Goal: Communication & Community: Answer question/provide support

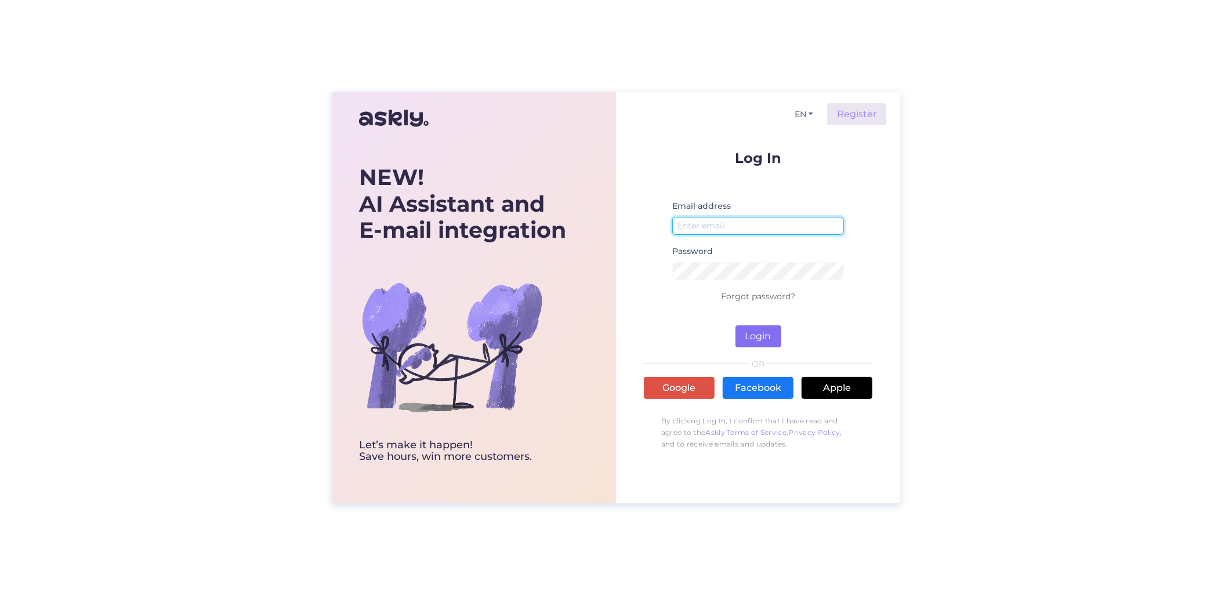
type input "[EMAIL_ADDRESS][DOMAIN_NAME]"
click at [751, 335] on button "Login" at bounding box center [759, 336] width 46 height 22
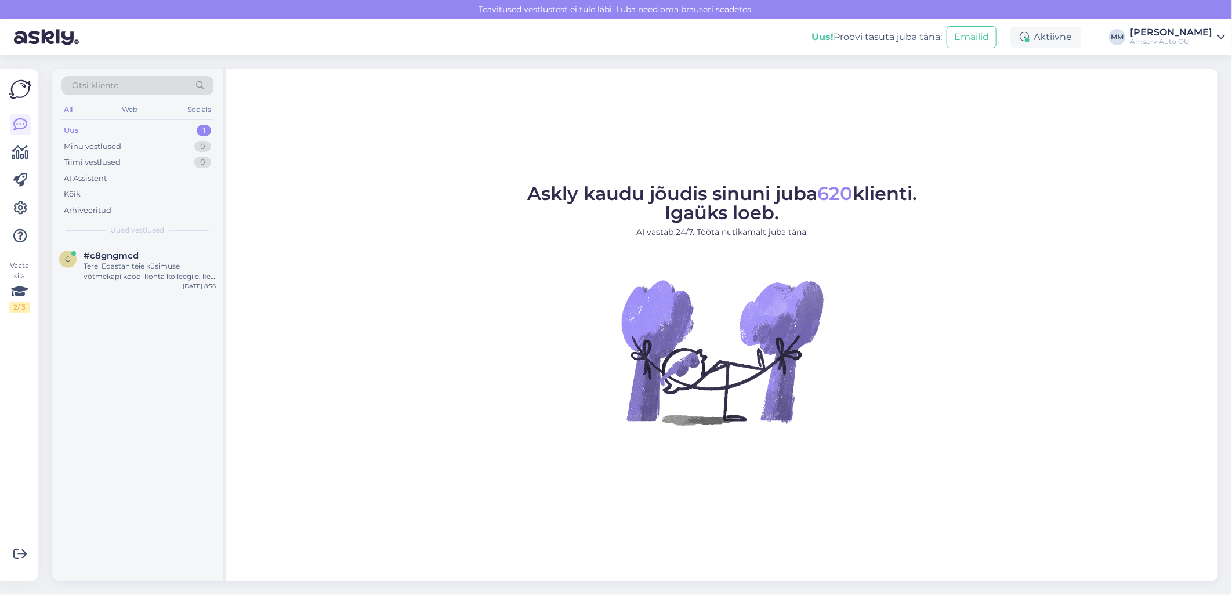
click at [124, 128] on div "Uus 1" at bounding box center [137, 130] width 152 height 16
click at [125, 269] on div "Tere! Edastan teie küsimuse võtmekapi koodi kohta kolleegile, kes saab teid sel…" at bounding box center [150, 271] width 132 height 21
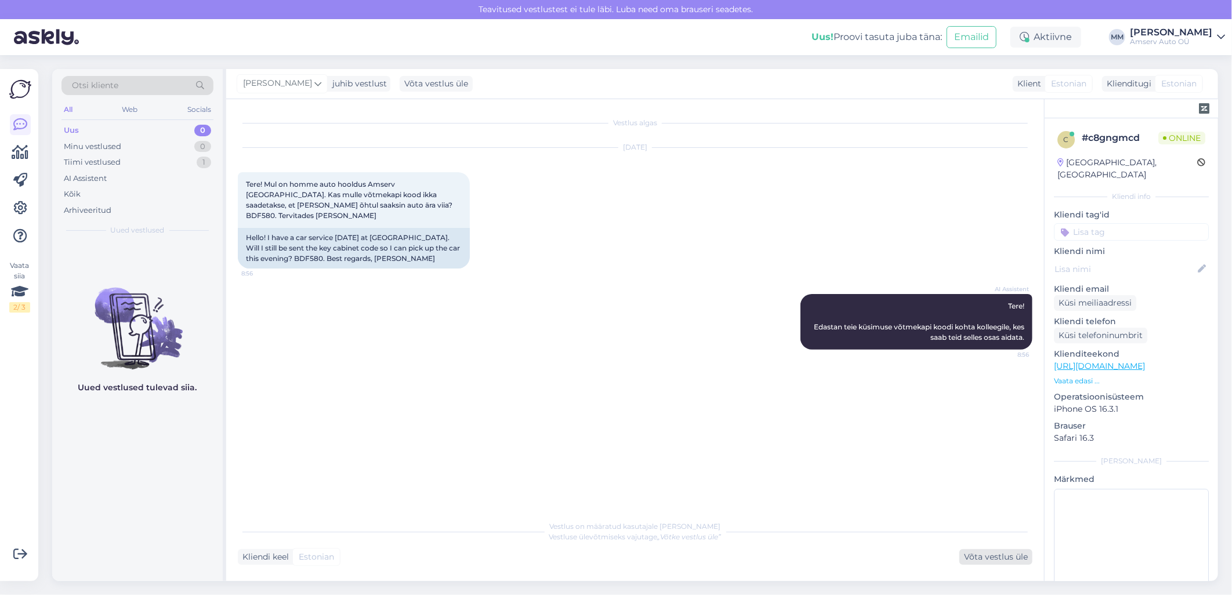
click at [980, 559] on div "Võta vestlus üle" at bounding box center [996, 557] width 73 height 16
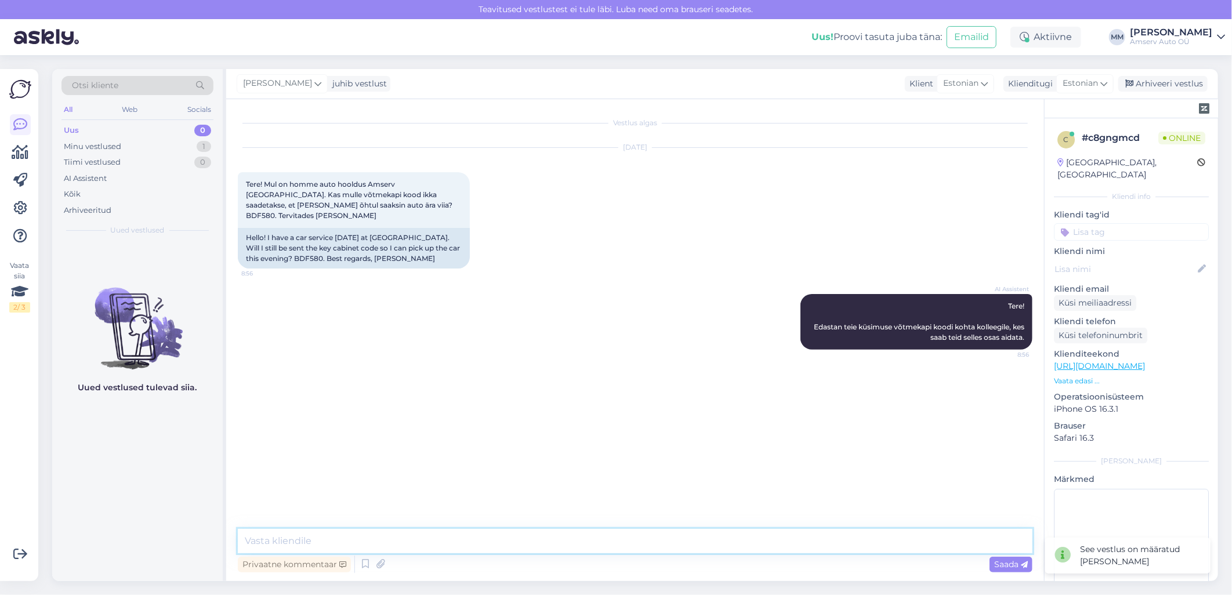
click at [467, 551] on textarea at bounding box center [635, 541] width 795 height 24
type textarea "Tere"
click at [469, 541] on textarea at bounding box center [635, 541] width 795 height 24
type textarea "ü"
type textarea "T"
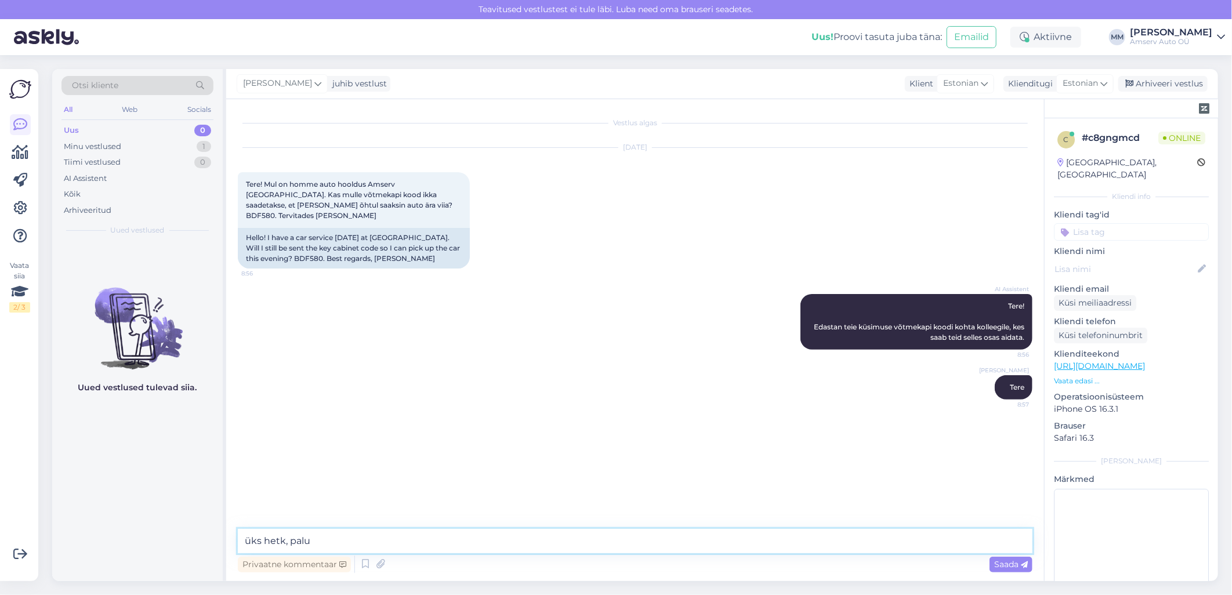
type textarea "üks hetk, palun"
drag, startPoint x: 321, startPoint y: 205, endPoint x: 296, endPoint y: 204, distance: 25.0
click at [296, 204] on span "Tere! Mul on homme auto hooldus Amserv [GEOGRAPHIC_DATA]. Kas mulle võtmekapi k…" at bounding box center [350, 200] width 208 height 40
copy span "BDF580"
click at [345, 547] on textarea at bounding box center [635, 541] width 795 height 24
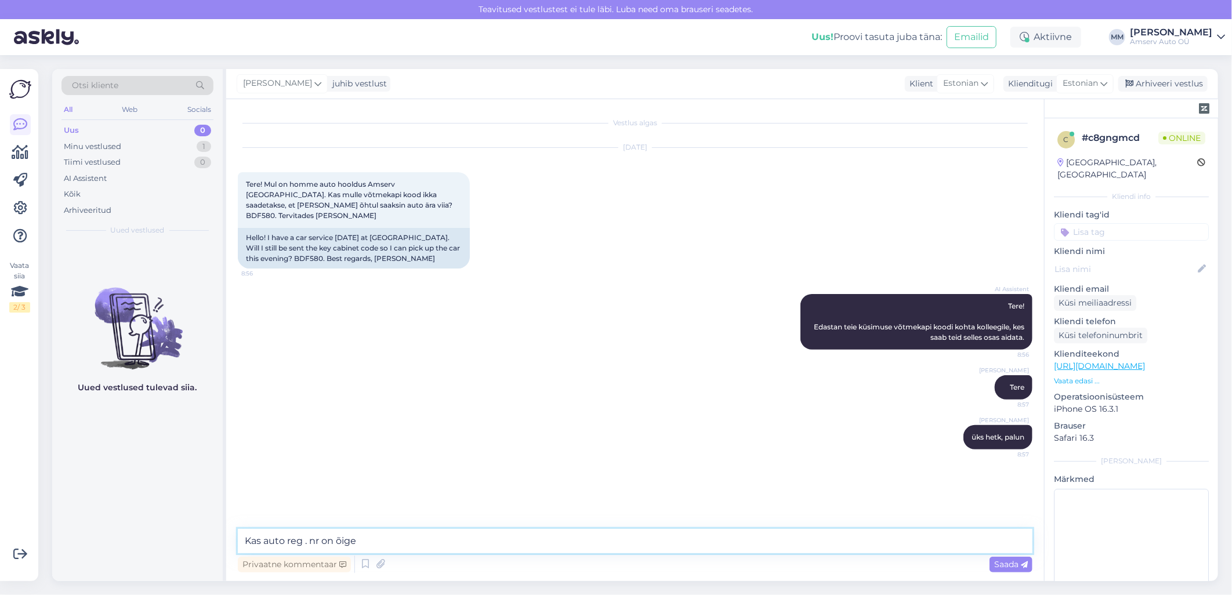
type textarea "Kas auto reg . nr on õige?"
click at [317, 202] on span "Tere! Mul on homme auto hooldus Amserv [GEOGRAPHIC_DATA]. Kas mulle võtmekapi k…" at bounding box center [350, 200] width 208 height 40
drag, startPoint x: 321, startPoint y: 203, endPoint x: 294, endPoint y: 203, distance: 26.7
click at [294, 203] on span "Tere! Mul on homme auto hooldus Amserv [GEOGRAPHIC_DATA]. Kas mulle võtmekapi k…" at bounding box center [350, 200] width 208 height 40
copy span "BDF580"
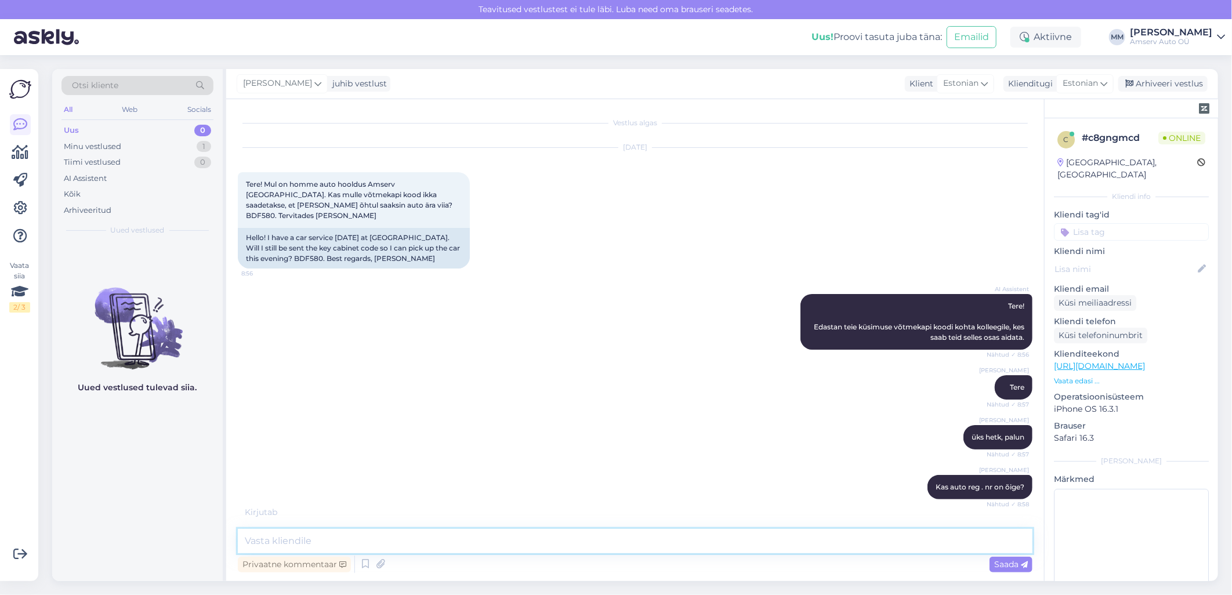
click at [682, 542] on textarea at bounding box center [635, 541] width 795 height 24
paste textarea "BDF580"
type textarea "BDF580"
drag, startPoint x: 294, startPoint y: 543, endPoint x: 240, endPoint y: 546, distance: 54.0
click at [240, 546] on textarea "BDF580" at bounding box center [635, 541] width 795 height 24
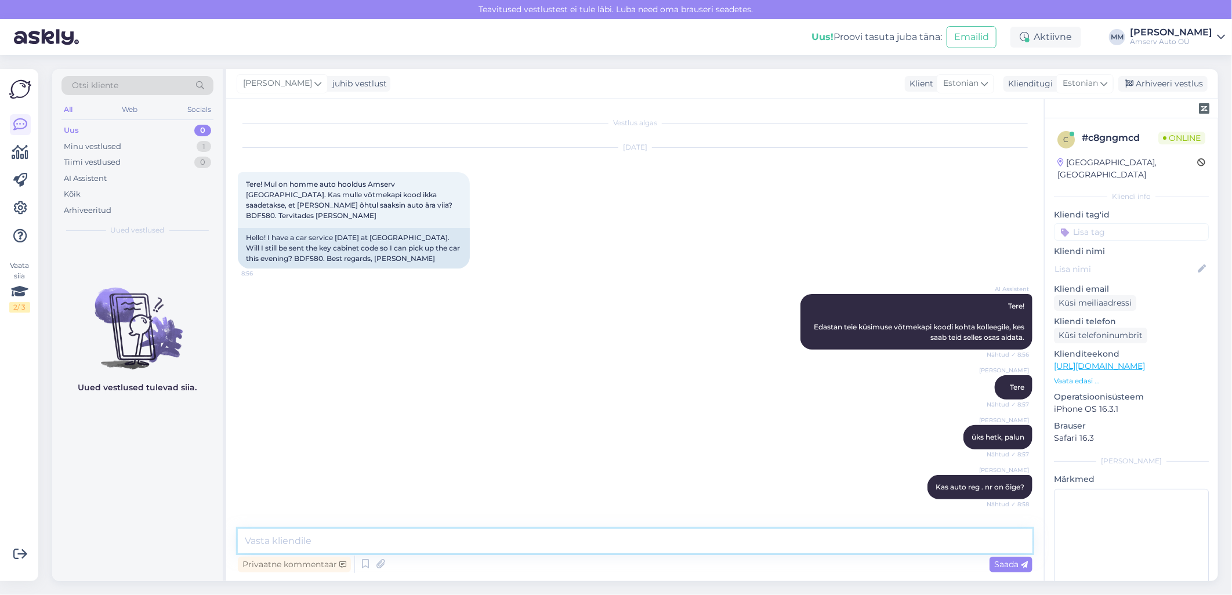
click at [331, 543] on textarea at bounding box center [635, 541] width 795 height 24
paste textarea "Saadame päev enne broneeringut SMS-ga meeldetuletuse ja võtmeautomaadi broneeri…"
type textarea "Saadame päev enne broneeringut SMS-ga meeldetuletuse ja võtmeautomaadi broneeri…"
click at [996, 563] on span "Saada" at bounding box center [1011, 564] width 34 height 10
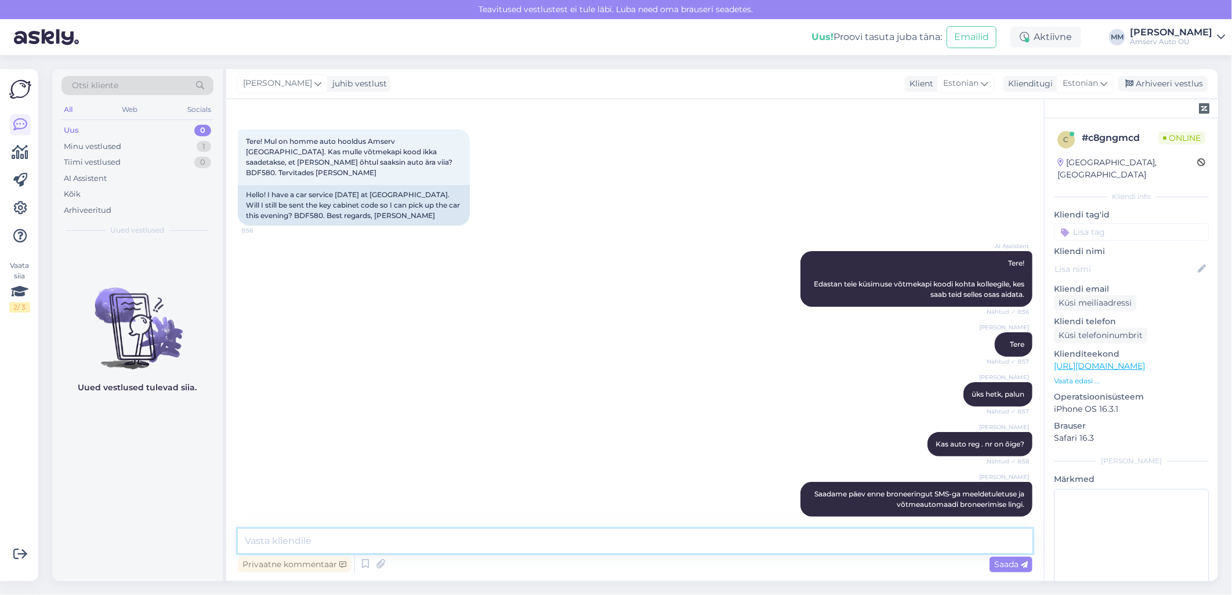
click at [607, 541] on textarea at bounding box center [635, 541] width 795 height 24
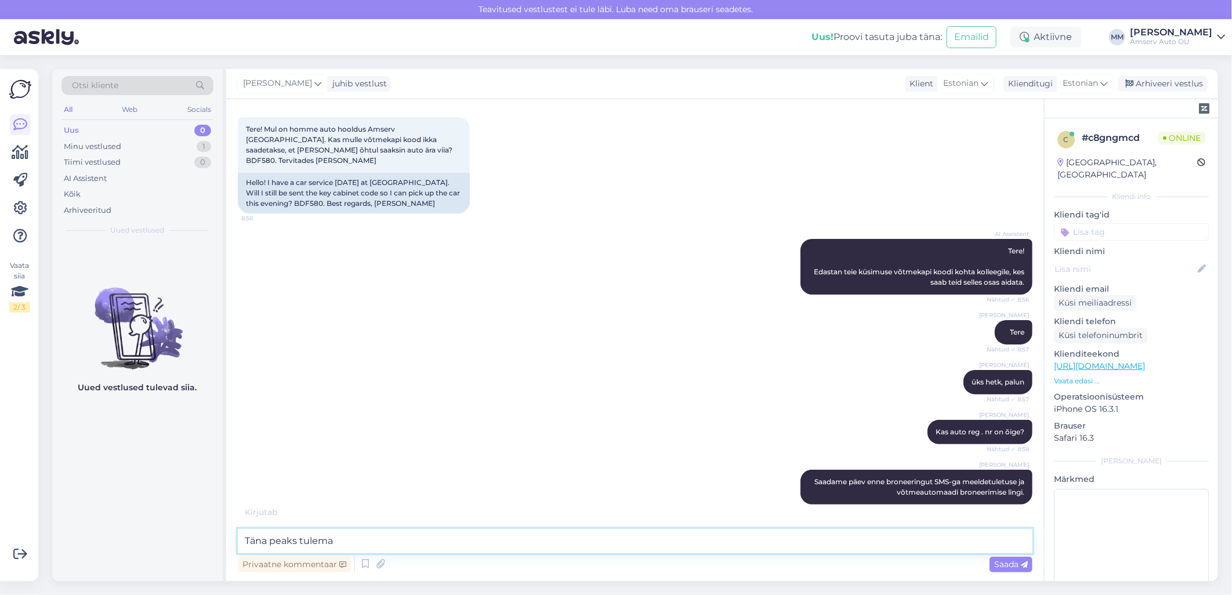
scroll to position [93, 0]
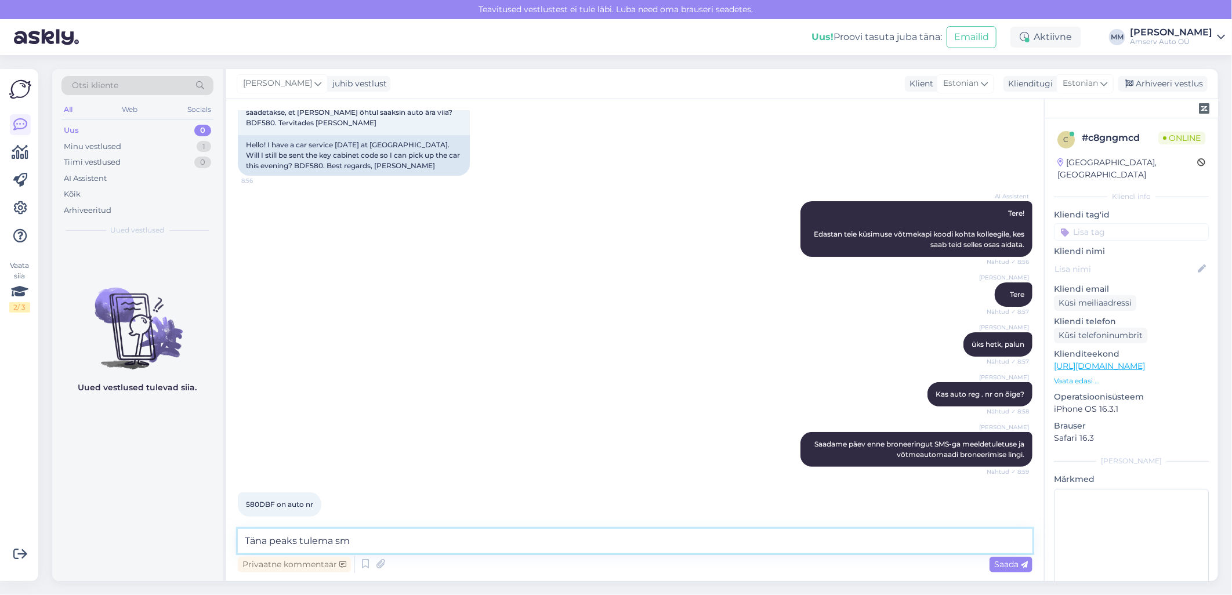
type textarea "Täna peaks tulema sms"
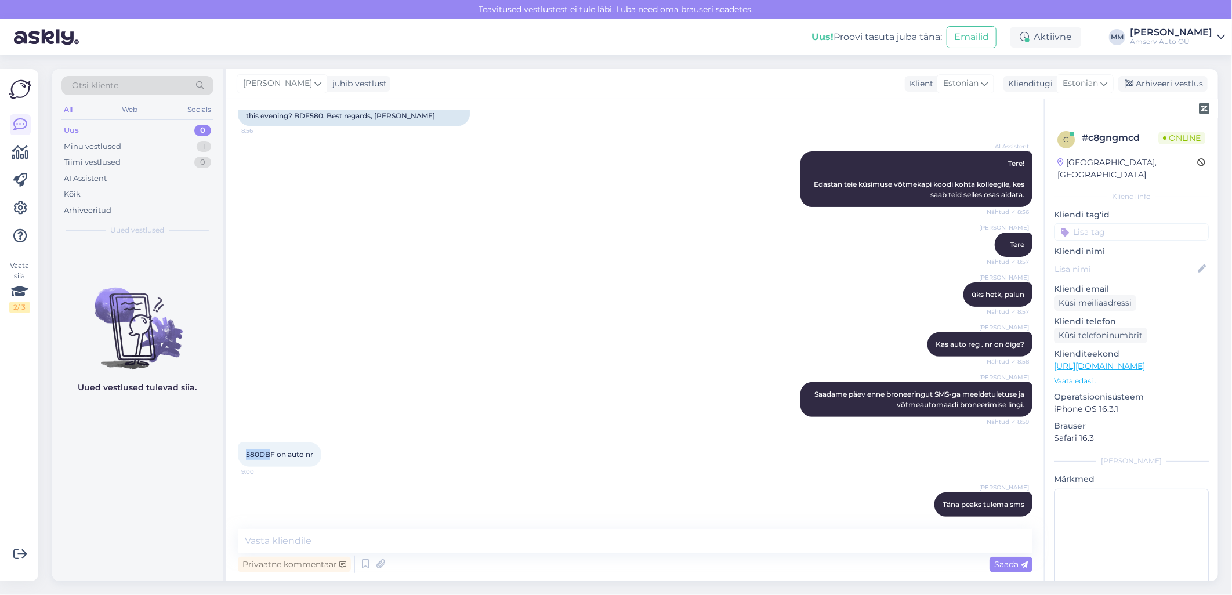
drag, startPoint x: 246, startPoint y: 442, endPoint x: 271, endPoint y: 444, distance: 25.6
click at [271, 450] on span "580DBF on auto nr" at bounding box center [279, 454] width 67 height 9
click at [273, 450] on span "580DBF on auto nr" at bounding box center [279, 454] width 67 height 9
drag, startPoint x: 273, startPoint y: 444, endPoint x: 247, endPoint y: 444, distance: 26.1
click at [247, 450] on span "580DBF on auto nr" at bounding box center [279, 454] width 67 height 9
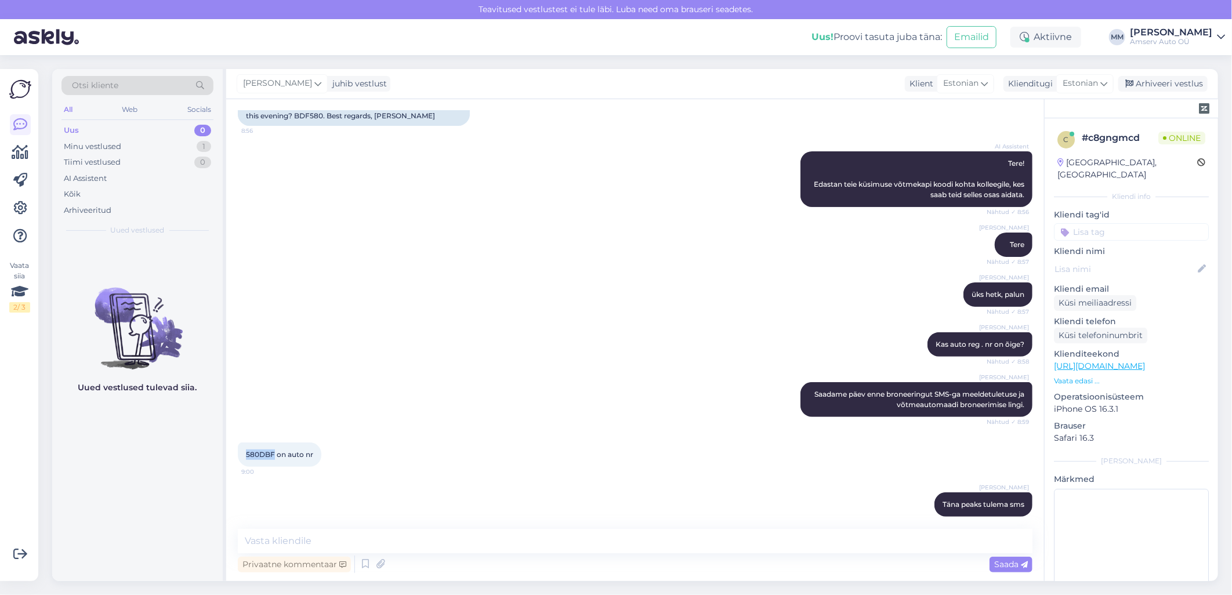
drag, startPoint x: 247, startPoint y: 444, endPoint x: 256, endPoint y: 438, distance: 10.8
copy span "580DBF"
click at [385, 543] on textarea at bounding box center [635, 541] width 795 height 24
paste textarea "53478514"
type textarea "Kas Teie tel. nr on õige [PHONE_NUMBER]"
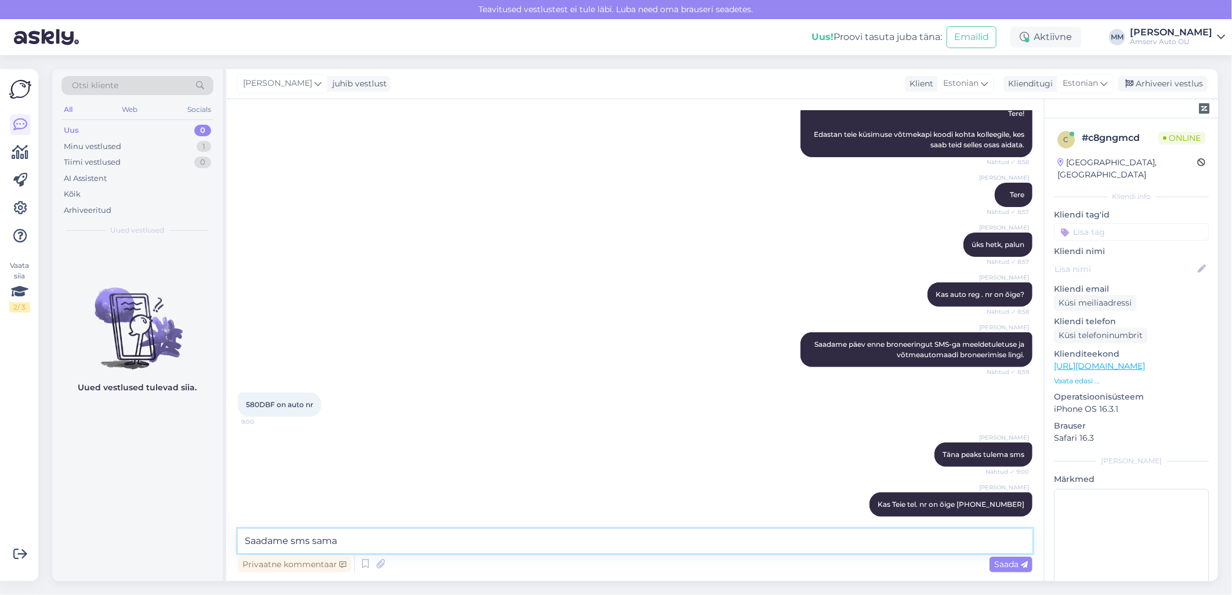
scroll to position [242, 0]
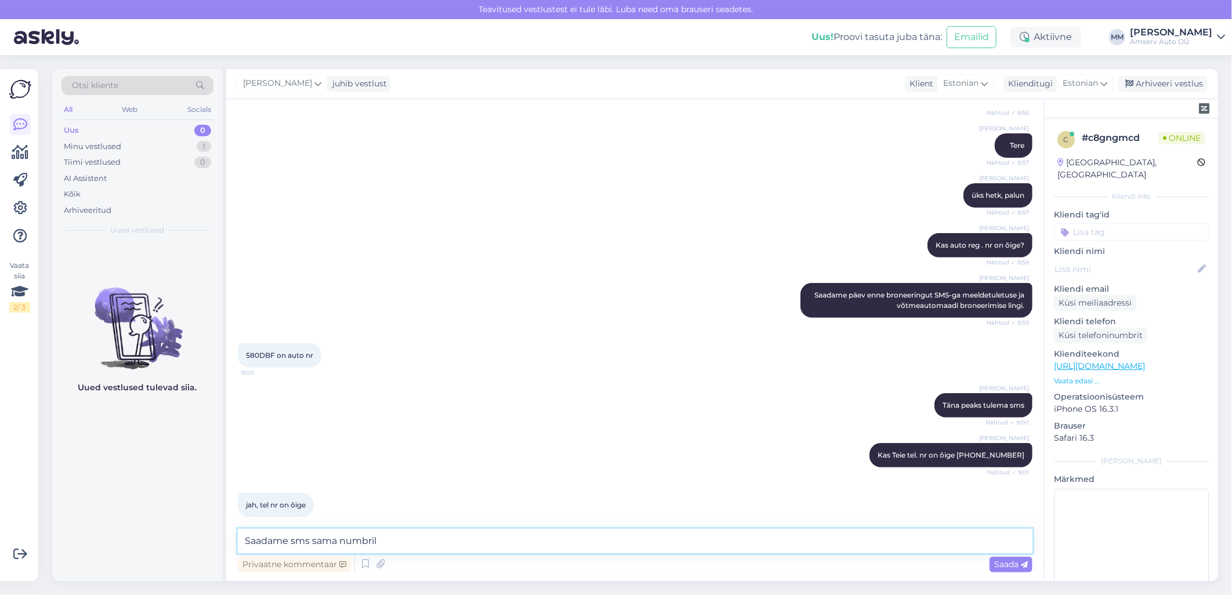
type textarea "Saadame sms sama numbrile"
drag, startPoint x: 338, startPoint y: 541, endPoint x: 320, endPoint y: 540, distance: 18.6
click at [317, 540] on textarea "Saadame sms sama numbrile" at bounding box center [635, 541] width 795 height 24
click at [390, 541] on textarea "Saadame sms sama numbrile" at bounding box center [635, 541] width 795 height 24
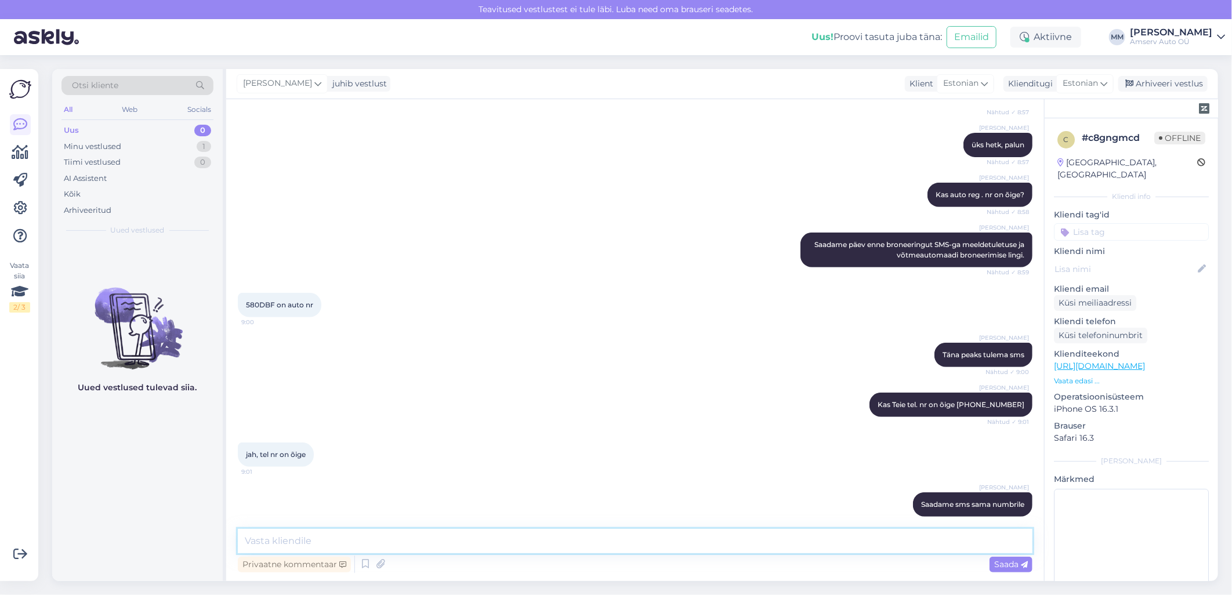
click at [347, 541] on textarea at bounding box center [635, 541] width 795 height 24
paste textarea "[URL][DOMAIN_NAME]"
type textarea "[URL][DOMAIN_NAME]"
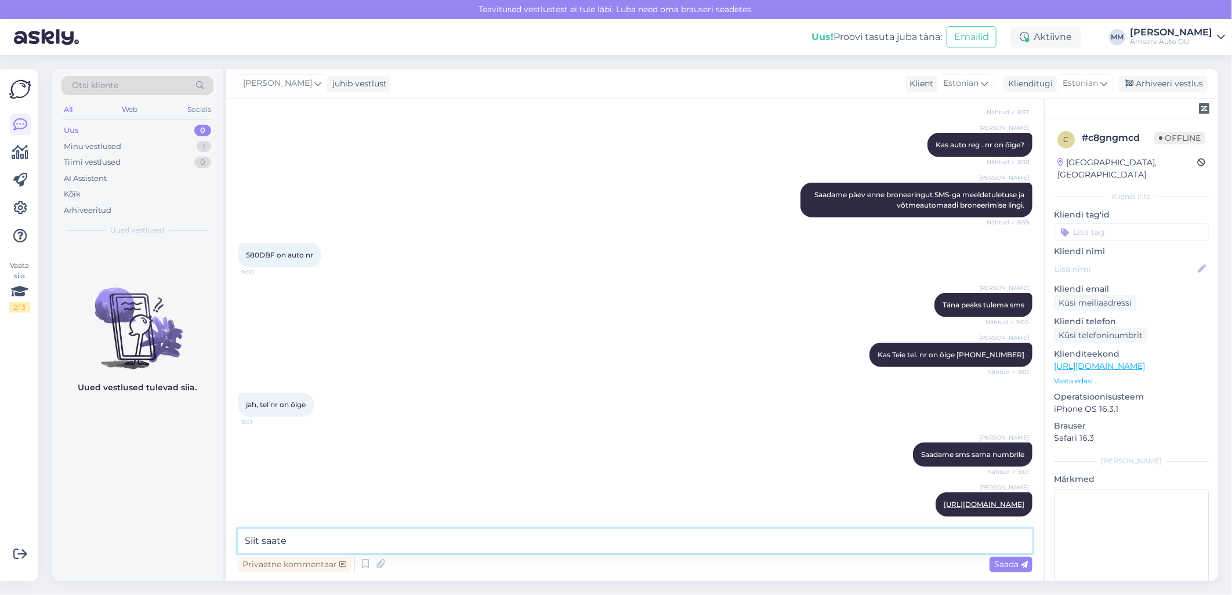
scroll to position [392, 0]
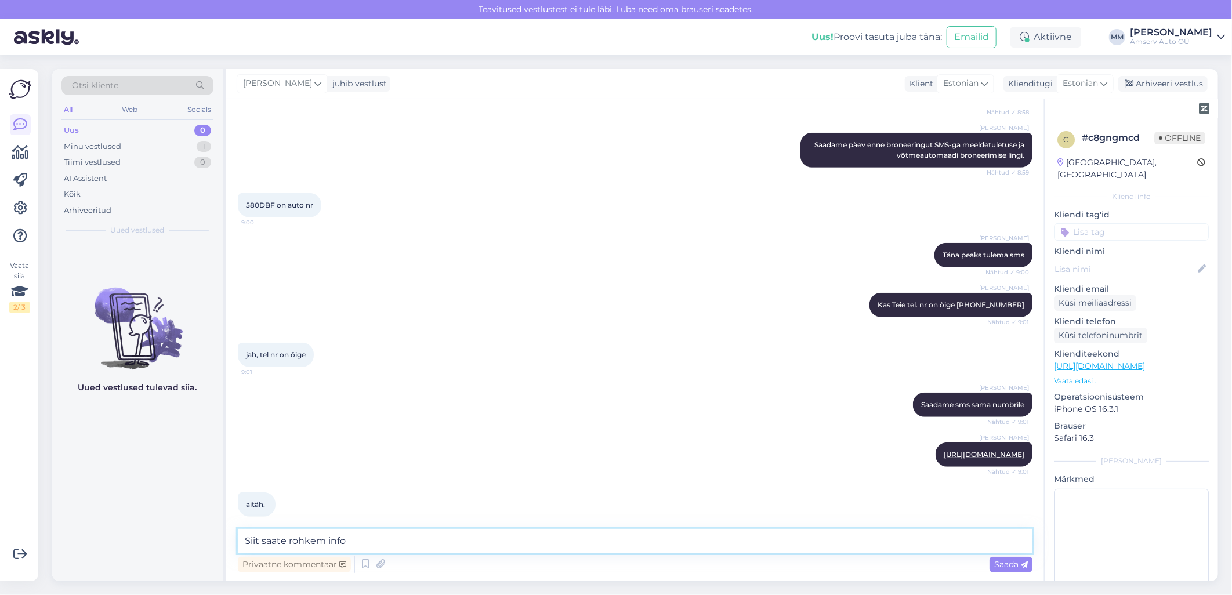
type textarea "Siit saate rohkem infot"
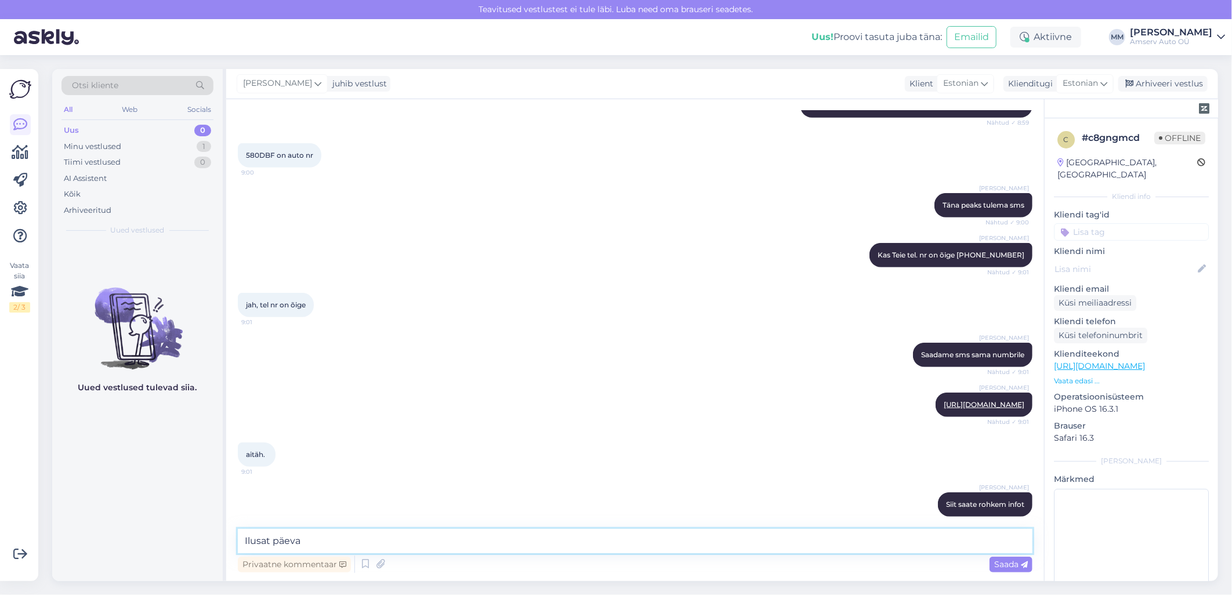
type textarea "Ilusat päeva!"
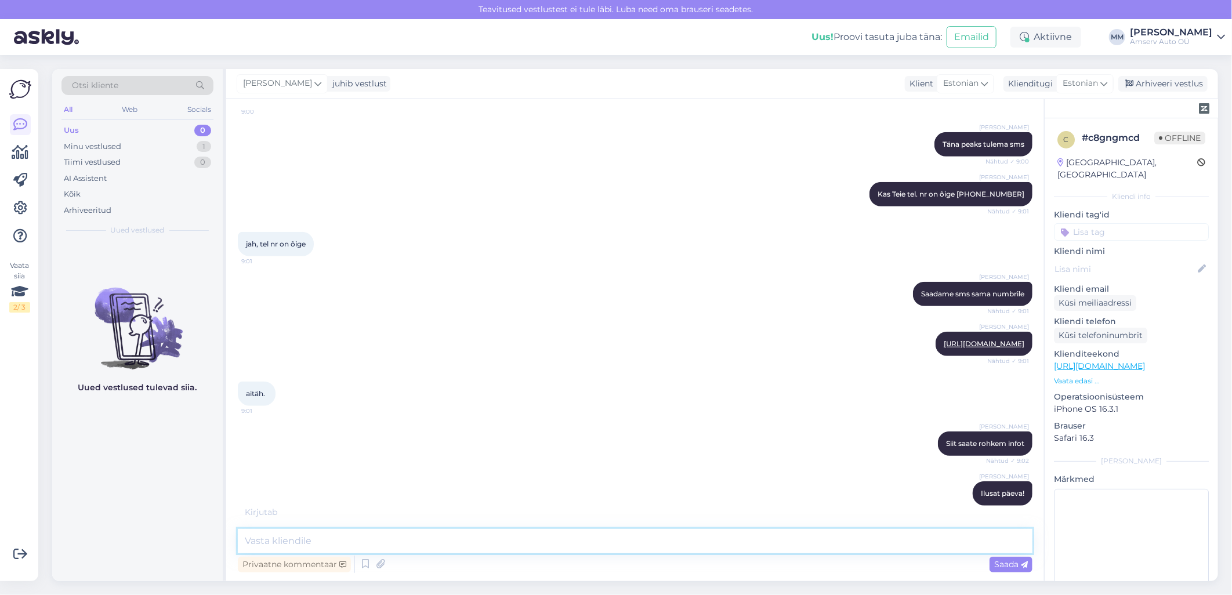
scroll to position [504, 0]
click at [401, 544] on textarea at bounding box center [635, 541] width 795 height 24
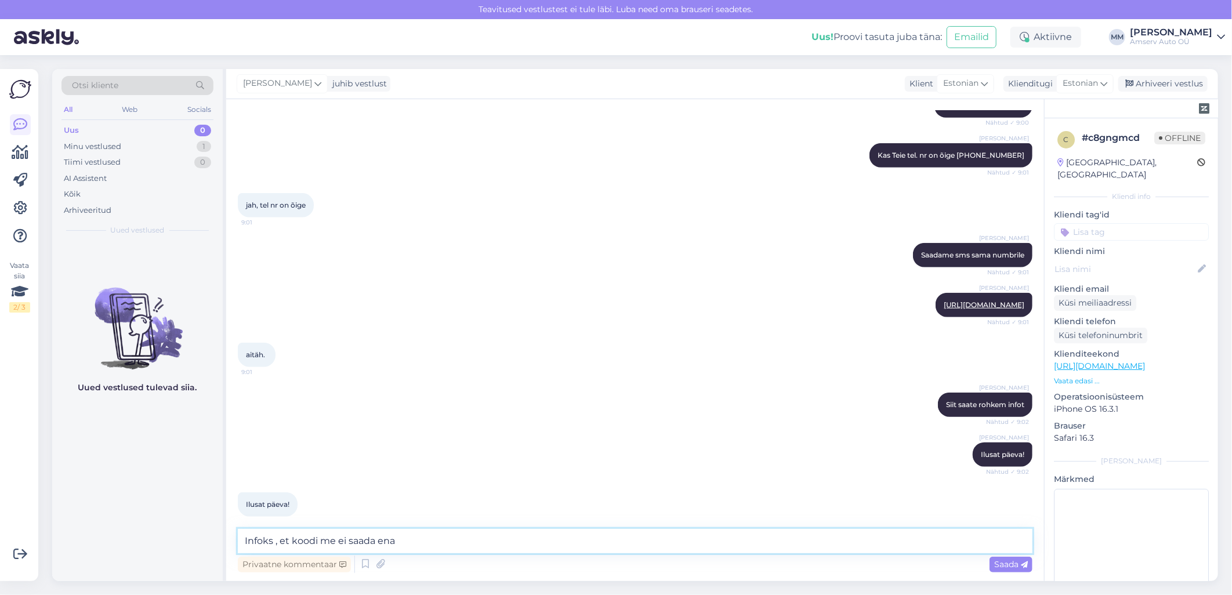
type textarea "Infoks , et koodi me ei saada enam"
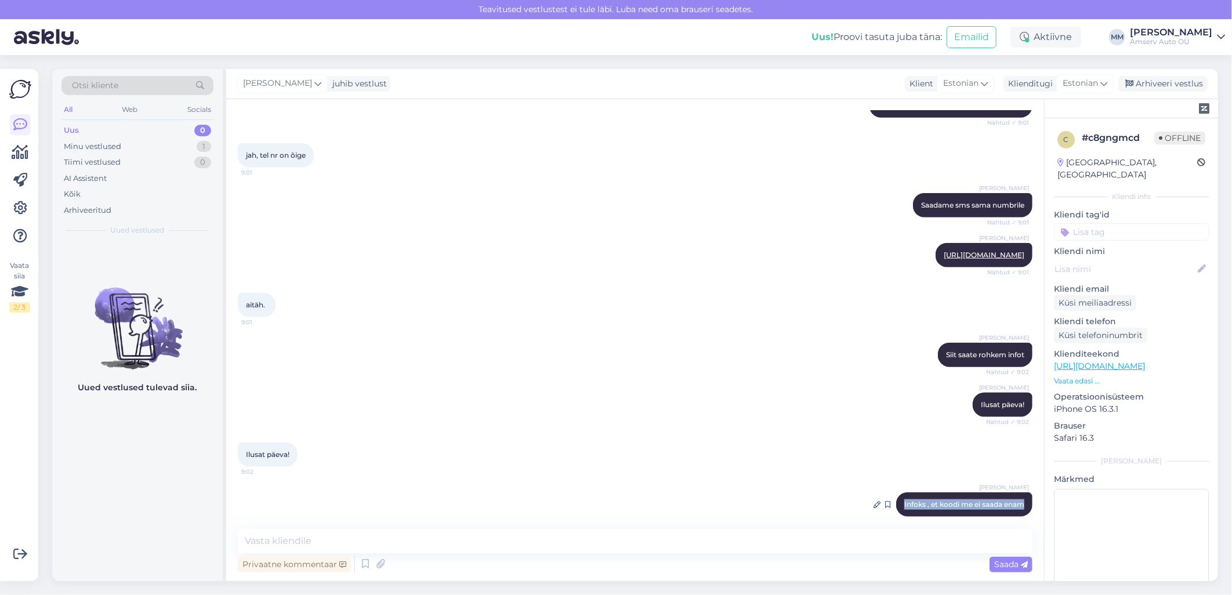
drag, startPoint x: 1015, startPoint y: 492, endPoint x: 890, endPoint y: 497, distance: 124.8
click at [896, 497] on div "[PERSON_NAME] Infoks , et koodi me ei saada enam 9:02" at bounding box center [964, 505] width 136 height 24
drag, startPoint x: 890, startPoint y: 497, endPoint x: 896, endPoint y: 495, distance: 6.1
copy span "Infoks , et koodi me ei saada enam"
drag, startPoint x: 1170, startPoint y: 83, endPoint x: 876, endPoint y: 238, distance: 332.4
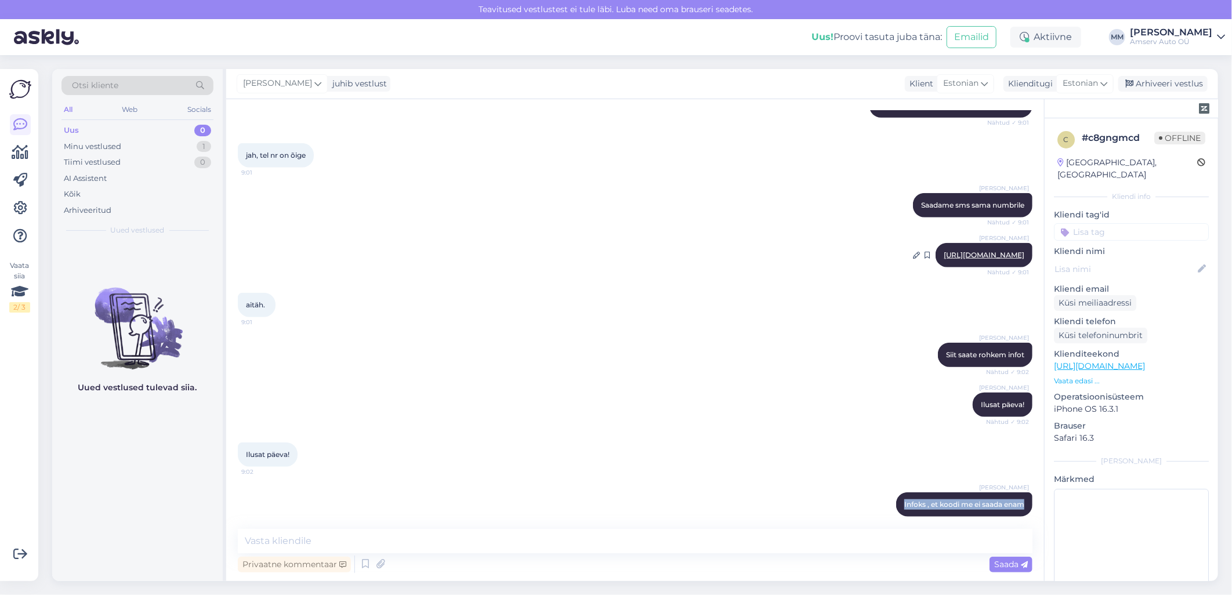
click at [877, 236] on div "[PERSON_NAME] juhib vestlust Klient Estonian Klienditugi Estonian Arhiveeri ves…" at bounding box center [722, 325] width 992 height 512
click at [849, 367] on div "[PERSON_NAME] saate rohkem infot Nähtud ✓ 9:02" at bounding box center [635, 355] width 795 height 50
click at [874, 501] on icon at bounding box center [877, 504] width 7 height 7
click at [1161, 84] on div "Arhiveeri vestlus" at bounding box center [1162, 84] width 89 height 16
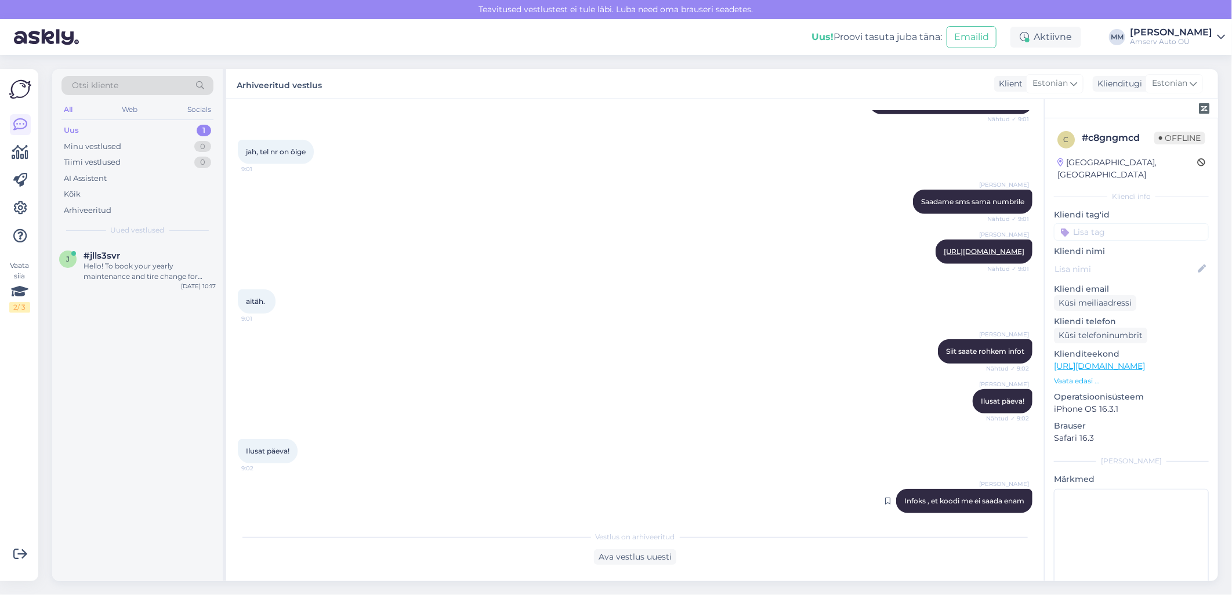
scroll to position [746, 0]
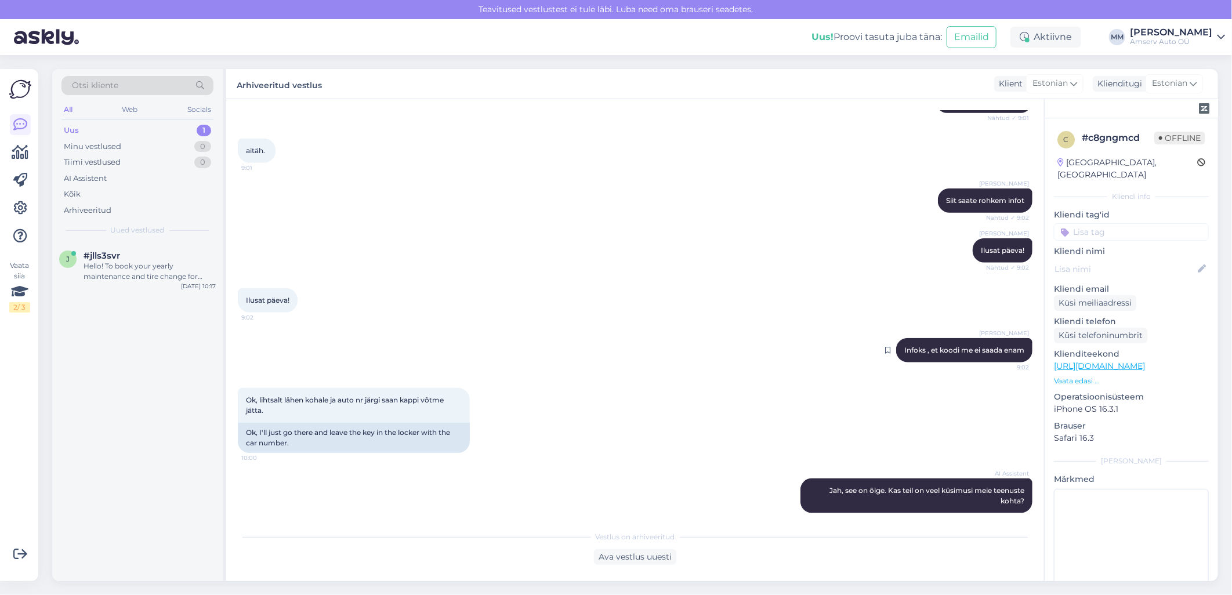
click at [189, 131] on div "Uus 1" at bounding box center [137, 130] width 152 height 16
click at [137, 126] on div "Uus 1" at bounding box center [137, 130] width 152 height 16
click at [126, 262] on div "Здравствуйте, чем могу помочь? Для записи на обслуживание, пожалуйста, укажите …" at bounding box center [150, 271] width 132 height 21
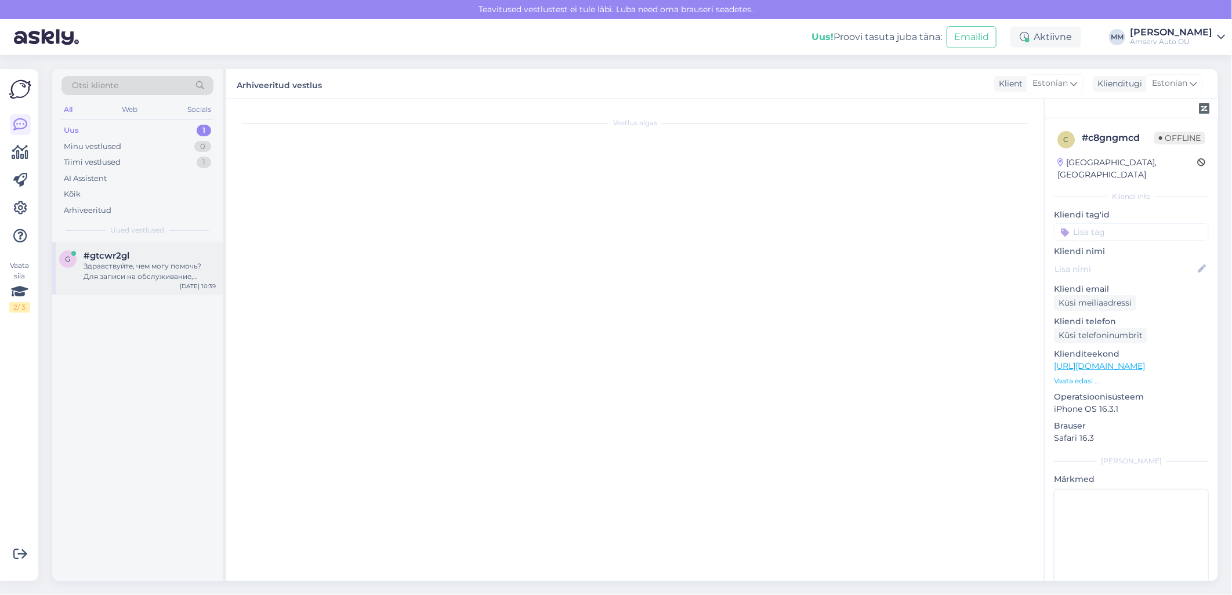
scroll to position [0, 0]
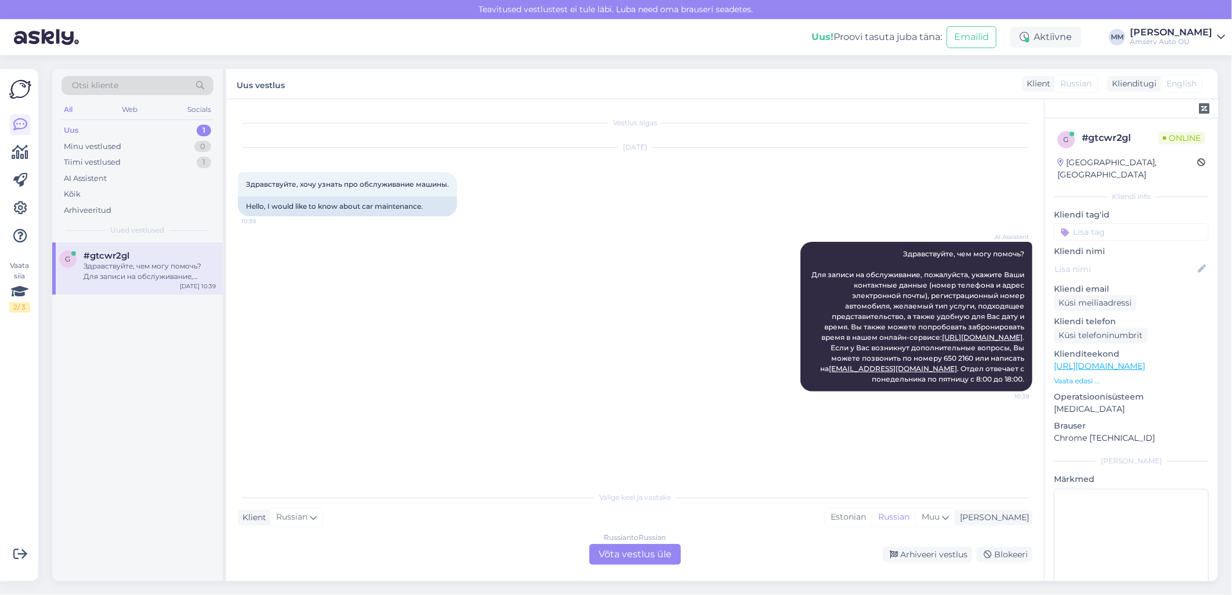
click at [638, 559] on div "Russian to Russian Võta vestlus üle" at bounding box center [635, 554] width 92 height 21
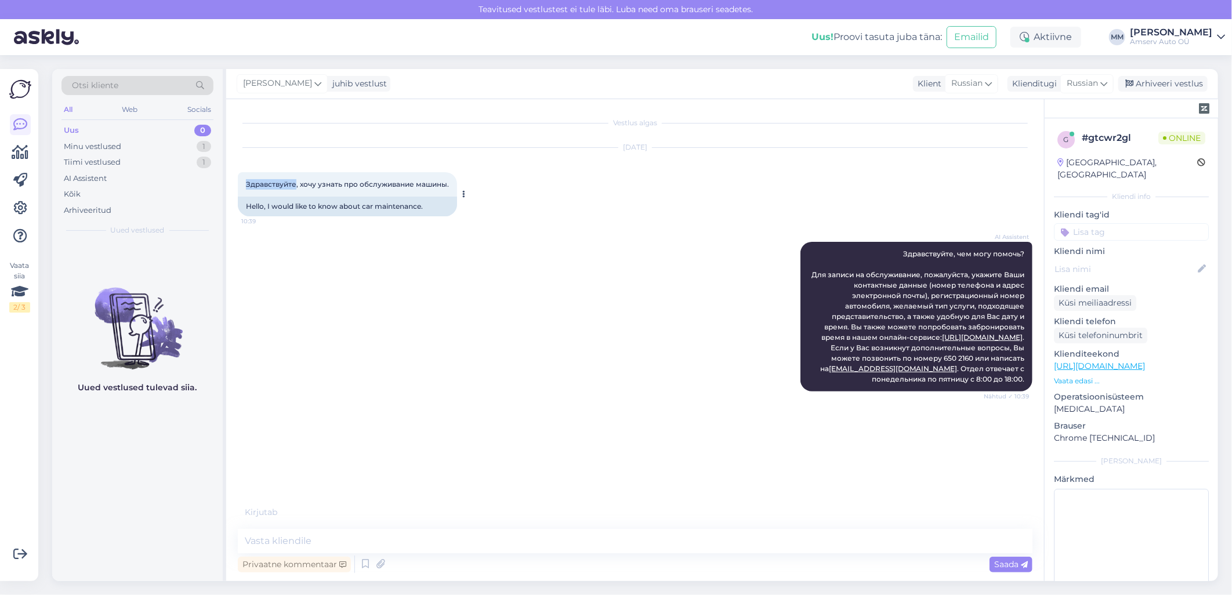
drag, startPoint x: 295, startPoint y: 186, endPoint x: 237, endPoint y: 189, distance: 58.1
click at [238, 189] on div "Здравствуйте, хочу узнать про обслуживание машины. 10:39" at bounding box center [347, 184] width 219 height 24
drag, startPoint x: 237, startPoint y: 189, endPoint x: 251, endPoint y: 182, distance: 15.3
copy span "Здравствуйте"
click at [343, 544] on textarea at bounding box center [635, 541] width 795 height 24
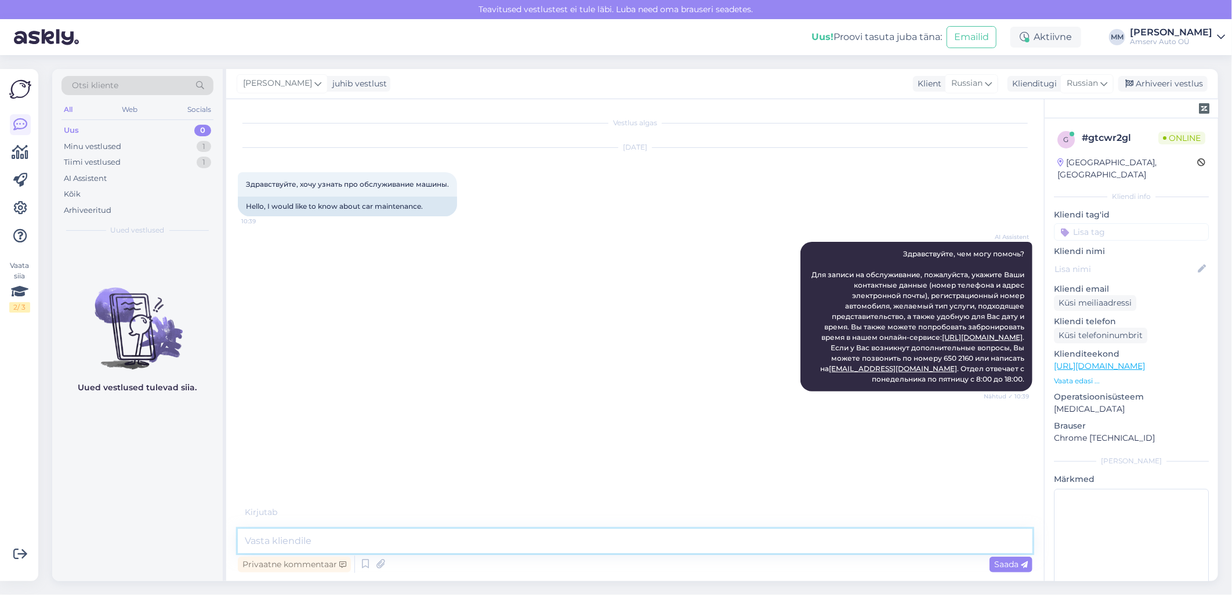
paste textarea "Здравствуйте"
type textarea "Здравствуйте"
click at [442, 538] on textarea at bounding box center [635, 541] width 795 height 24
click at [338, 542] on textarea at bounding box center [635, 541] width 795 height 24
paste textarea "пожалуиста номер машины"
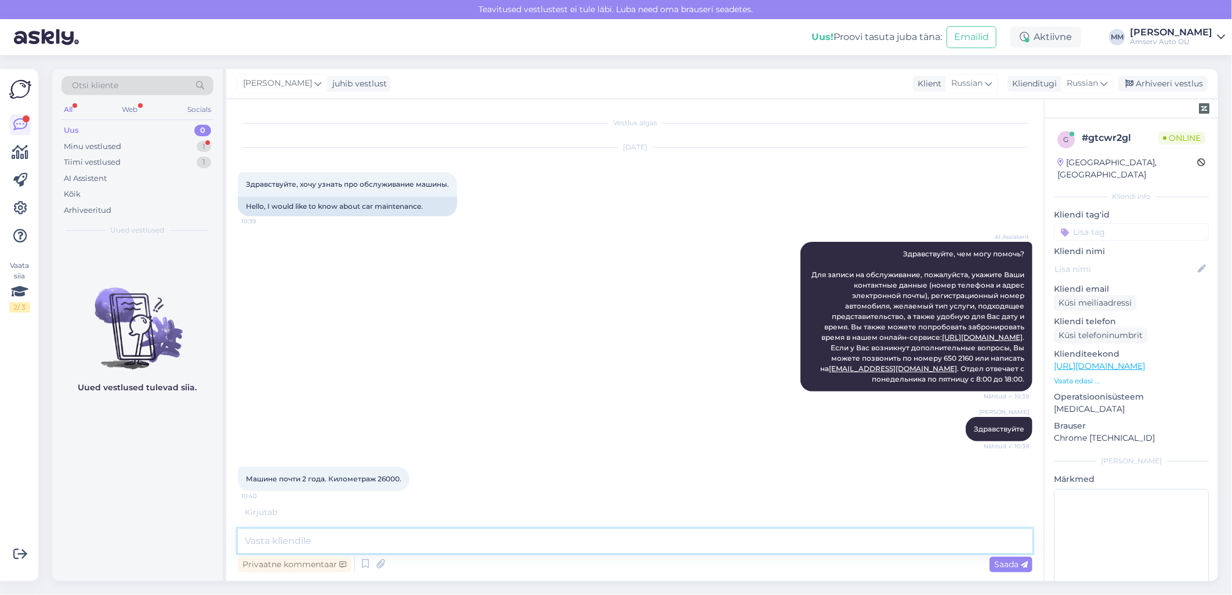
type textarea "пожалуиста номер машины"
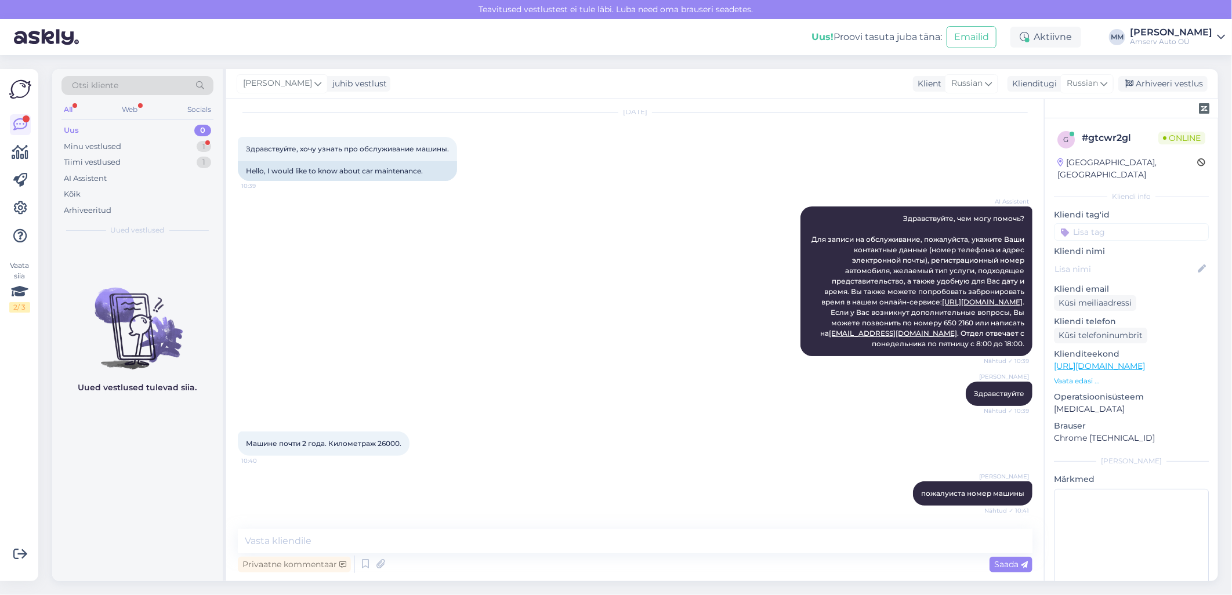
click at [385, 444] on span "Машине почти 2 года. Километраж 26000." at bounding box center [323, 443] width 155 height 9
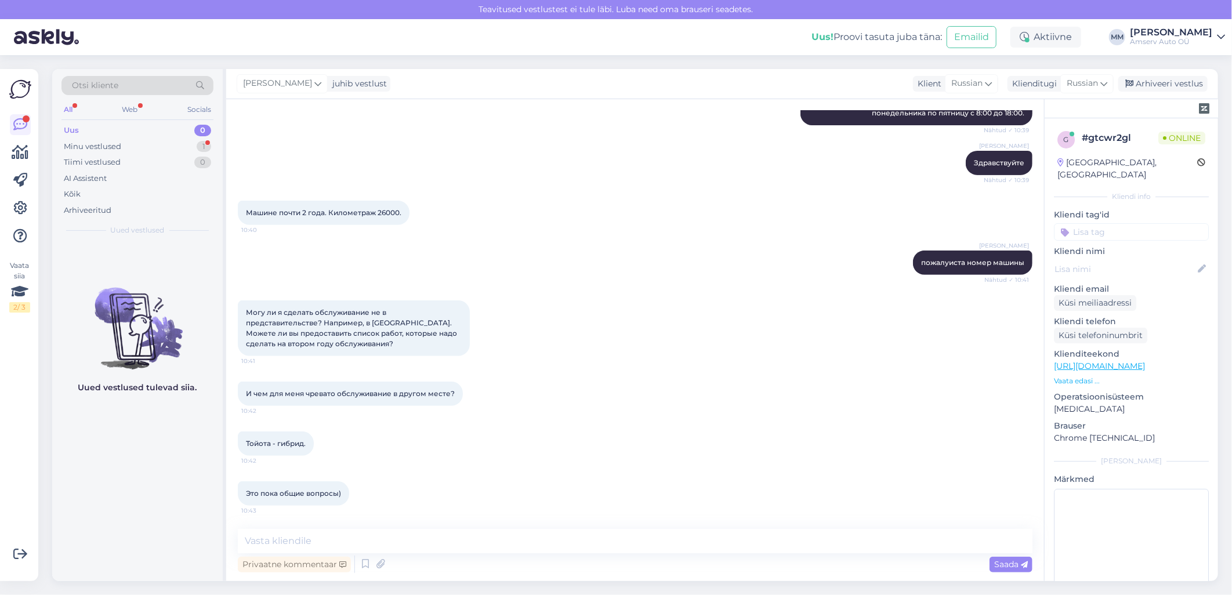
scroll to position [276, 0]
click at [364, 544] on textarea at bounding box center [635, 541] width 795 height 24
paste textarea "Вы можете сделать обслуживание в любом одобренном производителем сервисе, тогда…"
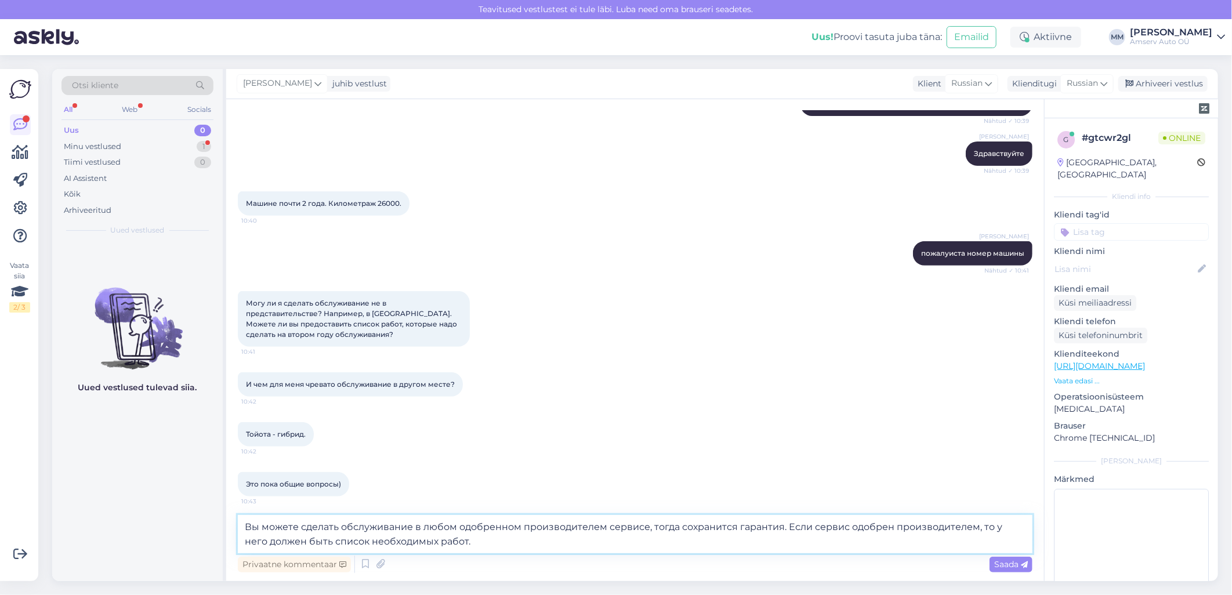
click at [520, 530] on textarea "Вы можете сделать обслуживание в любом одобренном производителем сервисе, тогда…" at bounding box center [635, 534] width 795 height 38
click at [607, 528] on textarea "Вы можете сделать обслуживание в любом одобренном производителем сервисе, тогда…" at bounding box center [635, 534] width 795 height 38
type textarea "Вы можете сделать обслуживание в любом одобренном производителем Toyota сервисе…"
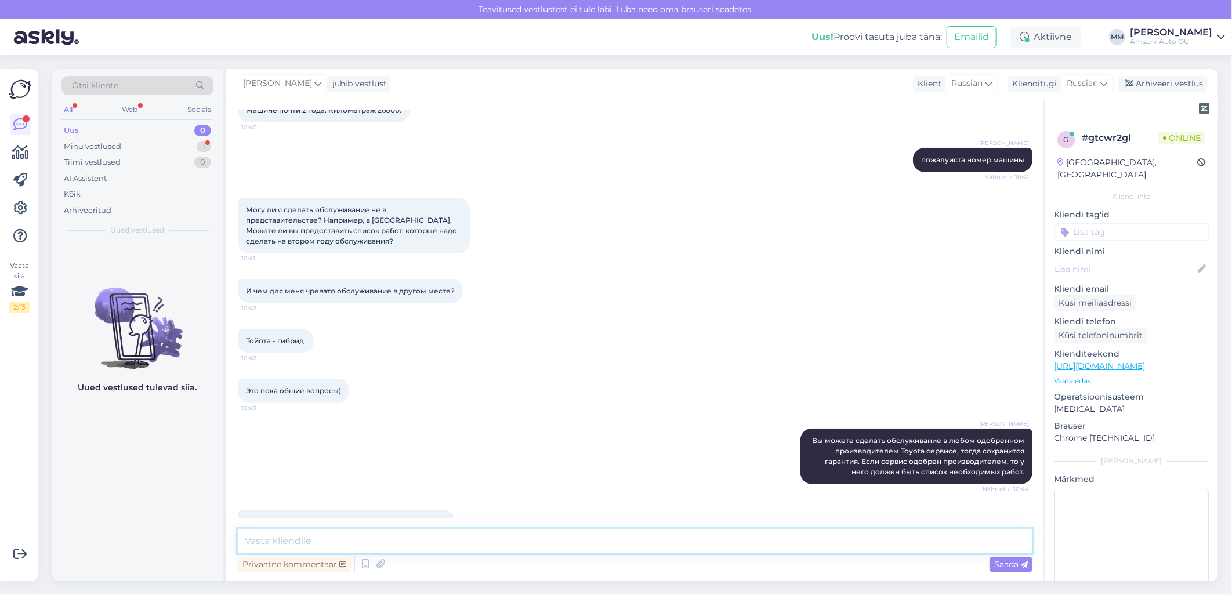
scroll to position [407, 0]
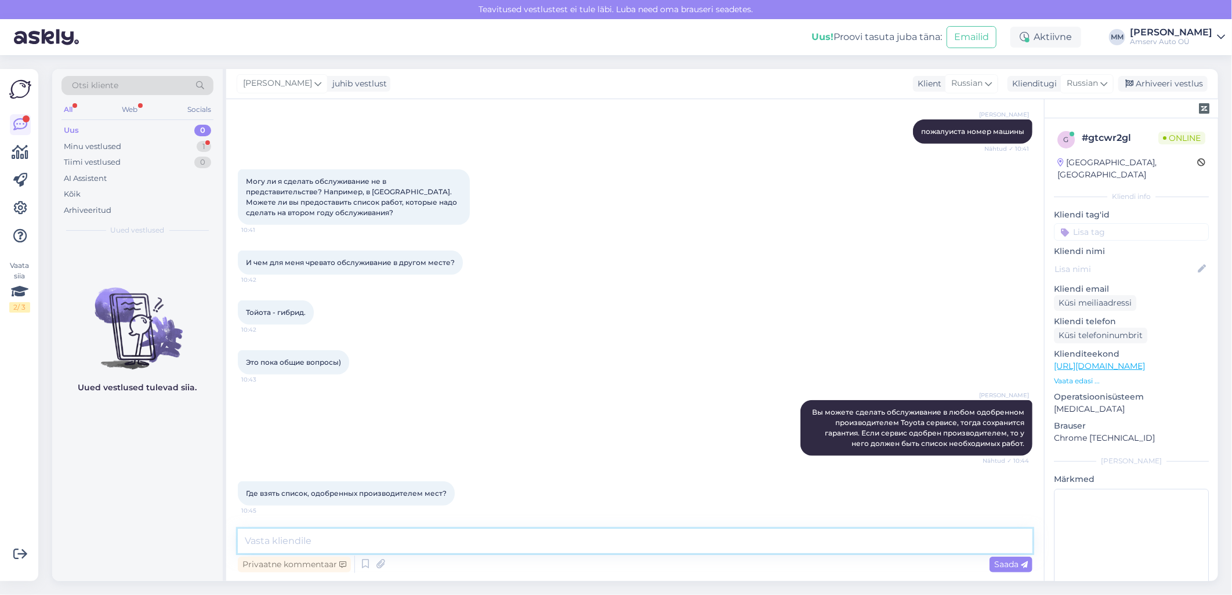
click at [606, 541] on textarea at bounding box center [635, 541] width 795 height 24
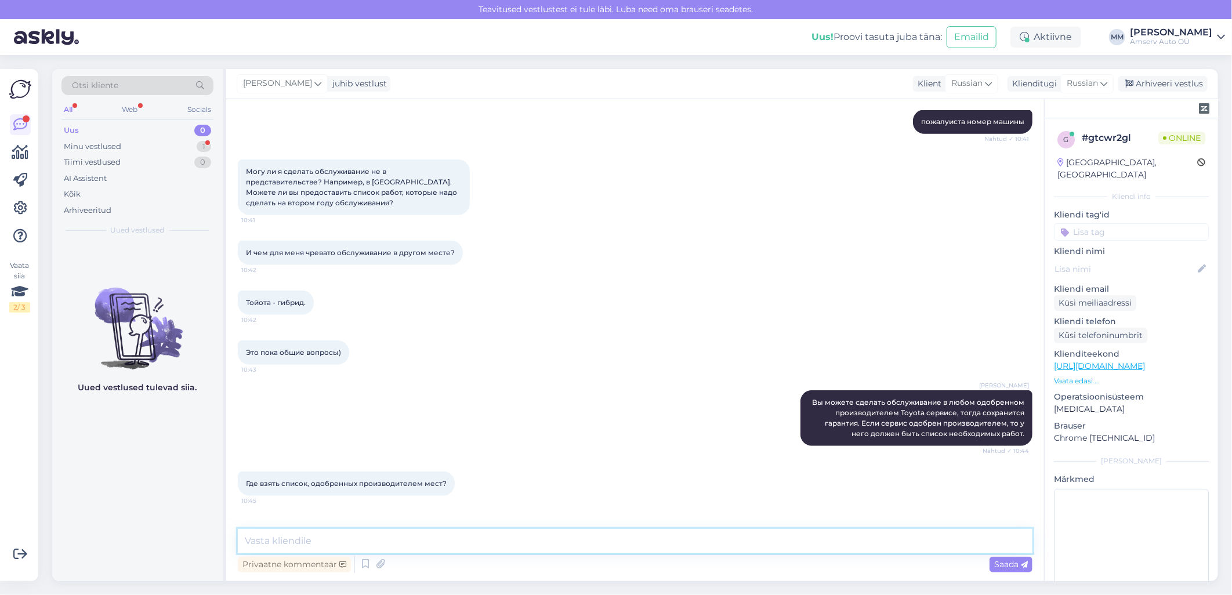
scroll to position [467, 0]
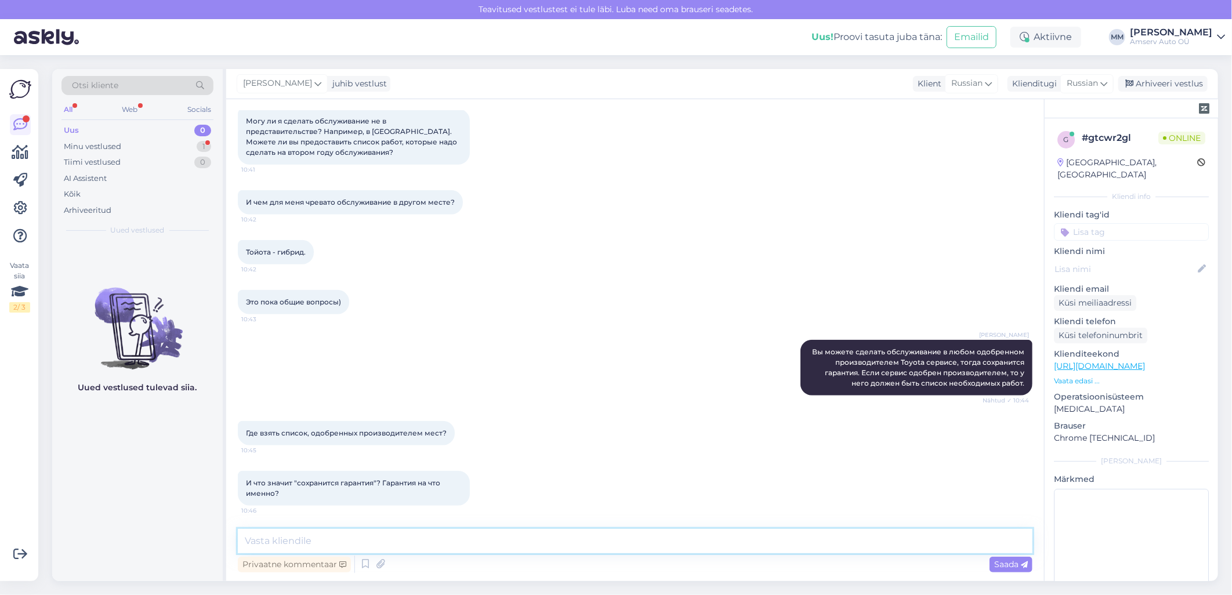
click at [360, 536] on textarea at bounding box center [635, 541] width 795 height 24
click at [375, 534] on textarea at bounding box center [635, 541] width 795 height 24
paste textarea "одну минуту"
type textarea "одну минуту"
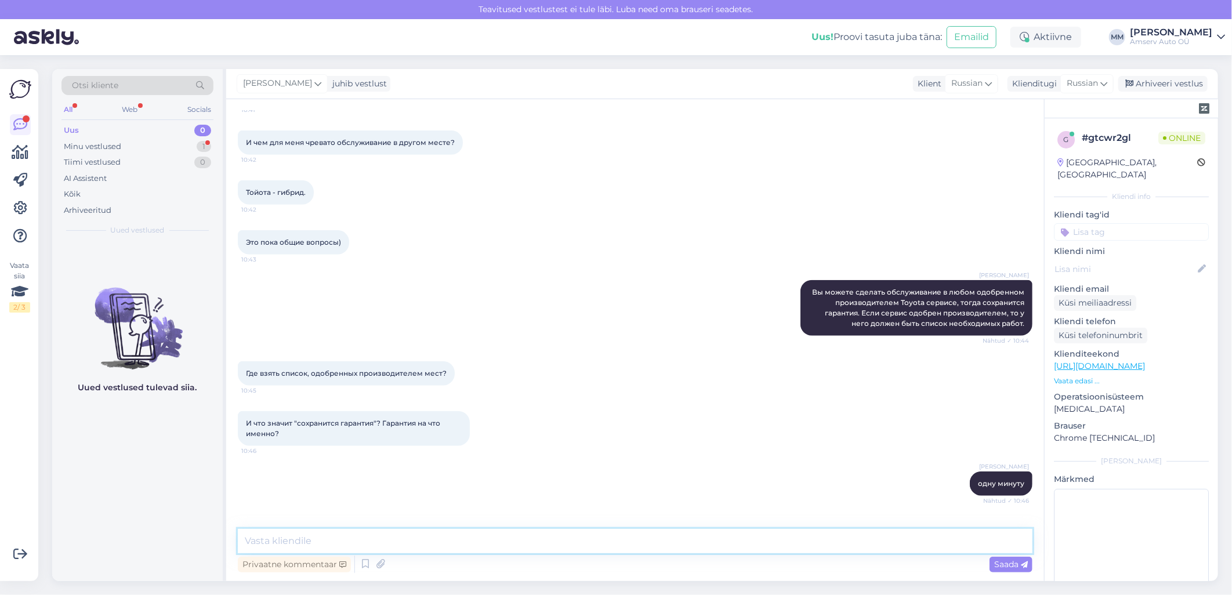
scroll to position [577, 0]
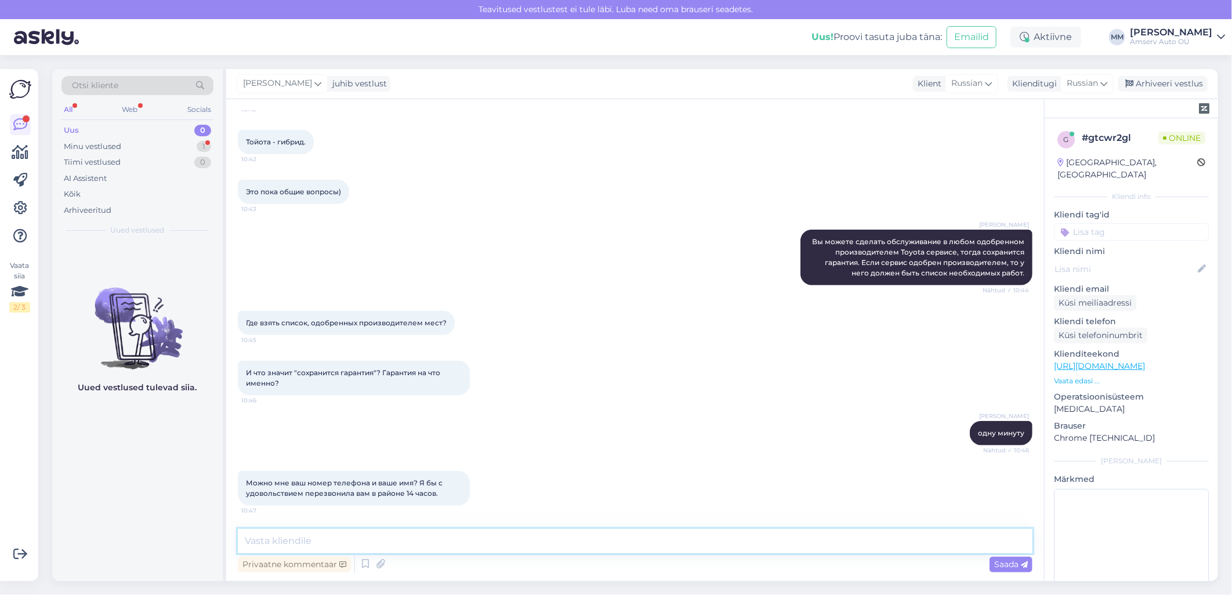
click at [379, 542] on textarea at bounding box center [635, 541] width 795 height 24
type textarea "Marina- 6502192"
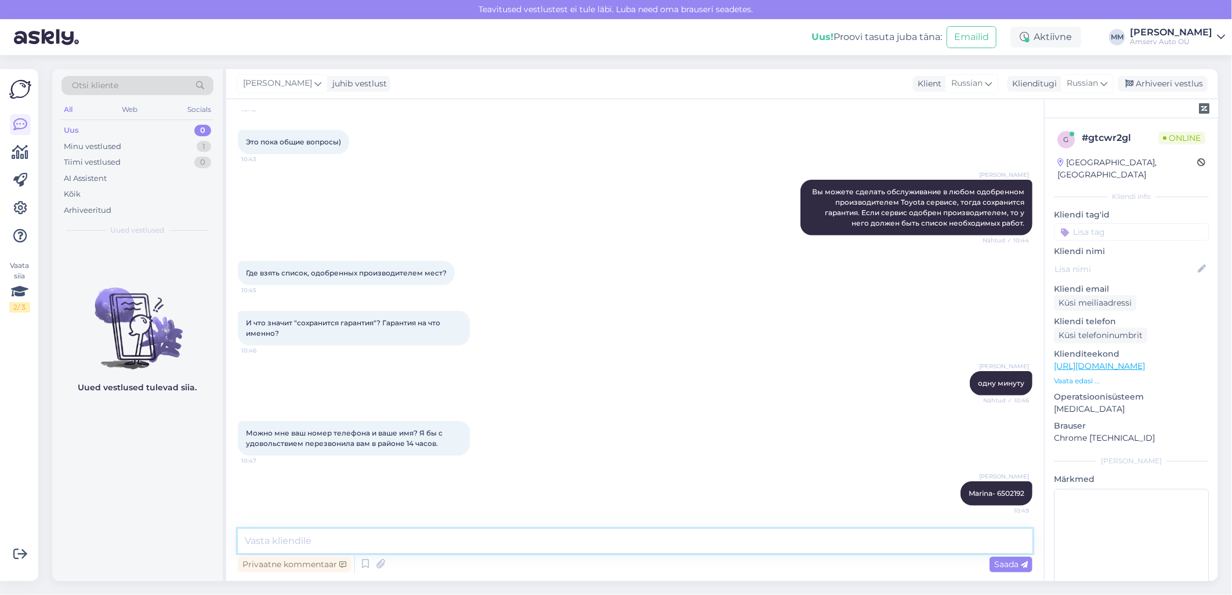
click at [362, 544] on textarea at bounding box center [635, 541] width 795 height 24
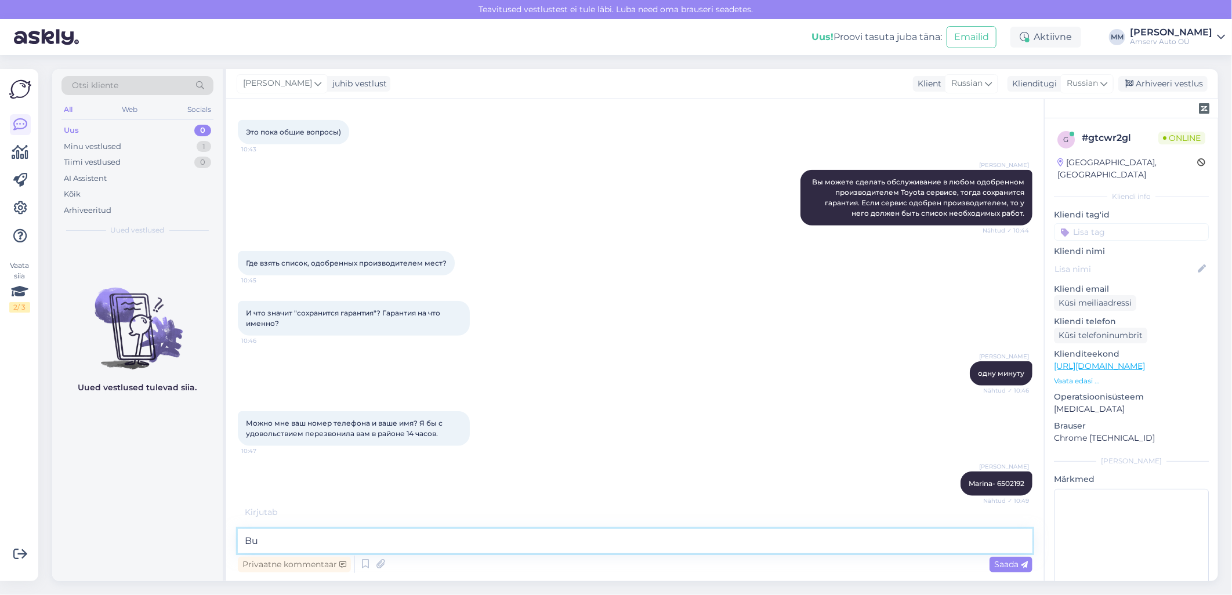
type textarea "B"
click at [358, 542] on textarea at bounding box center [635, 541] width 795 height 24
paste textarea "Буду ждать"
type textarea "Буду ждать"
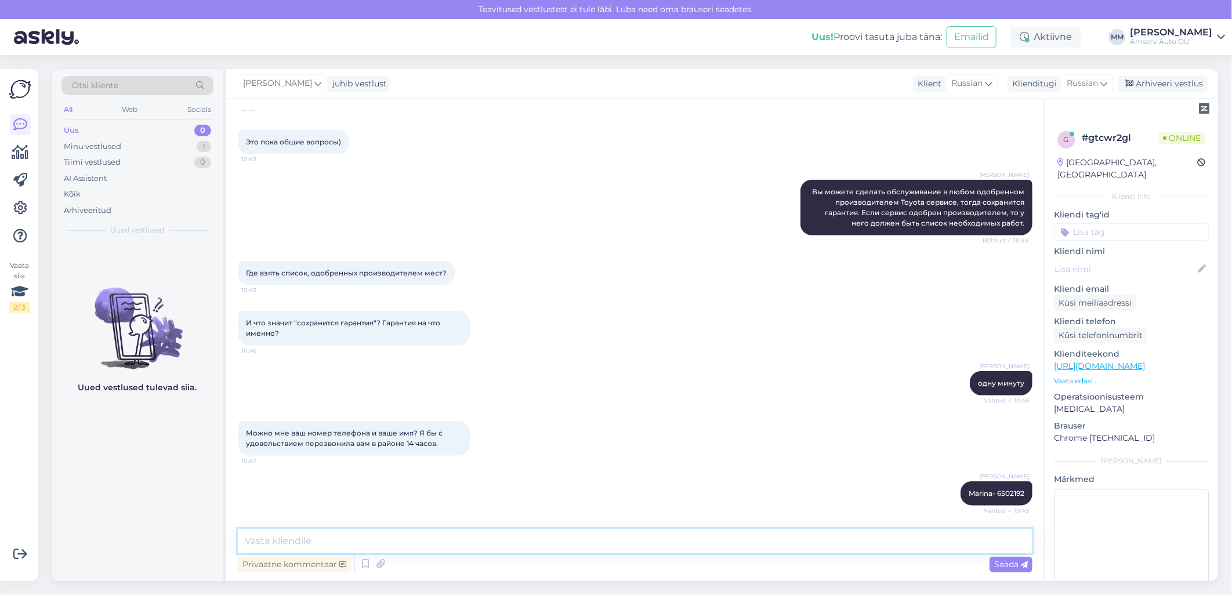
scroll to position [677, 0]
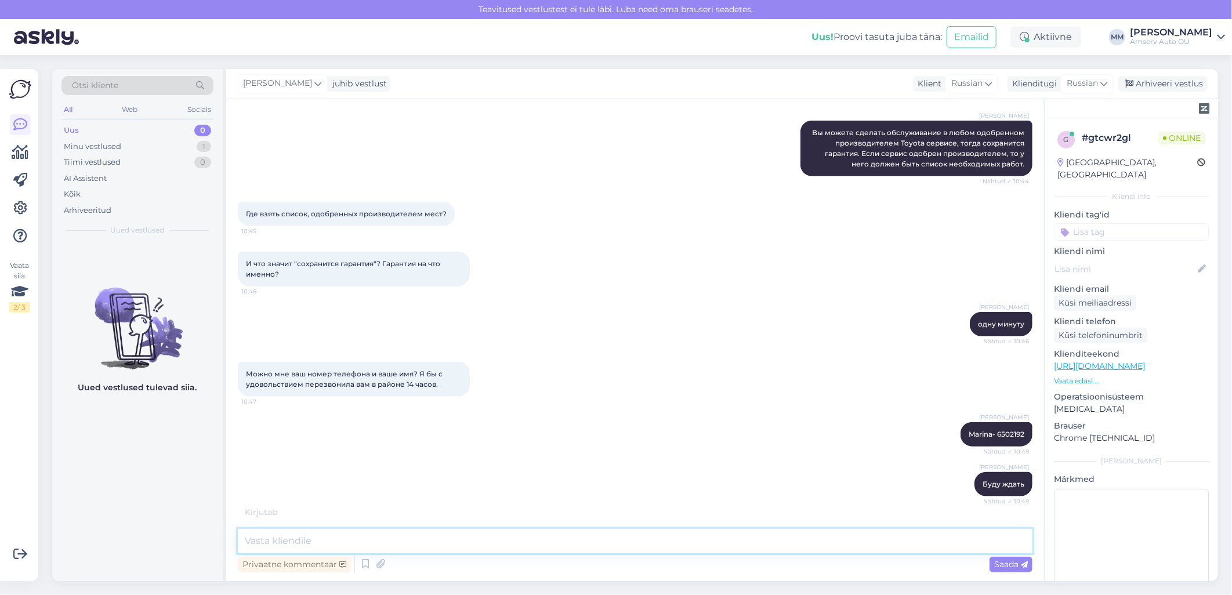
click at [368, 544] on textarea at bounding box center [635, 541] width 795 height 24
paste textarea "Хорошего дня"
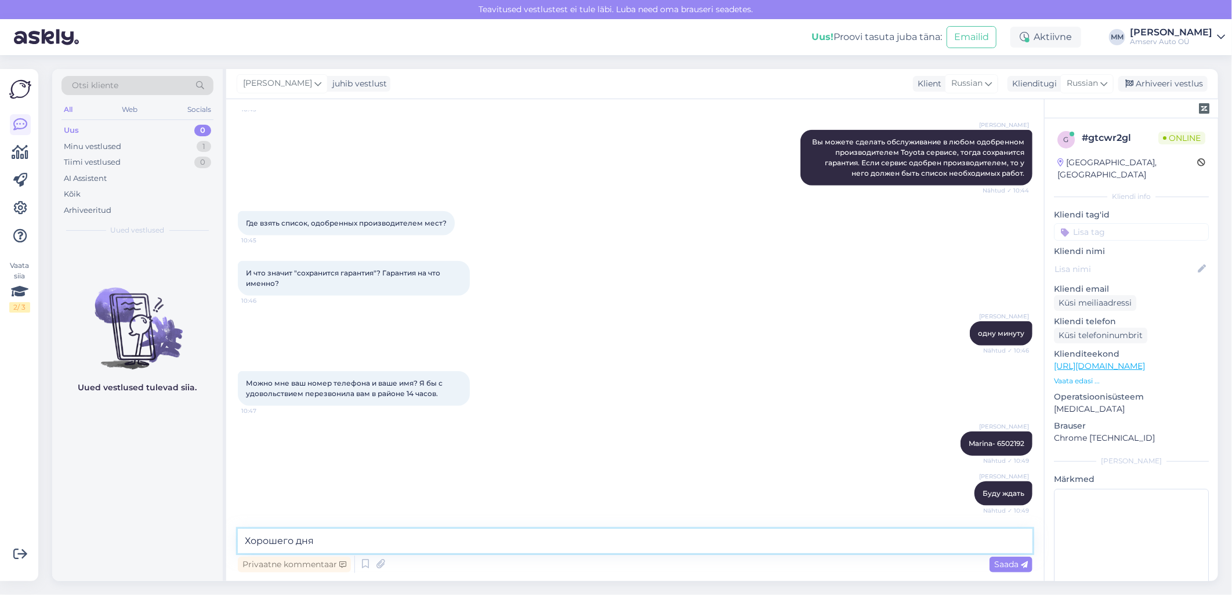
type textarea "Хорошего дня!"
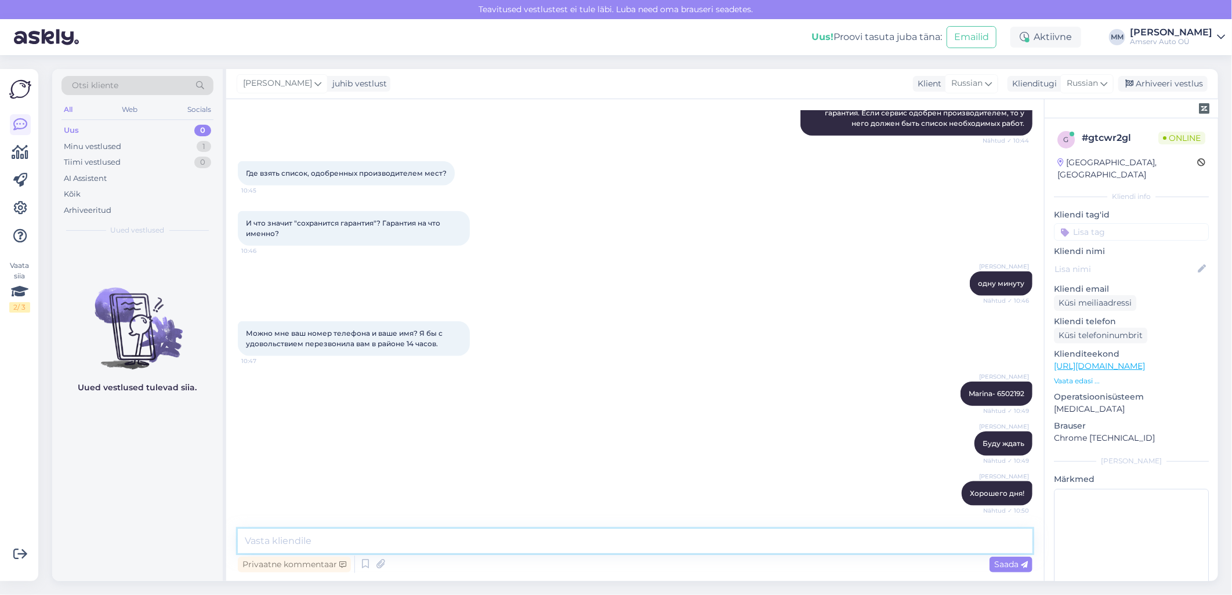
scroll to position [787, 0]
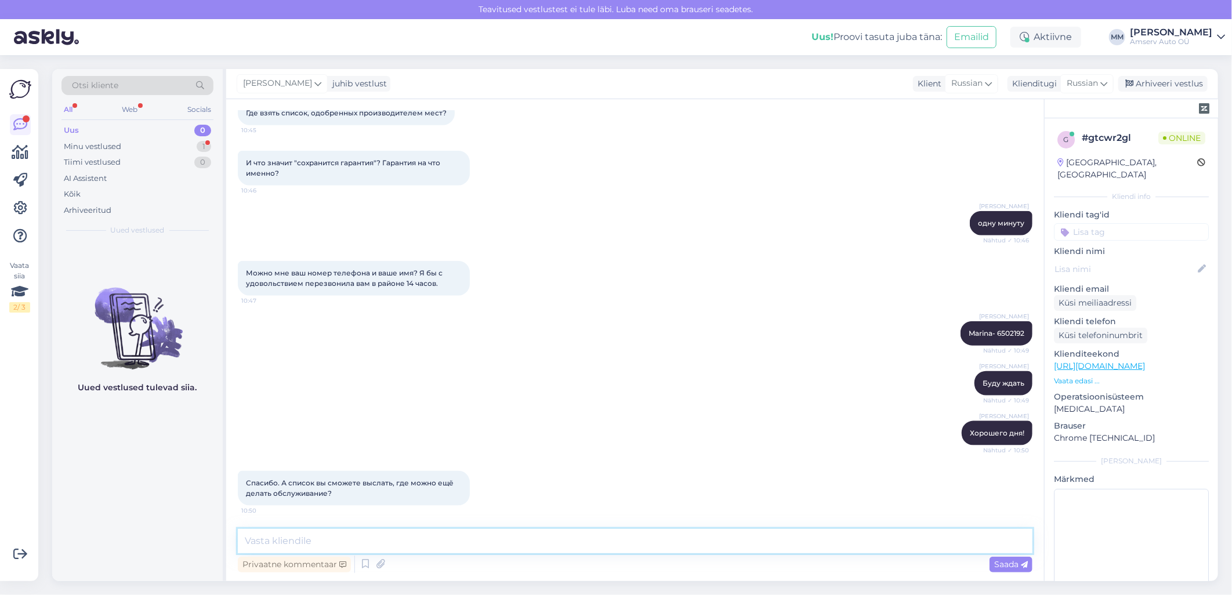
click at [380, 541] on textarea at bounding box center [635, 541] width 795 height 24
type textarea "o"
drag, startPoint x: 1018, startPoint y: 224, endPoint x: 969, endPoint y: 227, distance: 48.8
click at [970, 227] on div "[PERSON_NAME] одну минуту Nähtud ✓ 10:46" at bounding box center [1001, 223] width 63 height 24
copy span "одну минуту"
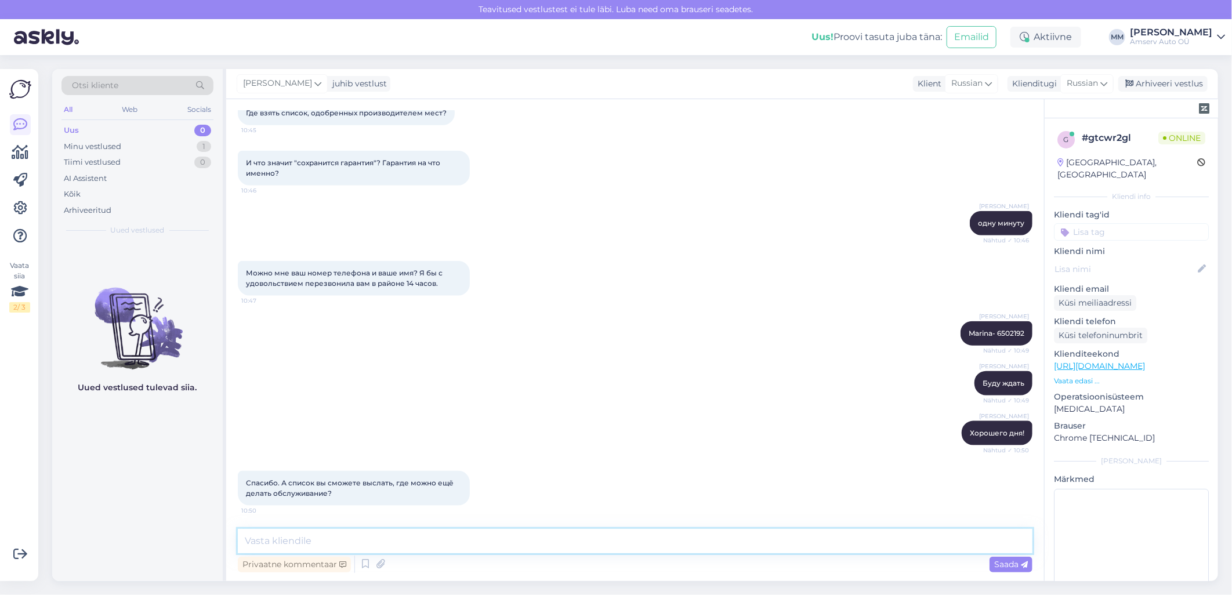
click at [541, 538] on textarea at bounding box center [635, 541] width 795 height 24
click at [316, 543] on textarea at bounding box center [635, 541] width 795 height 24
paste textarea "[URL][DOMAIN_NAME]"
type textarea "[URL][DOMAIN_NAME]"
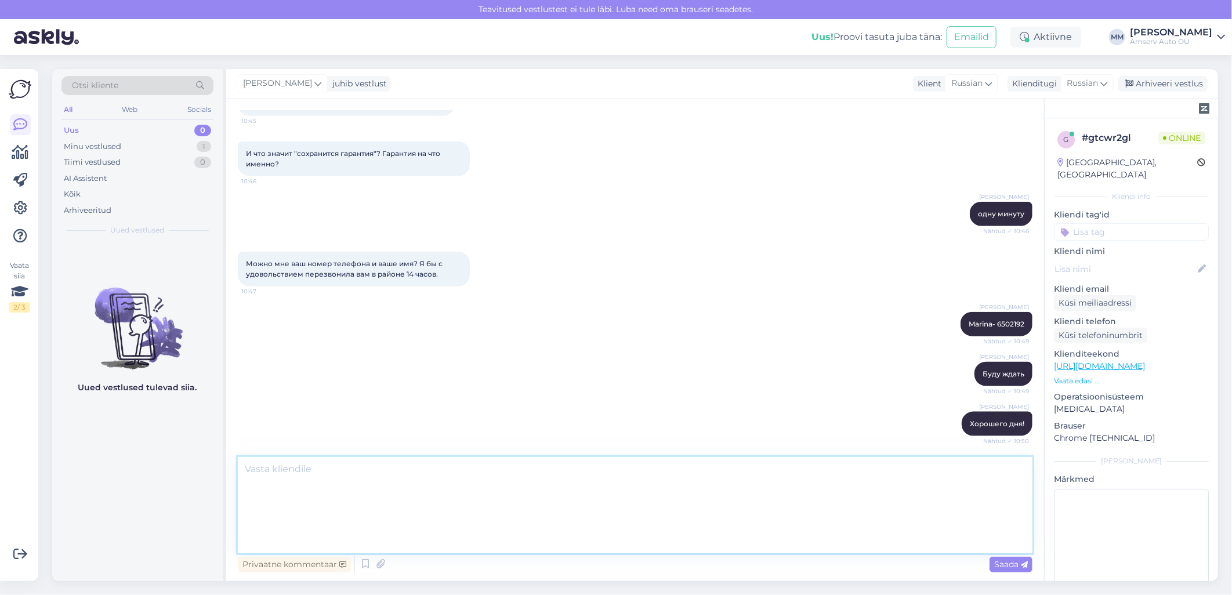
scroll to position [983, 0]
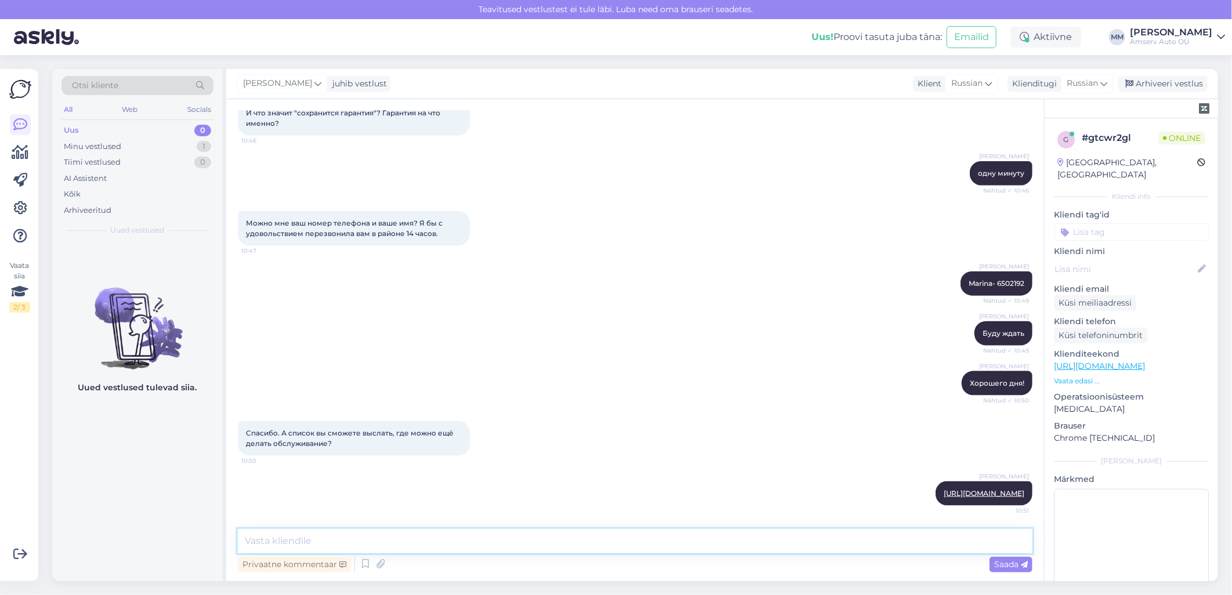
click at [557, 542] on textarea at bounding box center [635, 541] width 795 height 24
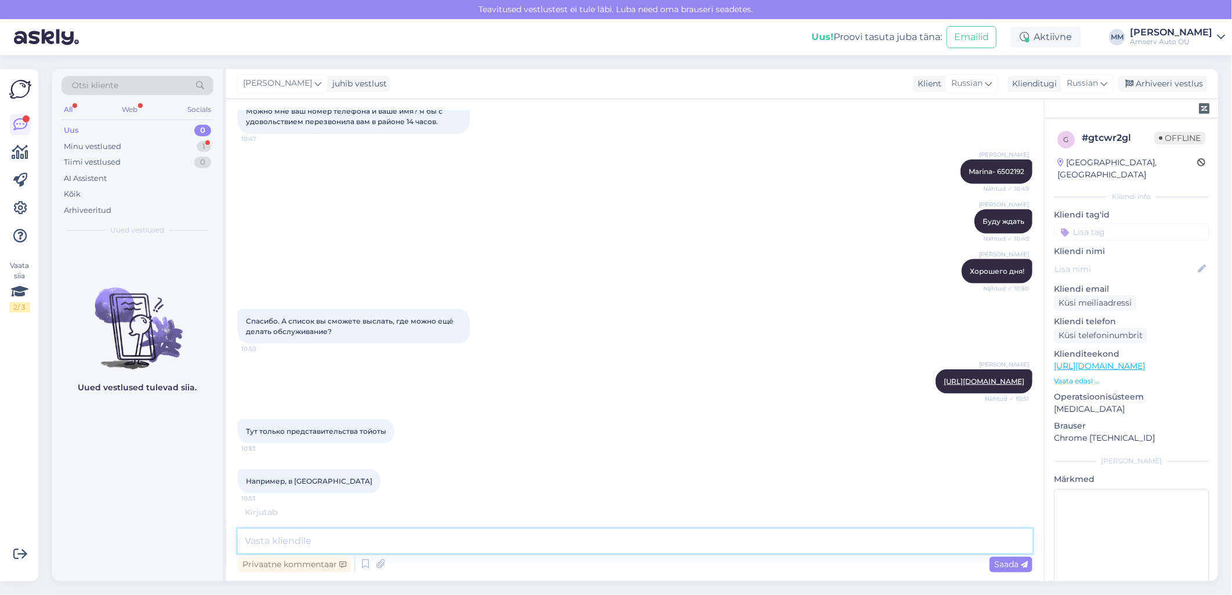
scroll to position [1083, 0]
click at [325, 541] on textarea at bounding box center [635, 541] width 795 height 24
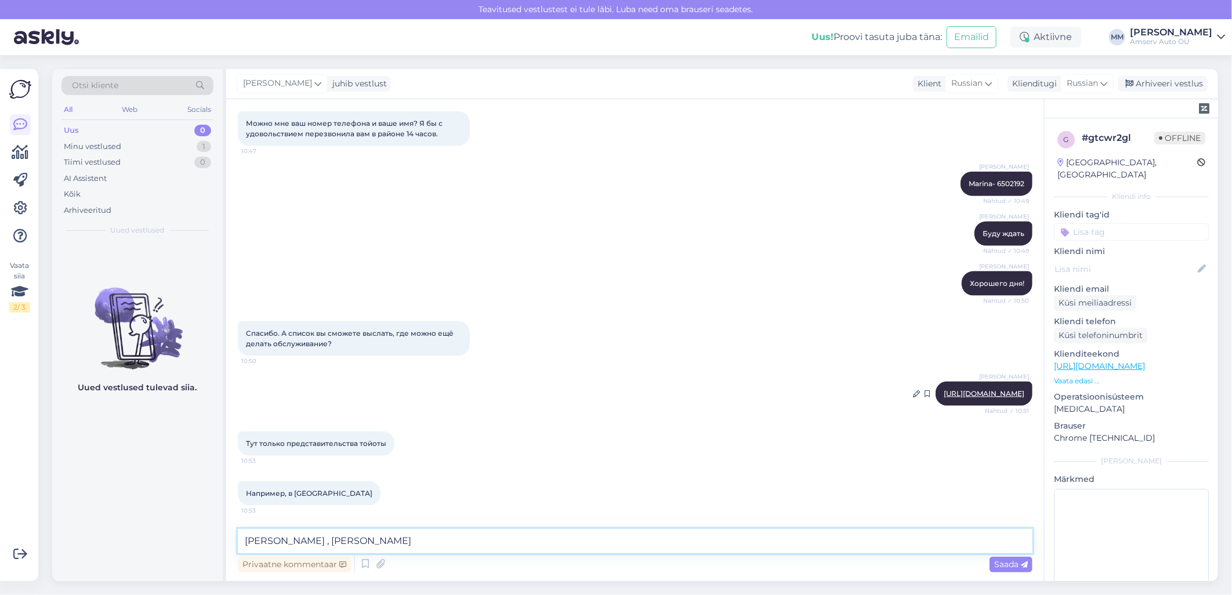
type textarea "[PERSON_NAME] , [PERSON_NAME]"
click at [944, 389] on link "[URL][DOMAIN_NAME]" at bounding box center [984, 393] width 81 height 9
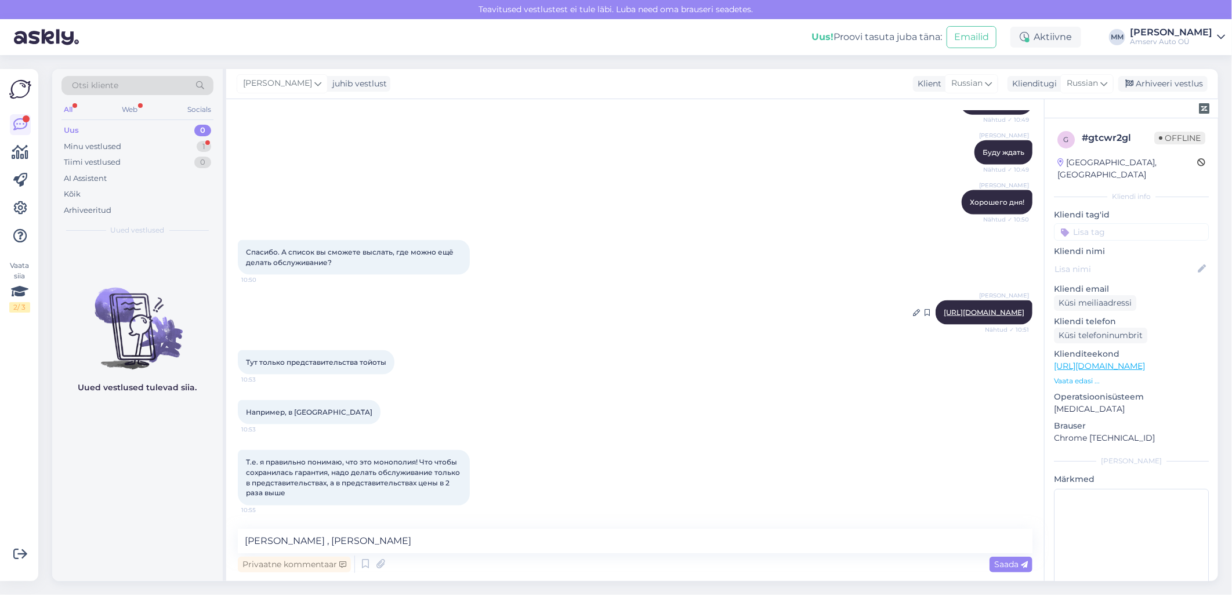
scroll to position [1164, 0]
click at [348, 548] on textarea "[PERSON_NAME] , [PERSON_NAME]" at bounding box center [635, 541] width 795 height 24
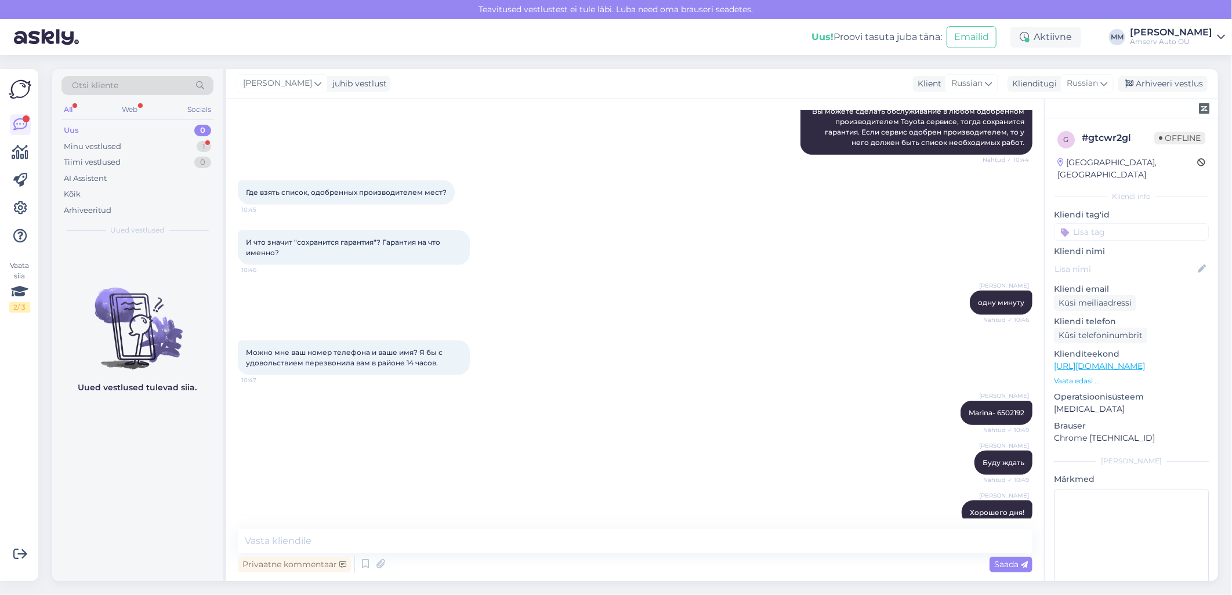
scroll to position [1395, 0]
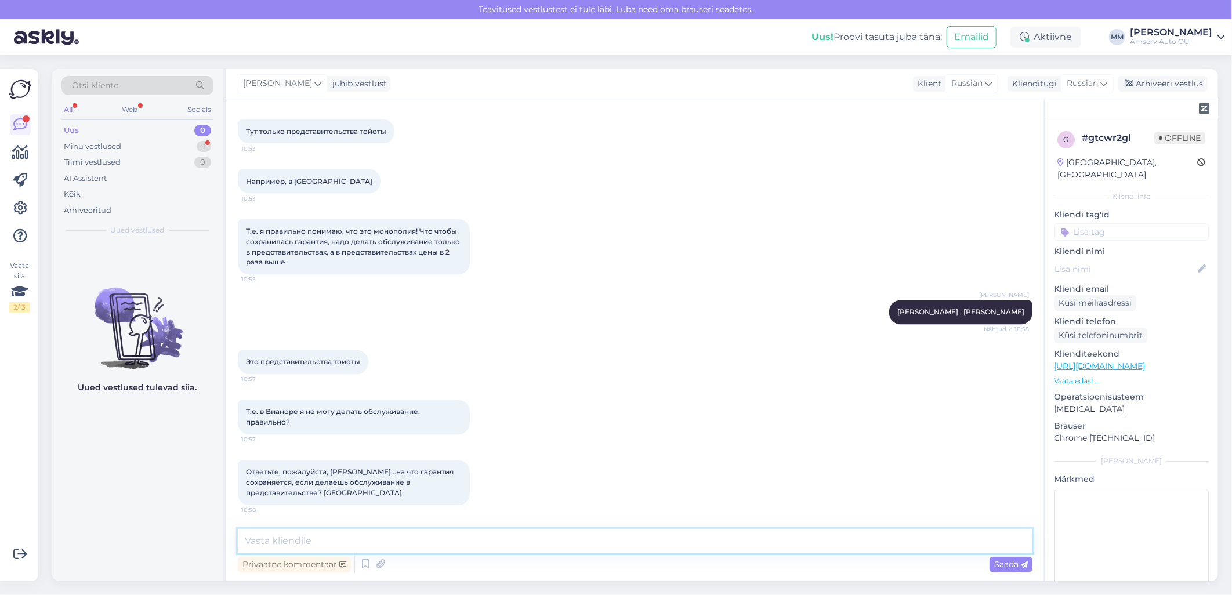
click at [338, 546] on textarea at bounding box center [635, 541] width 795 height 24
paste textarea "Гарантия распространяется на поломку которая произошла по вине производителя. К…"
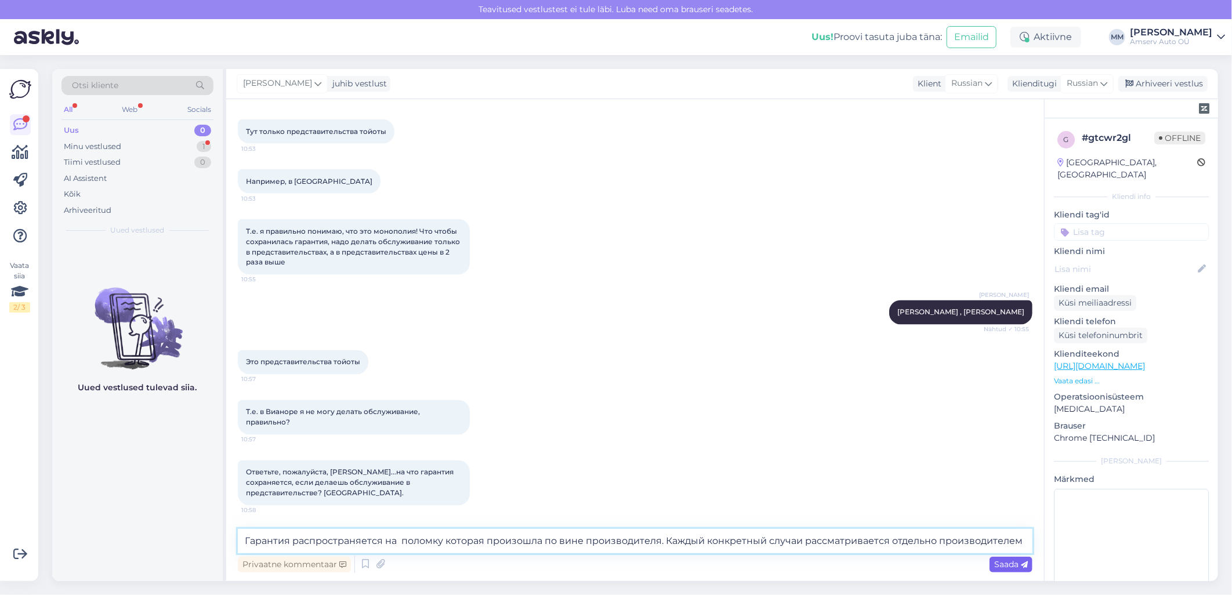
type textarea "Гарантия распространяется на поломку которая произошла по вине производителя. К…"
click at [1008, 564] on span "Saada" at bounding box center [1011, 564] width 34 height 10
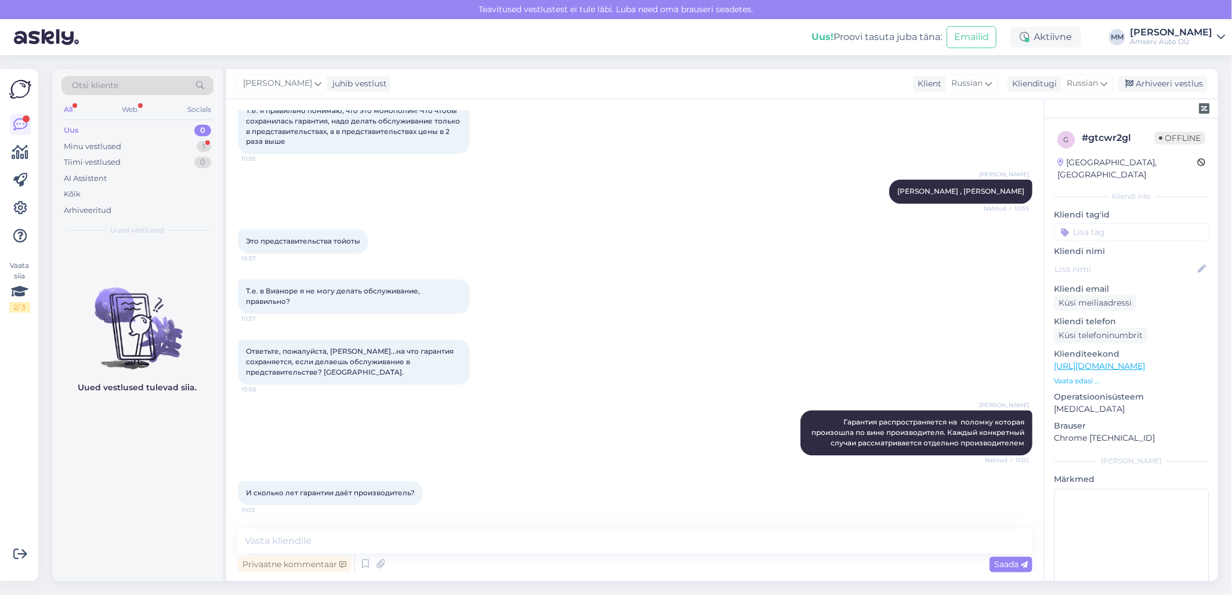
scroll to position [1516, 0]
click at [361, 541] on textarea at bounding box center [635, 541] width 795 height 24
paste textarea "Гарантия производителя 3 года, после истечения этого срока даётся добавочная га…"
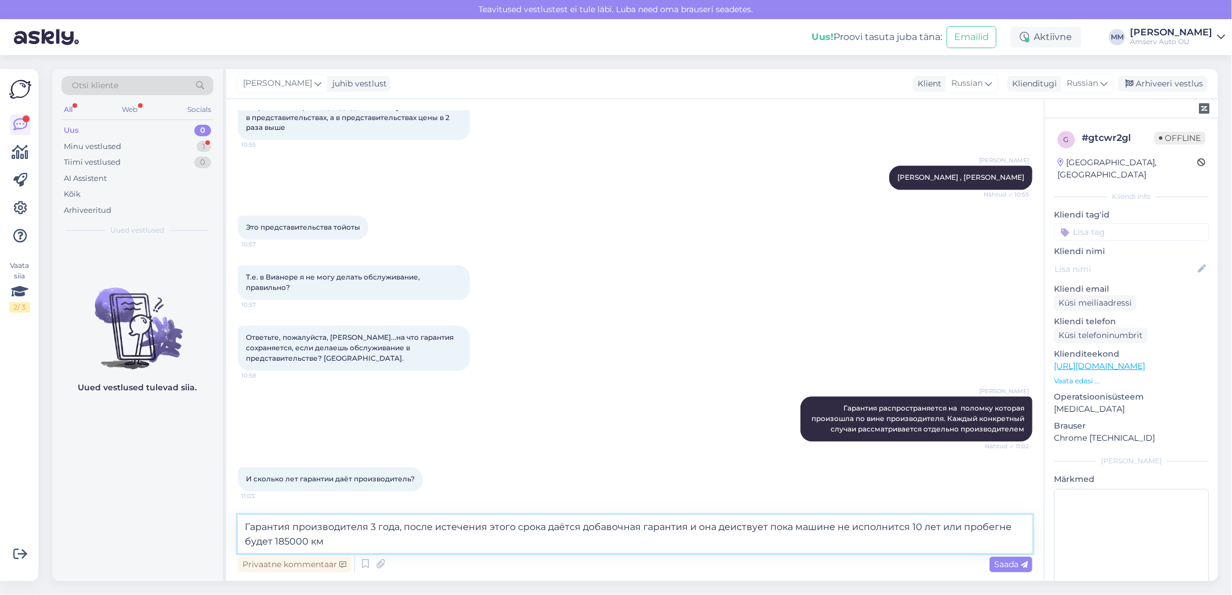
click at [994, 526] on textarea "Гарантия производителя 3 года, после истечения этого срока даётся добавочная га…" at bounding box center [635, 534] width 795 height 38
type textarea "Гарантия производителя 3 года, после истечения этого срока даётся добавочная га…"
click at [575, 537] on textarea "Гарантия производителя 3 года, после истечения этого срока даётся добавочная га…" at bounding box center [635, 534] width 795 height 38
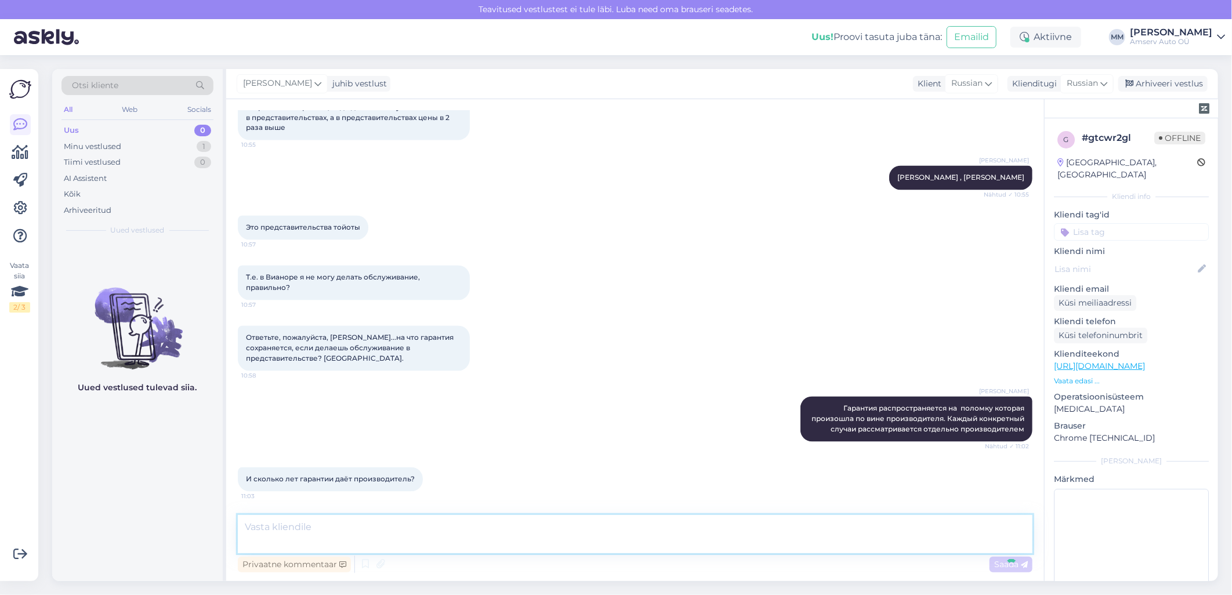
scroll to position [1597, 0]
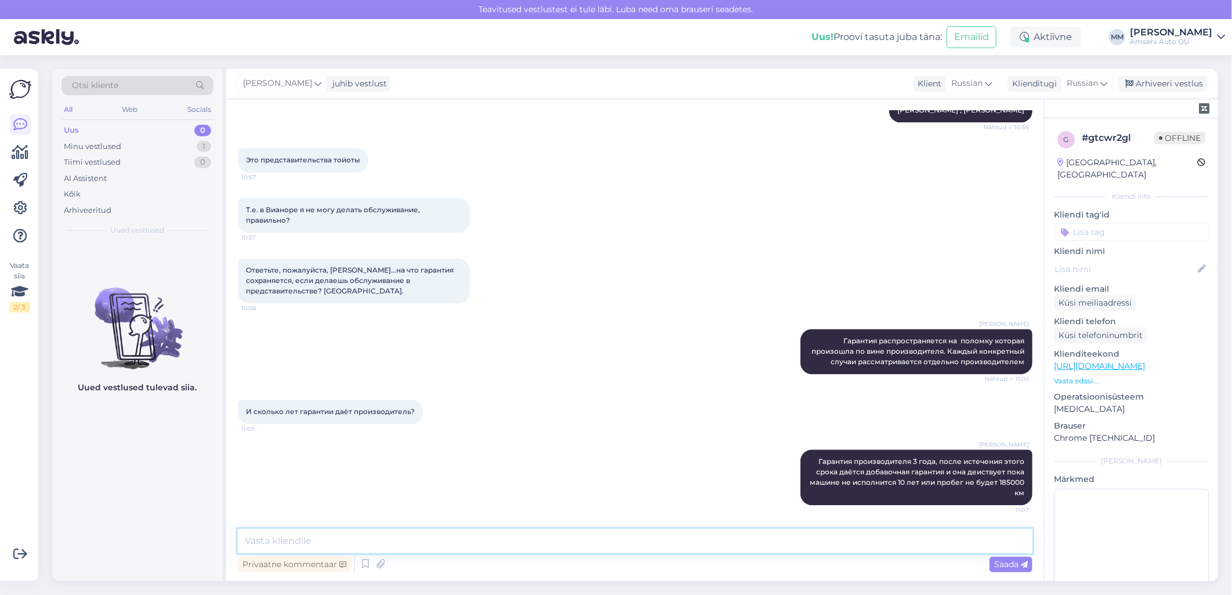
click at [312, 540] on textarea at bounding box center [635, 541] width 795 height 24
paste textarea "Если Вы сообщите мне номер машины информацию будет точнее"
type textarea "Если Вы сообщите мне номер машины информацию будет точнее"
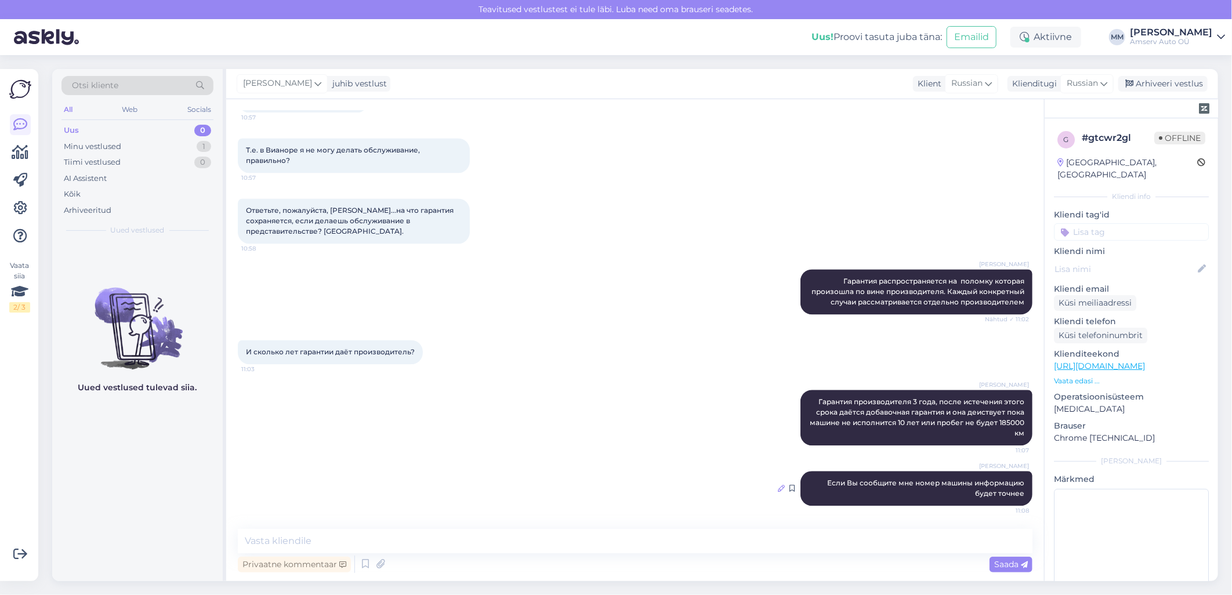
click at [778, 488] on icon at bounding box center [781, 488] width 7 height 7
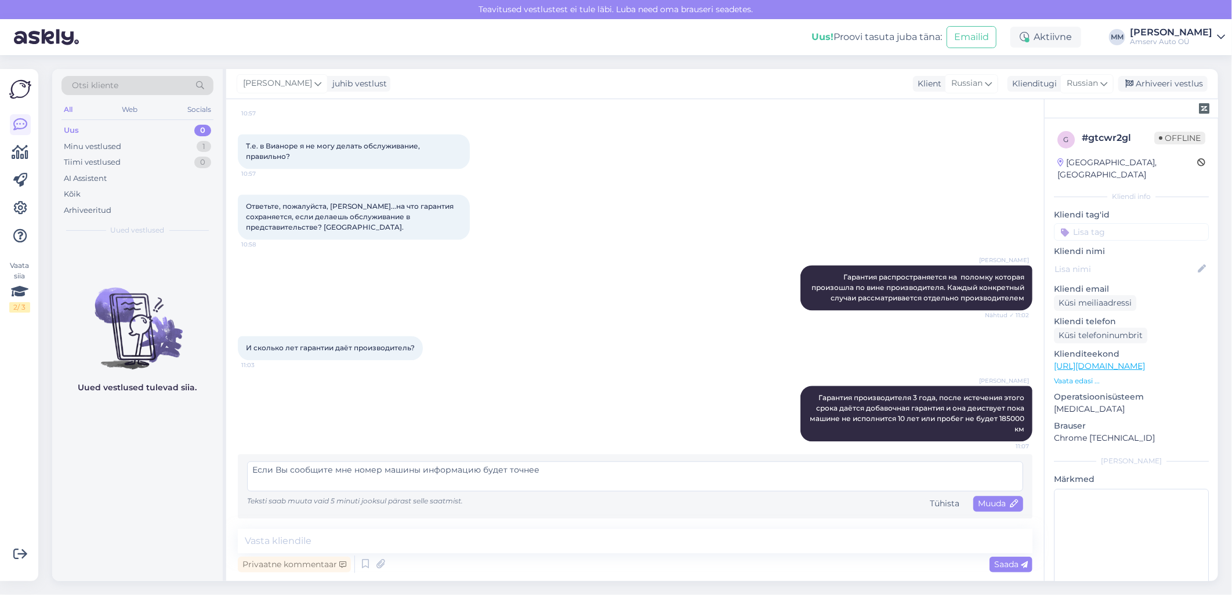
click at [474, 475] on textarea "Если Вы сообщите мне номер машины информацию будет точнее" at bounding box center [635, 476] width 776 height 30
paste textarea
type textarea "Если Вы сообщите мне номер машины информация будет точнее"
click at [982, 512] on div "Muuda" at bounding box center [998, 504] width 50 height 16
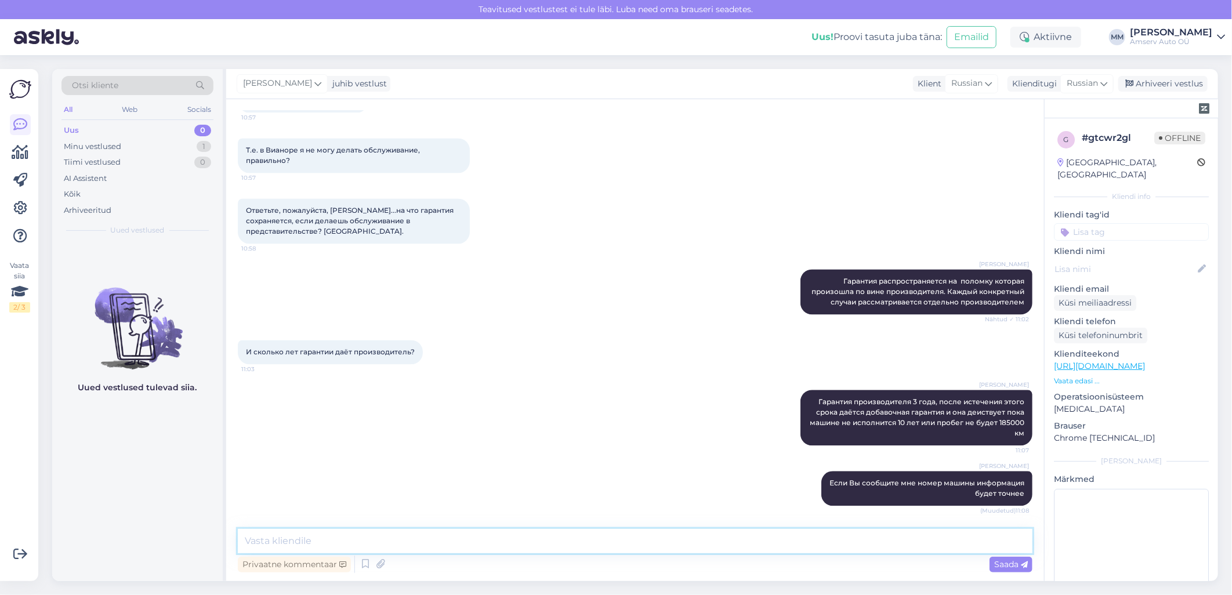
click at [395, 544] on textarea at bounding box center [635, 541] width 795 height 24
paste textarea "Если Вы желаете сделать обслиживание в другом представительстве, пожалуиста уто…"
type textarea "[PERSON_NAME]"
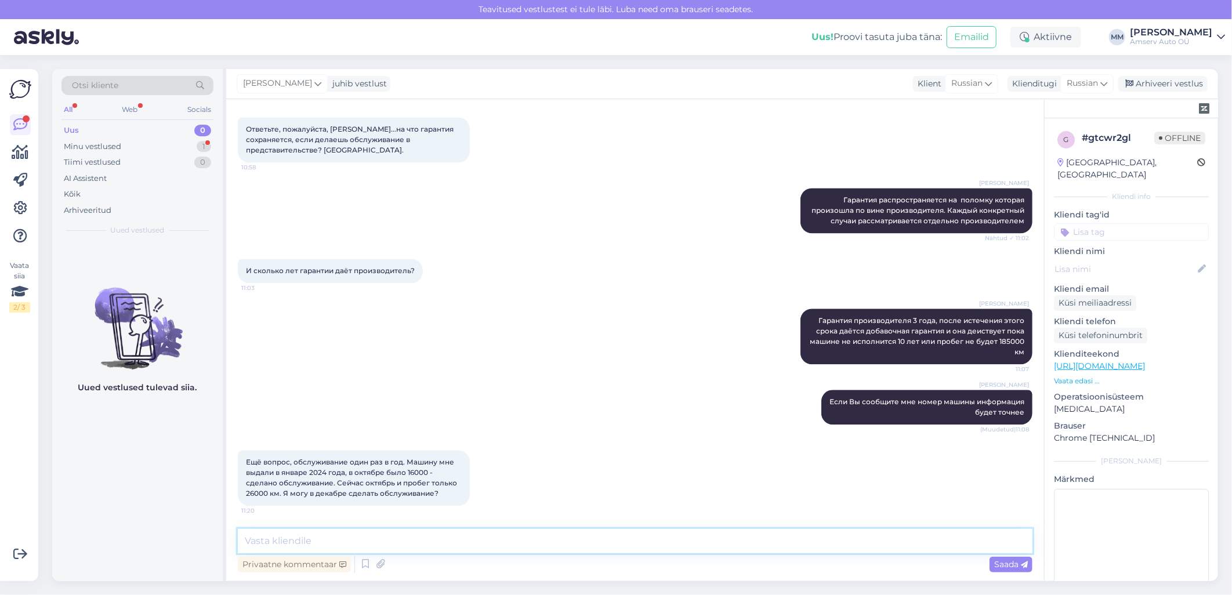
scroll to position [1738, 0]
click at [406, 541] on textarea at bounding box center [635, 541] width 795 height 24
paste textarea "Производитель автомобиля рекомендует проводить регулярное техническое обслужива…"
type textarea "Производитель автомобиля рекомендует проводить регулярное техническое обслужива…"
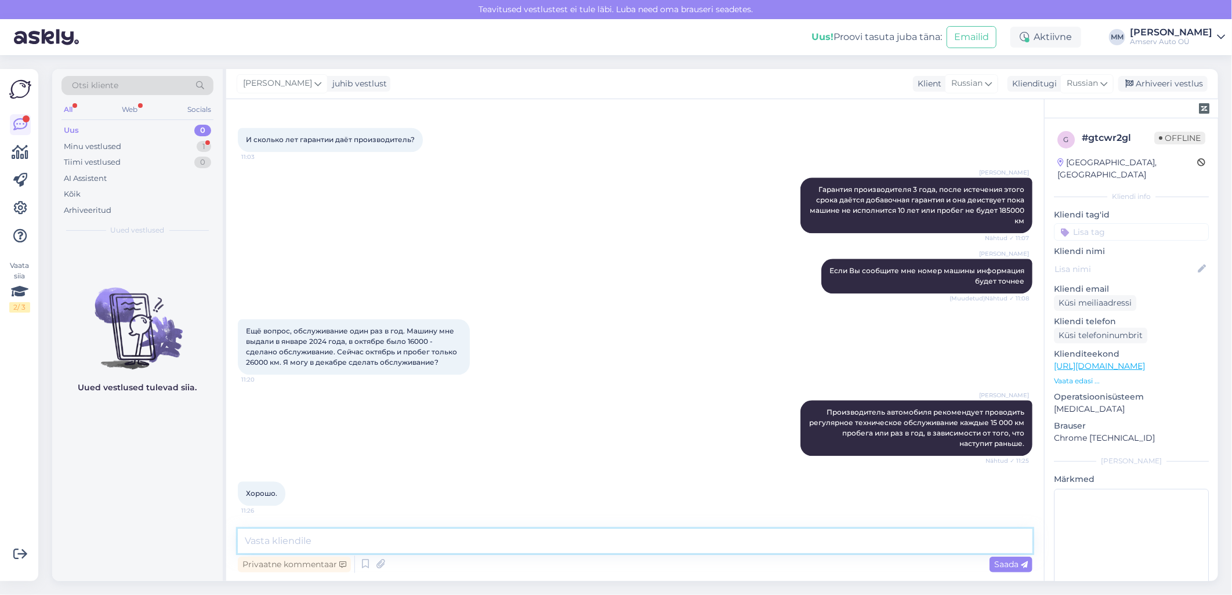
scroll to position [1870, 0]
click at [257, 541] on textarea at bounding box center [635, 541] width 795 height 24
paste textarea "Для гарантийных машин это требование обязательно. Вы можете привысить условия н…"
type textarea "Для гарантийных машин это требование обязательно. Вы можете привысить условия н…"
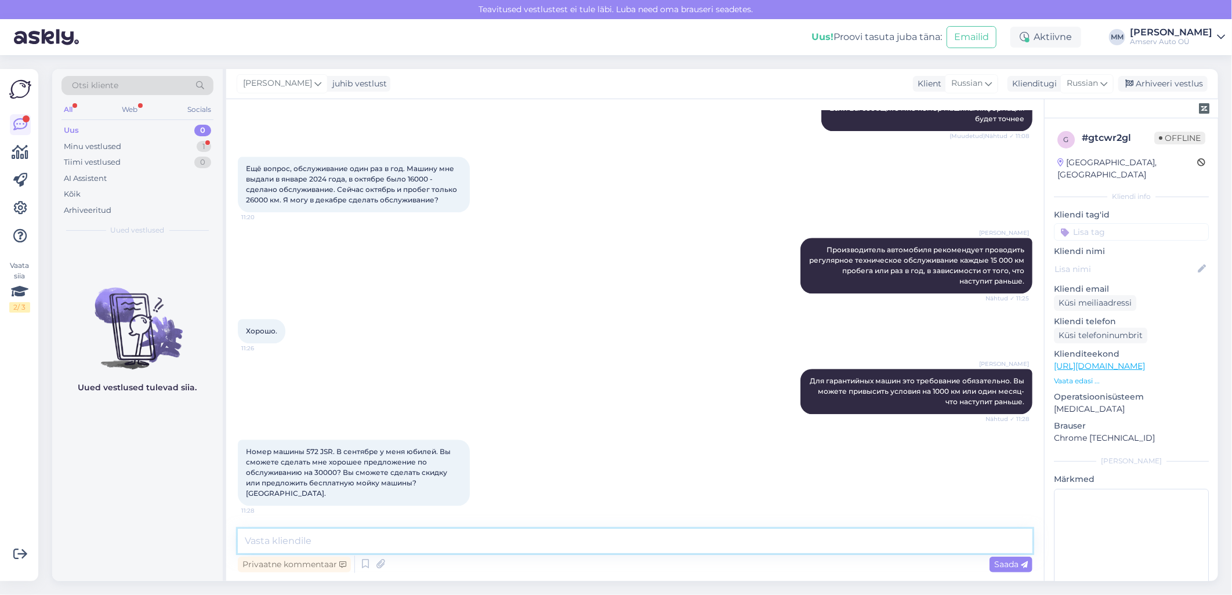
scroll to position [2021, 0]
click at [373, 538] on textarea at bounding box center [635, 541] width 795 height 24
paste textarea "позвоните мне , если остались вопросы"
type textarea "п"
drag, startPoint x: 306, startPoint y: 464, endPoint x: 331, endPoint y: 465, distance: 25.5
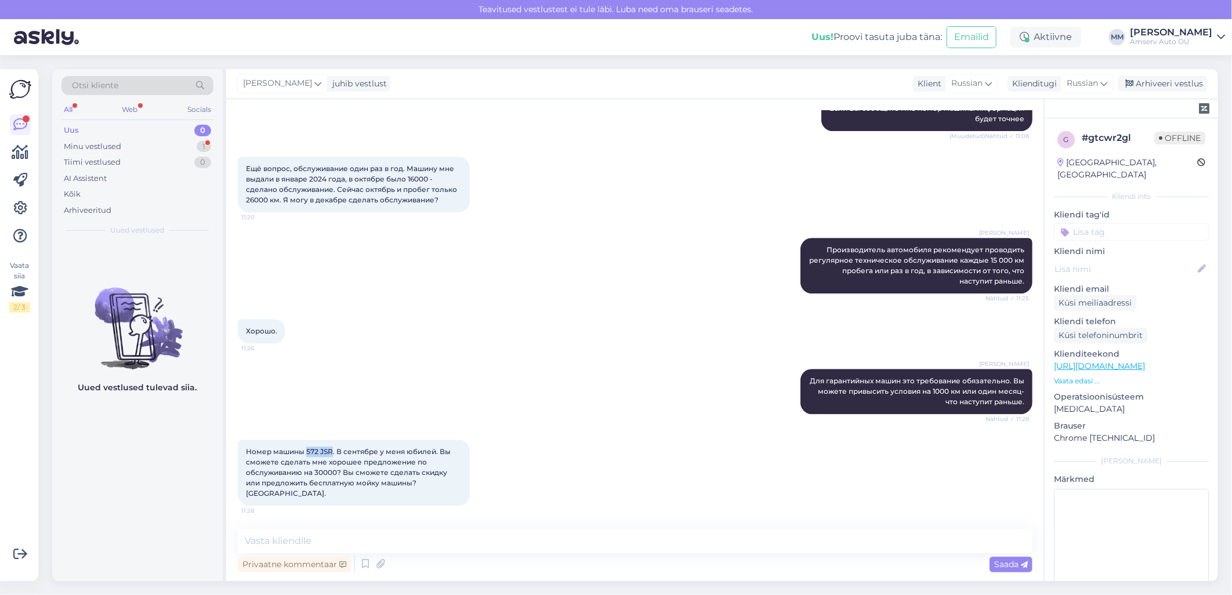
click at [331, 465] on span "Номер машины 572 JSR. В сентябре у меня юбилей. Вы сможете сделать мне хорошее …" at bounding box center [349, 472] width 207 height 50
copy span "572 JSR"
click at [600, 546] on textarea at bounding box center [635, 541] width 795 height 24
paste textarea "[PERSON_NAME][EMAIL_ADDRESS][PERSON_NAME][DOMAIN_NAME]"
click at [242, 544] on textarea "[PERSON_NAME][EMAIL_ADDRESS][PERSON_NAME][DOMAIN_NAME]" at bounding box center [635, 541] width 795 height 24
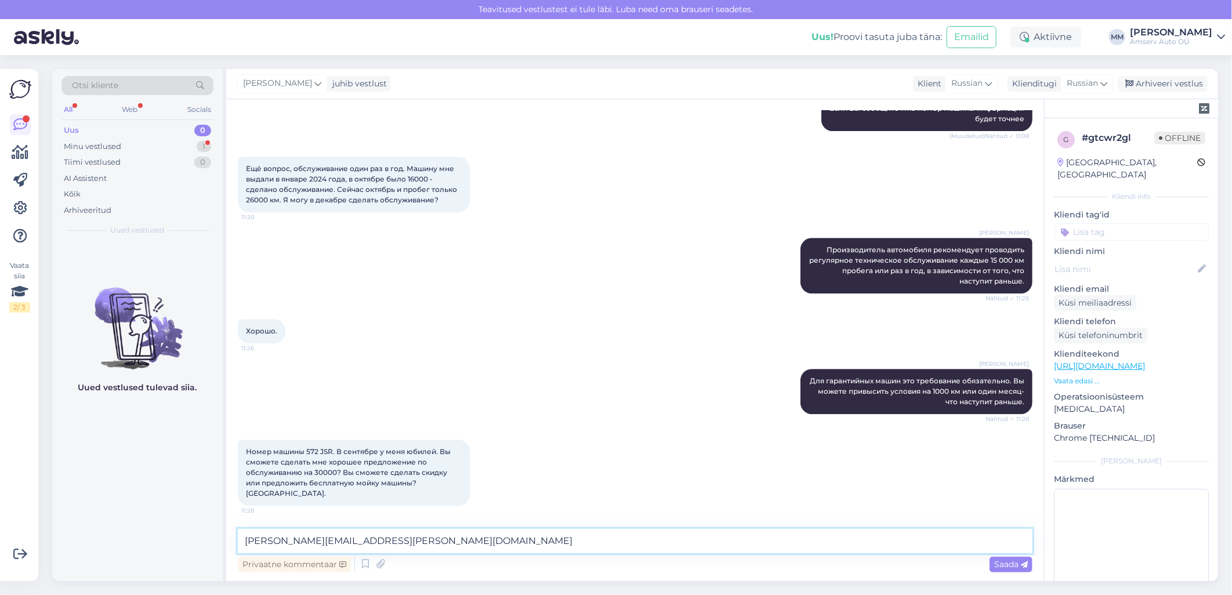
paste textarea "Я вышлю Вам предложение на"
type textarea "Я вышлю Вам предложение на [PERSON_NAME][EMAIL_ADDRESS][PERSON_NAME][DOMAIN_NAM…"
click at [633, 545] on textarea "Я вышлю Вам предложение на [PERSON_NAME][EMAIL_ADDRESS][PERSON_NAME][DOMAIN_NAM…" at bounding box center [635, 541] width 795 height 24
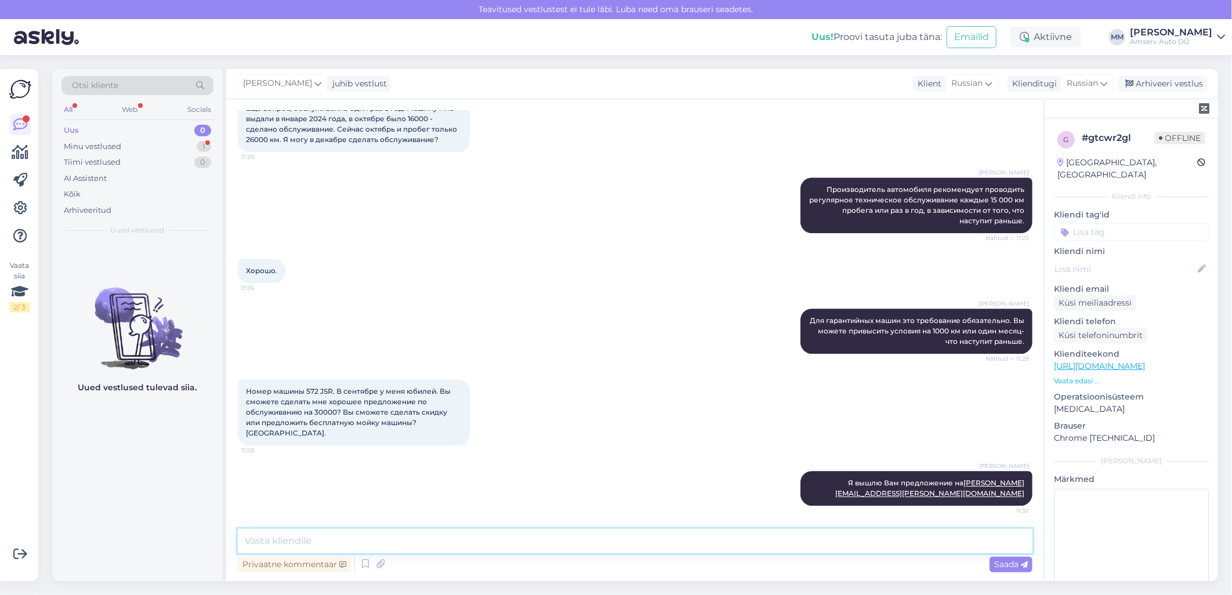
scroll to position [2081, 0]
click at [653, 543] on textarea at bounding box center [635, 541] width 795 height 24
paste textarea "Согласны"
type textarea "Согласны?"
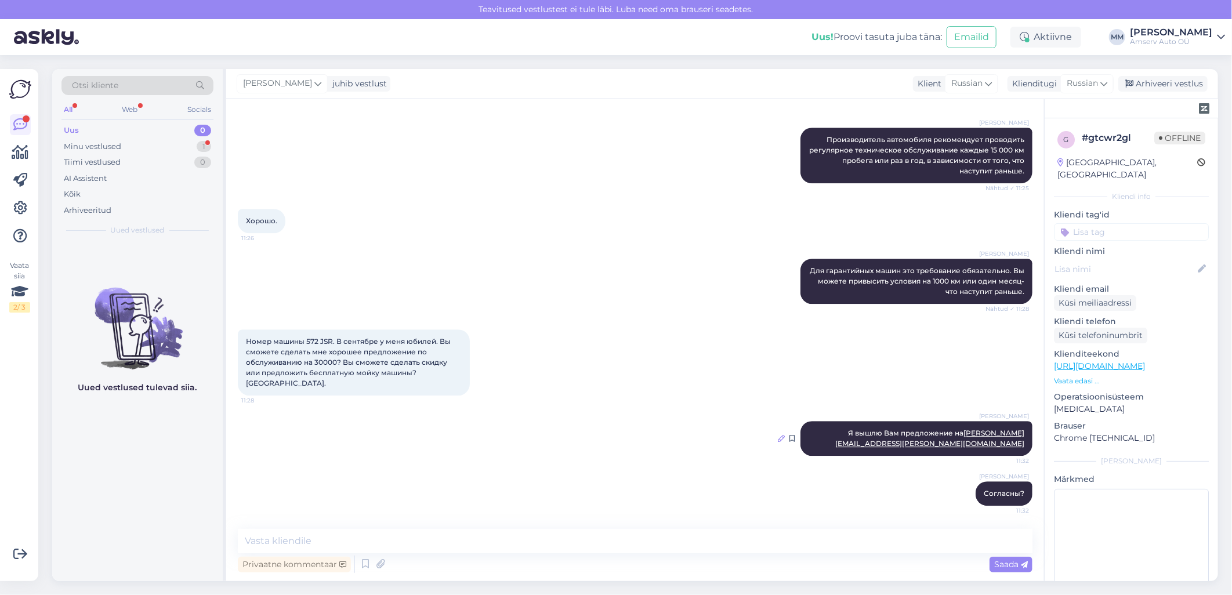
click at [778, 439] on icon at bounding box center [781, 438] width 7 height 7
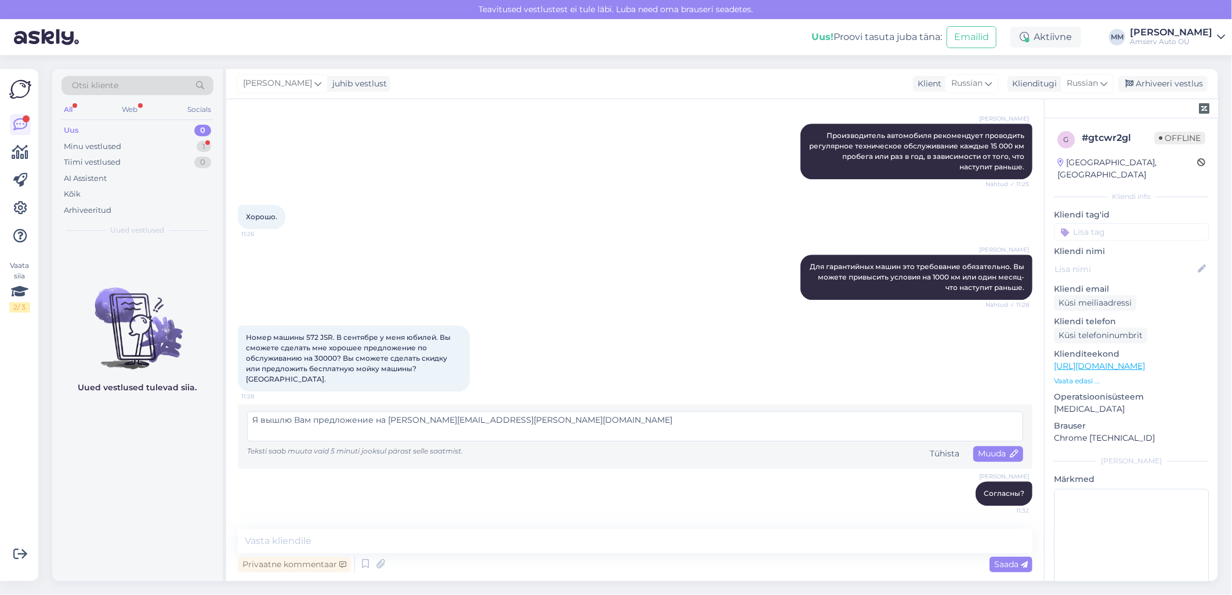
drag, startPoint x: 586, startPoint y: 422, endPoint x: 244, endPoint y: 425, distance: 342.3
click at [244, 425] on div "Я вышлю Вам предложение на [PERSON_NAME][EMAIL_ADDRESS][PERSON_NAME][DOMAIN_NAM…" at bounding box center [635, 436] width 795 height 64
type textarea "Я вижу что мы уже сделали Вам предложение"
click at [979, 451] on span "Muuda" at bounding box center [998, 453] width 41 height 10
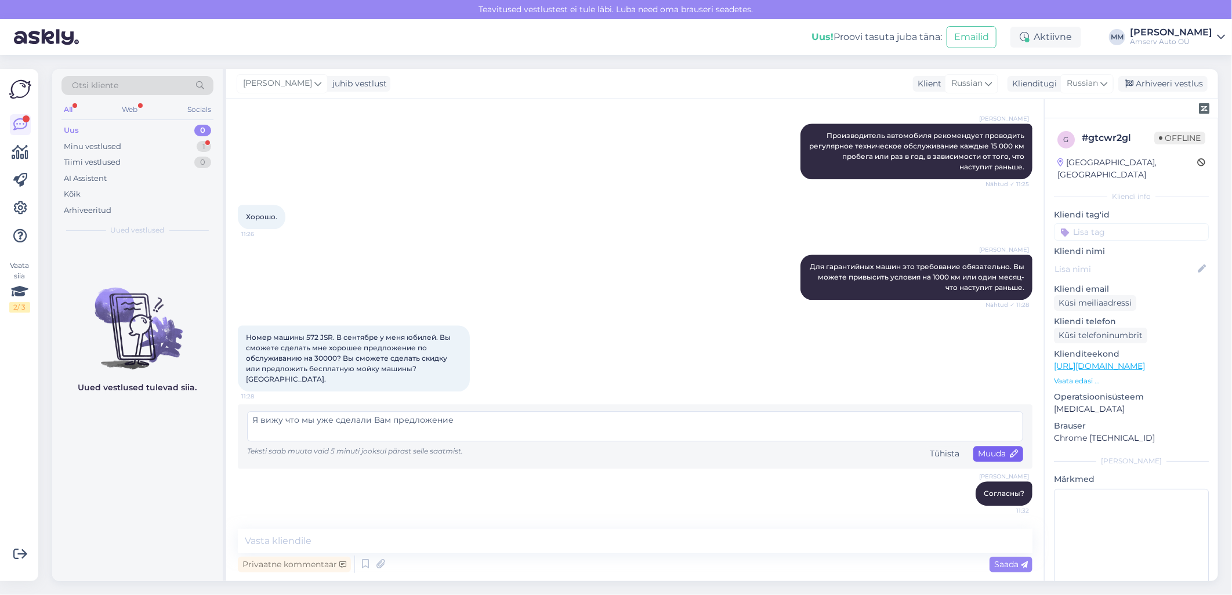
scroll to position [2131, 0]
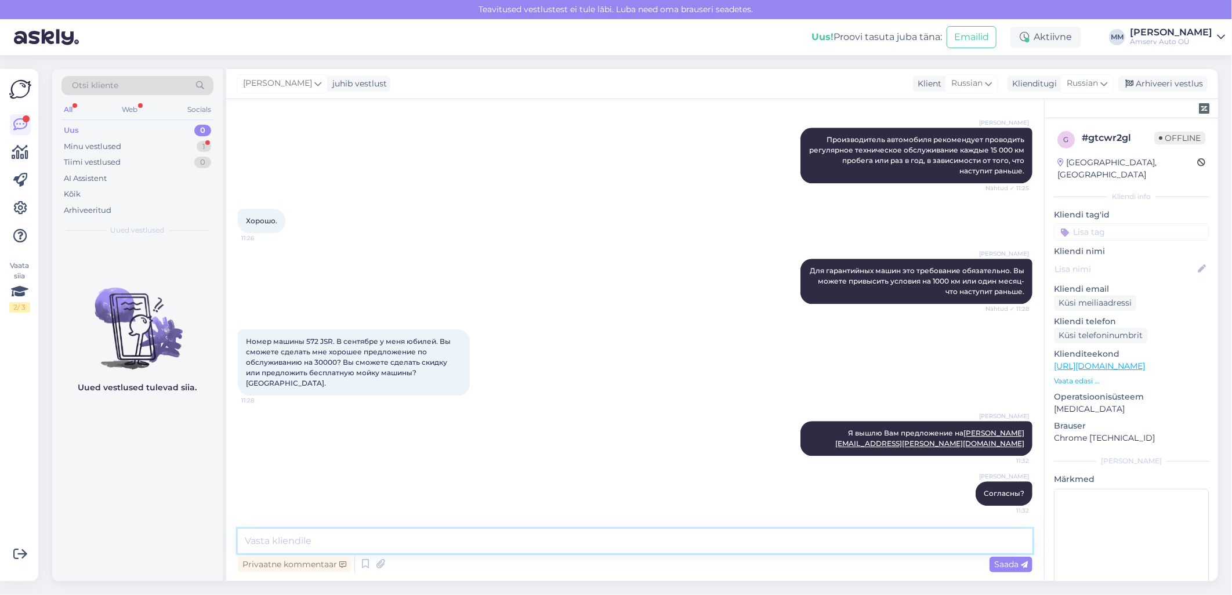
click at [785, 546] on textarea at bounding box center [635, 541] width 795 height 24
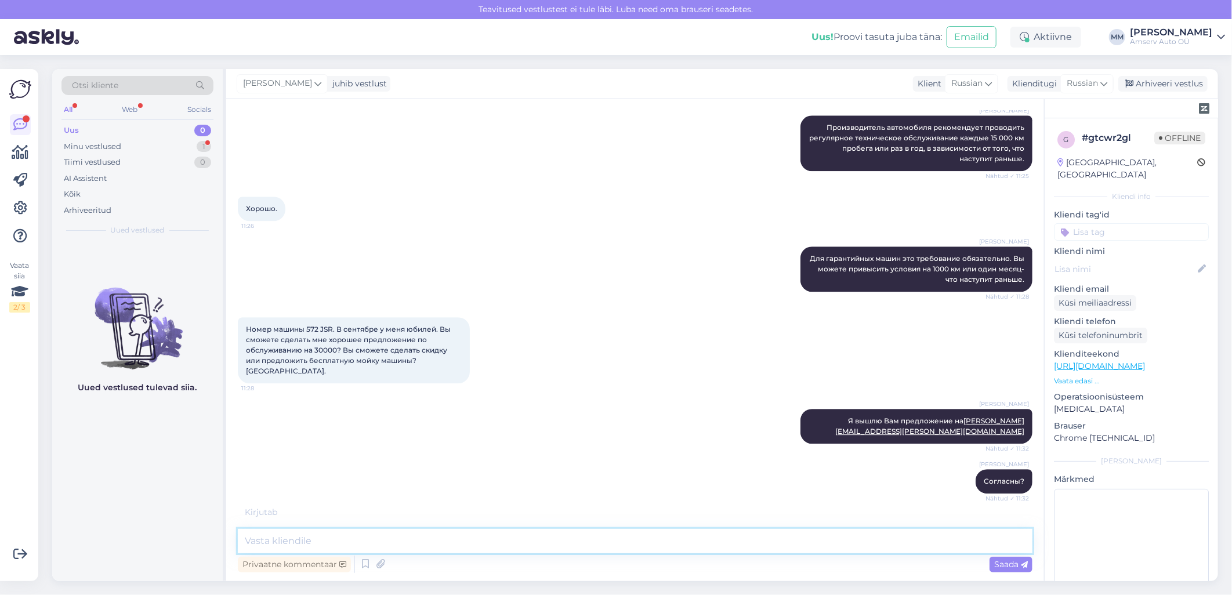
scroll to position [2136, 0]
paste textarea "Я вижу что мы уже сделали Вам предложение"
type textarea "Я вижу что мы уже сделали Вам предложение"
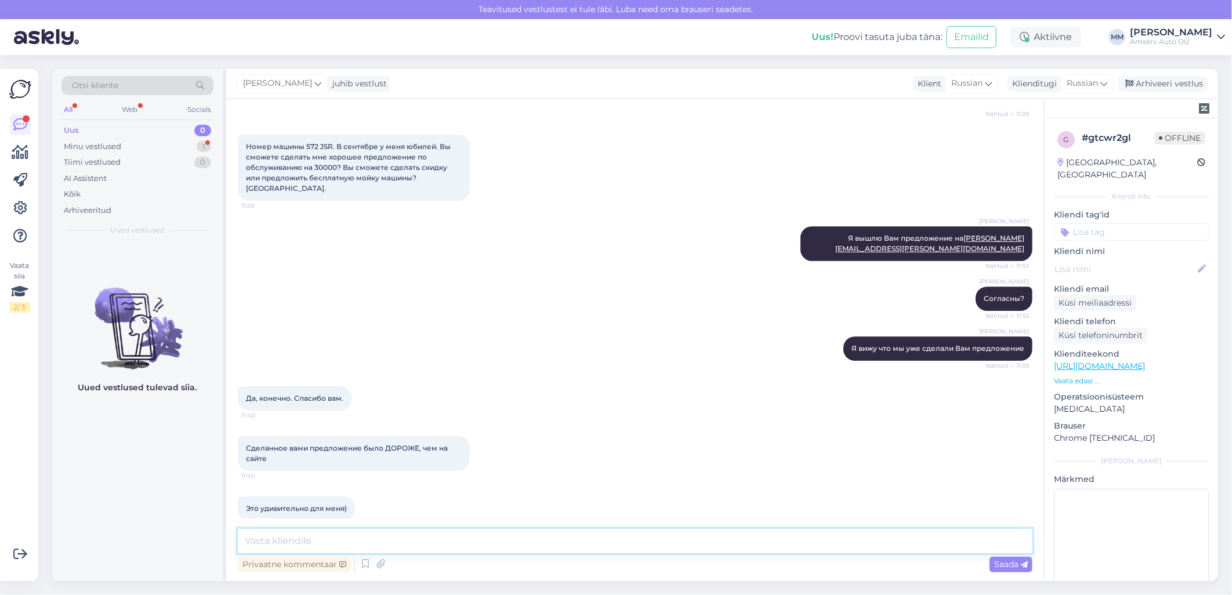
scroll to position [2341, 0]
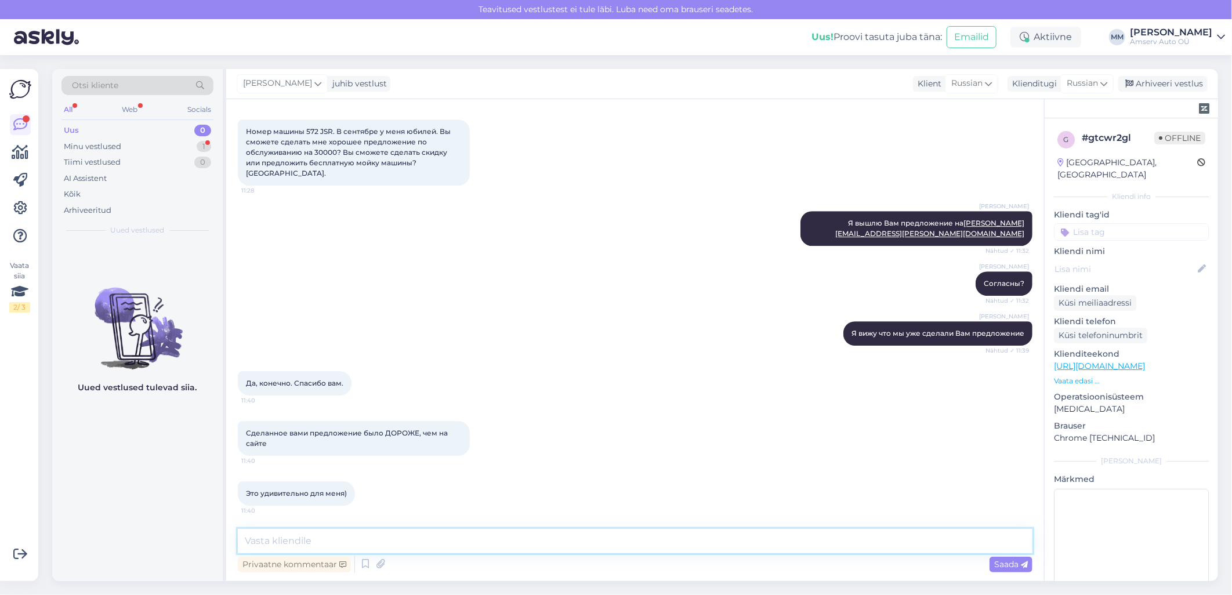
click at [310, 544] on textarea at bounding box center [635, 541] width 795 height 24
paste textarea "мы можем сделать скидку 5 %"
click at [379, 544] on textarea "мы можем сделать скидку 5 %" at bounding box center [635, 541] width 795 height 24
type textarea "мы можем сделать скидку 10 %"
drag, startPoint x: 399, startPoint y: 542, endPoint x: 223, endPoint y: 551, distance: 176.0
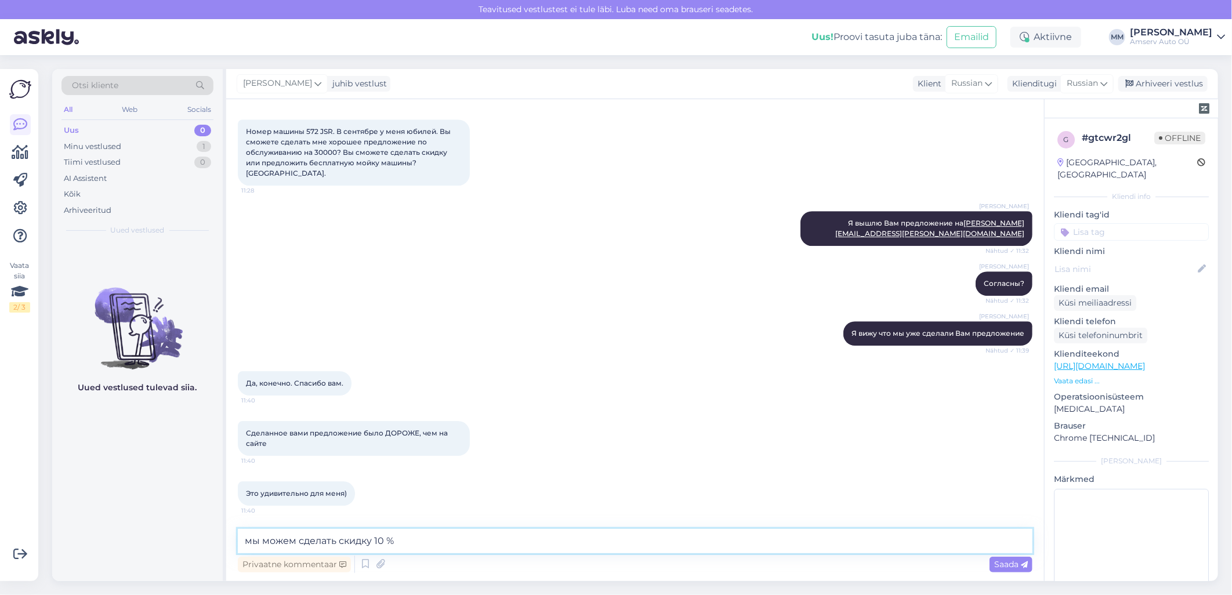
click at [223, 551] on div "Otsi kliente All Web Socials Uus 0 Minu vestlused 1 Tiimi vestlused 0 AI Assist…" at bounding box center [635, 325] width 1166 height 512
drag, startPoint x: 900, startPoint y: 222, endPoint x: 1016, endPoint y: 234, distance: 116.7
click at [1016, 234] on div "[PERSON_NAME] Я вышлю Вам предложение на [PERSON_NAME][EMAIL_ADDRESS][PERSON_NA…" at bounding box center [917, 228] width 232 height 35
drag, startPoint x: 1016, startPoint y: 234, endPoint x: 998, endPoint y: 224, distance: 21.3
copy span "Я вышлю Вам предложение на [PERSON_NAME][EMAIL_ADDRESS][PERSON_NAME][DOMAIN_NAM…"
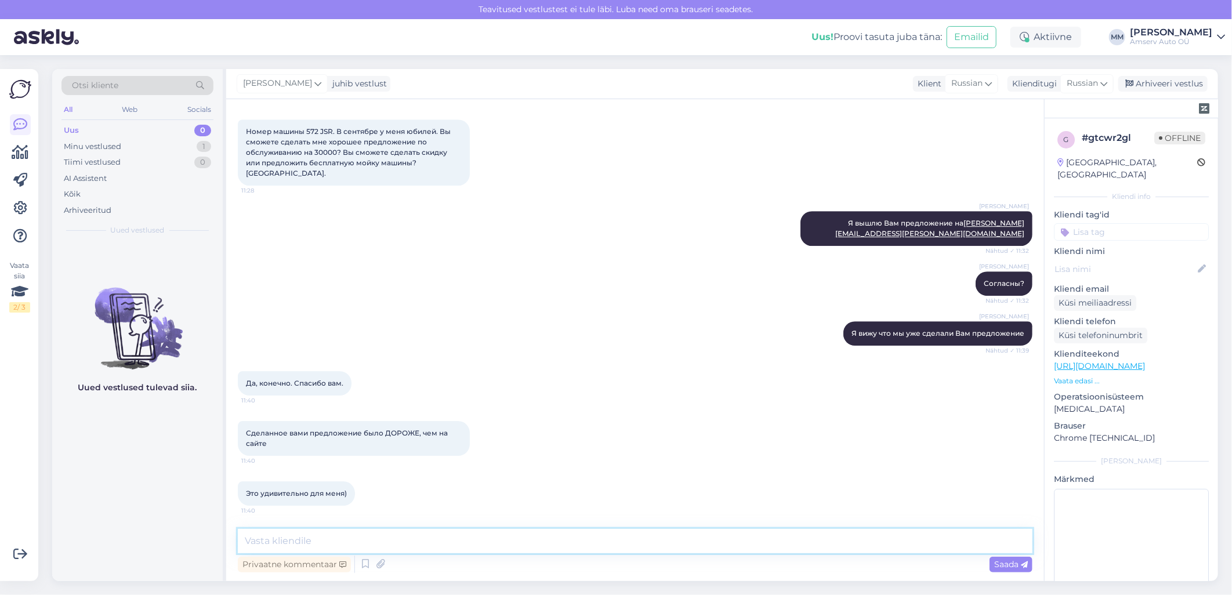
click at [639, 544] on textarea at bounding box center [635, 541] width 795 height 24
paste textarea "Я вышлю Вам предложение на [PERSON_NAME][EMAIL_ADDRESS][PERSON_NAME][DOMAIN_NAM…"
type textarea "Я вышлю Вам предложение на [PERSON_NAME][EMAIL_ADDRESS][PERSON_NAME][DOMAIN_NAM…"
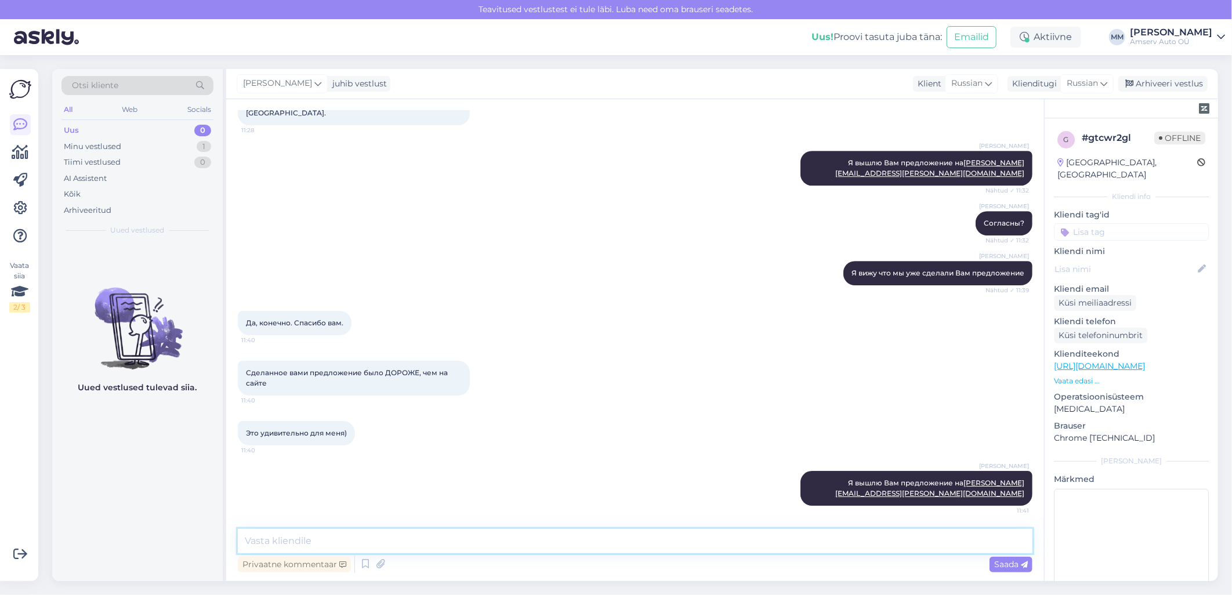
click at [332, 537] on textarea at bounding box center [635, 541] width 795 height 24
paste textarea "Я узнаю что можно сделать"
type textarea "Я узнаю что можно сделать"
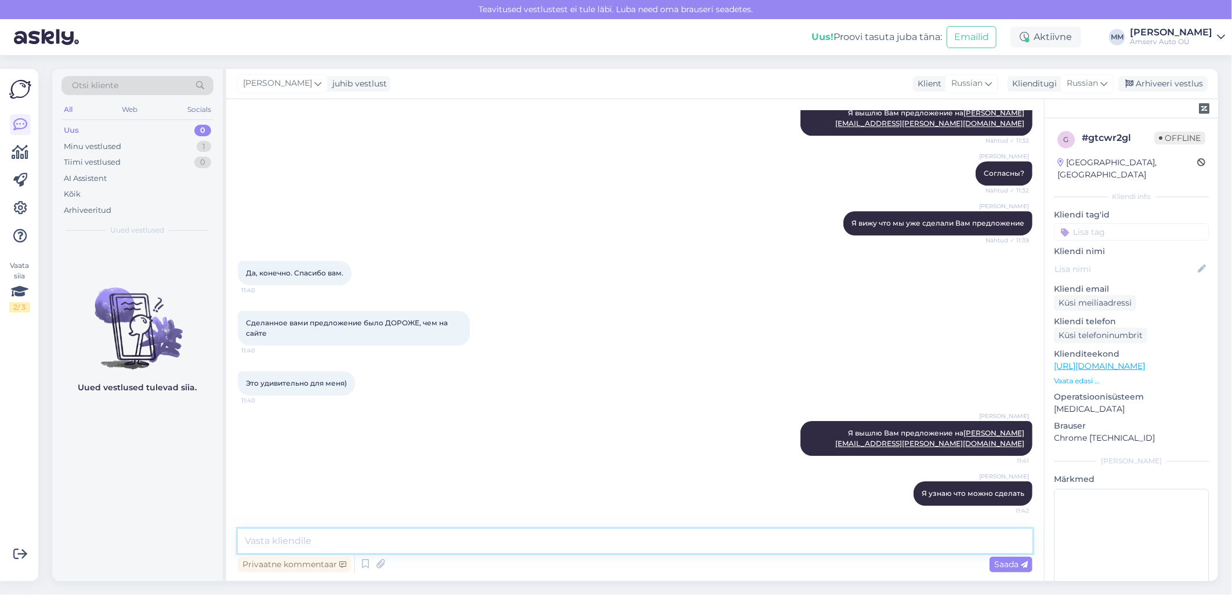
click at [310, 541] on textarea at bounding box center [635, 541] width 795 height 24
paste textarea "Хорошего дня"
type textarea "Хорошего дня"
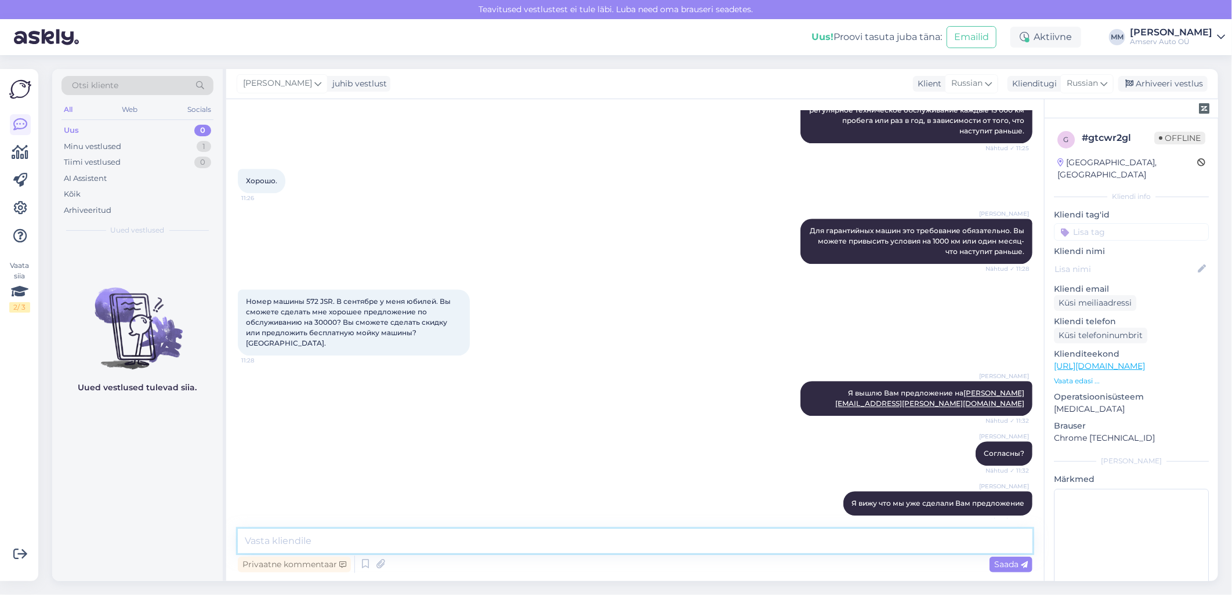
scroll to position [1986, 0]
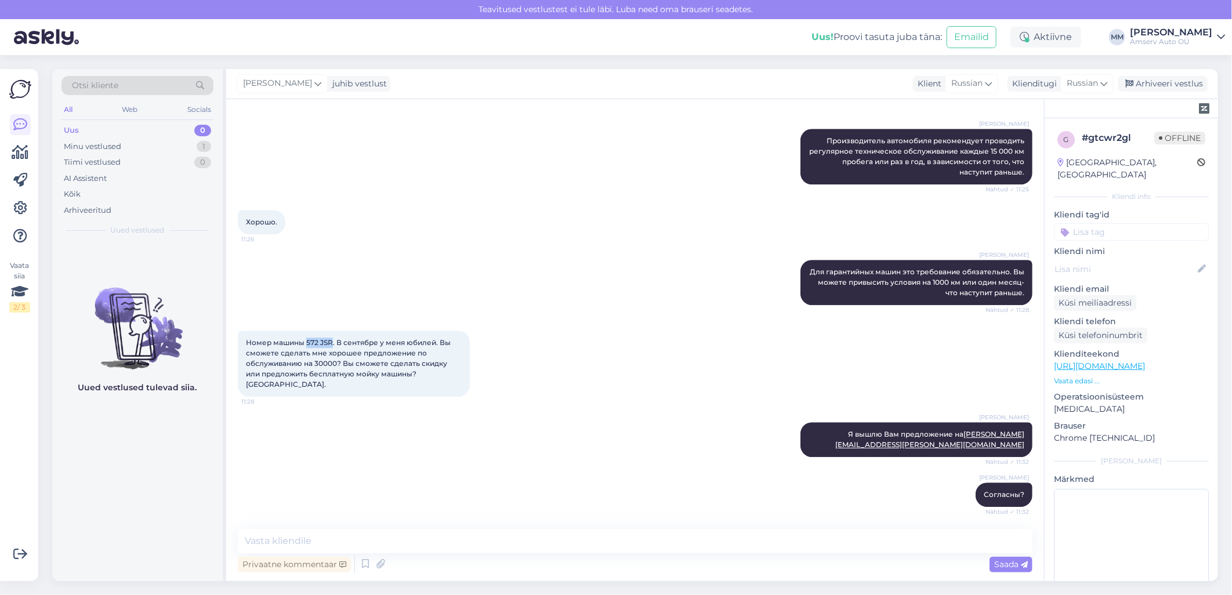
drag, startPoint x: 306, startPoint y: 495, endPoint x: 332, endPoint y: 497, distance: 25.6
click at [332, 389] on span "Номер машины 572 JSR. В сентябре у меня юбилей. Вы сможете сделать мне хорошее …" at bounding box center [349, 363] width 207 height 50
copy span "572 JSR"
drag, startPoint x: 319, startPoint y: 494, endPoint x: 643, endPoint y: 456, distance: 325.9
click at [643, 318] on div "[PERSON_NAME] Для гарантийных машин это требование обязательно. Вы можете привы…" at bounding box center [635, 282] width 795 height 71
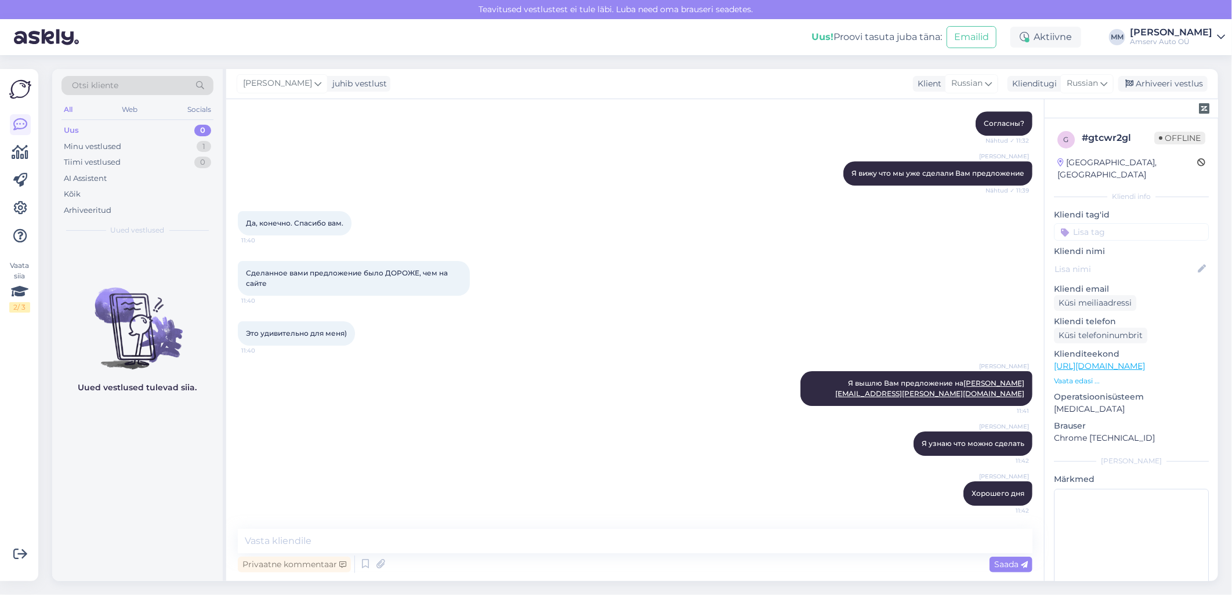
scroll to position [2501, 0]
drag, startPoint x: 1020, startPoint y: 392, endPoint x: 857, endPoint y: 396, distance: 162.5
click at [857, 396] on div "[PERSON_NAME] Я вышлю Вам предложение на [PERSON_NAME][EMAIL_ADDRESS][PERSON_NA…" at bounding box center [917, 388] width 232 height 35
copy link "[PERSON_NAME][EMAIL_ADDRESS][PERSON_NAME][DOMAIN_NAME]"
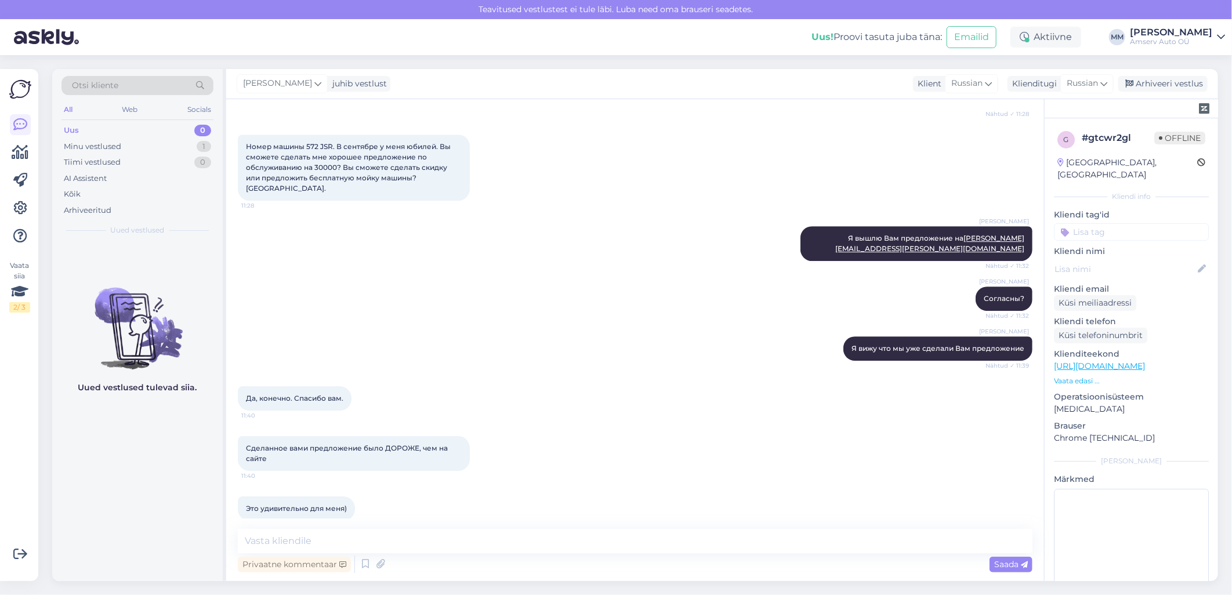
scroll to position [2179, 0]
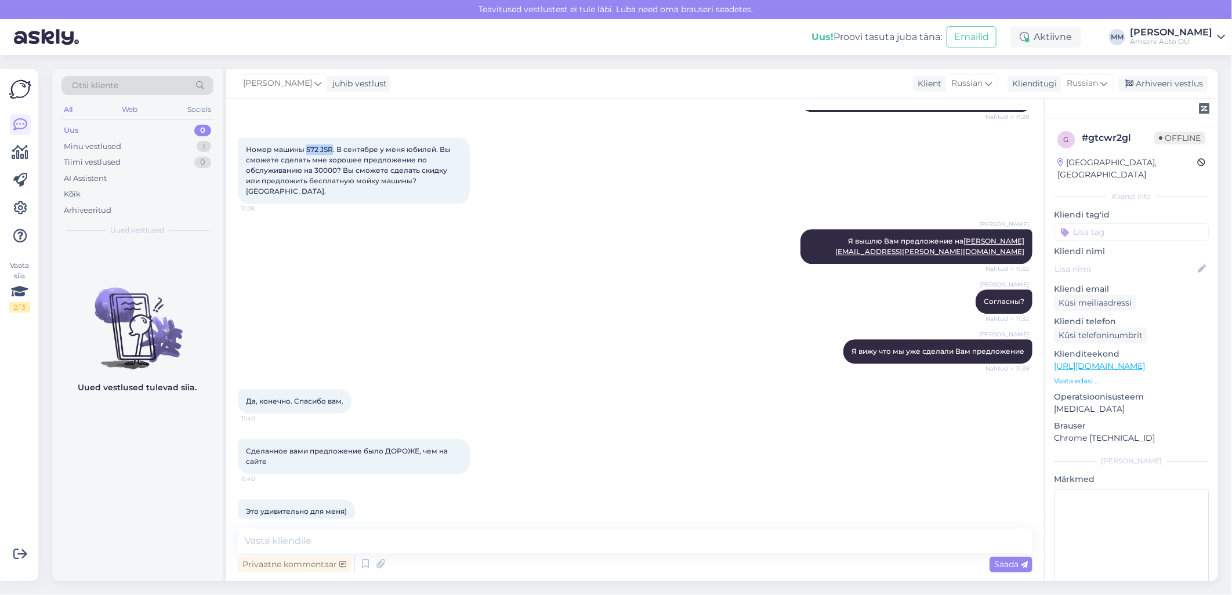
drag, startPoint x: 332, startPoint y: 304, endPoint x: 305, endPoint y: 305, distance: 27.3
click at [305, 195] on span "Номер машины 572 JSR. В сентябре у меня юбилей. Вы сможете сделать мне хорошее …" at bounding box center [349, 170] width 207 height 50
drag, startPoint x: 305, startPoint y: 305, endPoint x: 361, endPoint y: 273, distance: 64.7
click at [361, 125] on div "[PERSON_NAME] Для гарантийных машин это требование обязательно. Вы можете привы…" at bounding box center [635, 89] width 795 height 71
drag, startPoint x: 306, startPoint y: 302, endPoint x: 331, endPoint y: 303, distance: 25.0
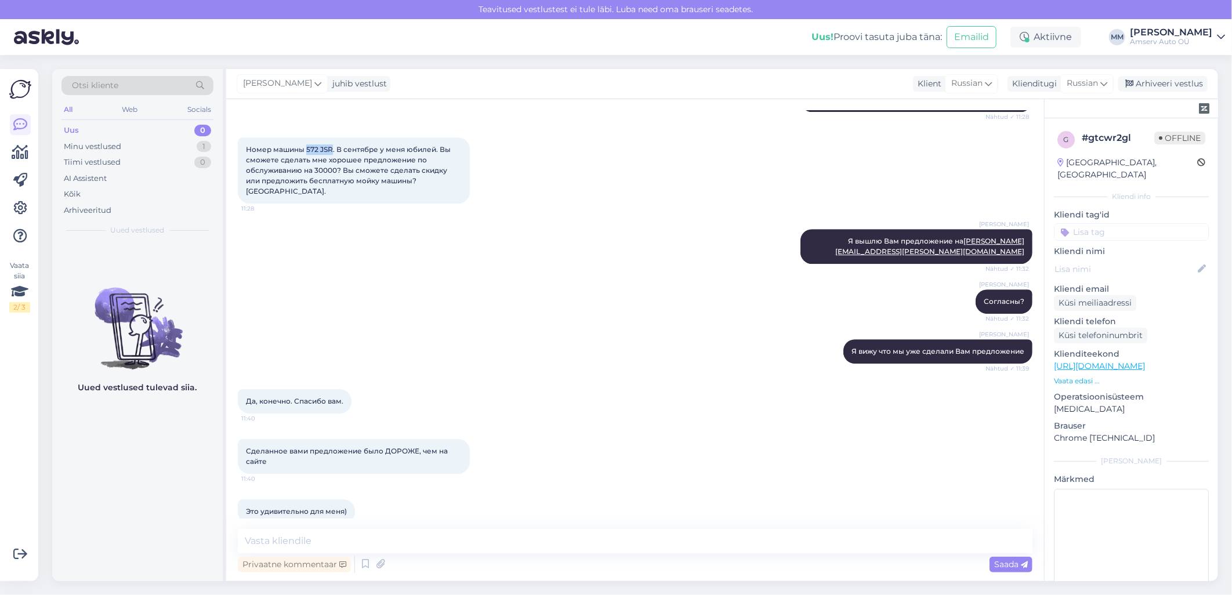
click at [331, 195] on span "Номер машины 572 JSR. В сентябре у меня юбилей. Вы сможете сделать мне хорошее …" at bounding box center [349, 170] width 207 height 50
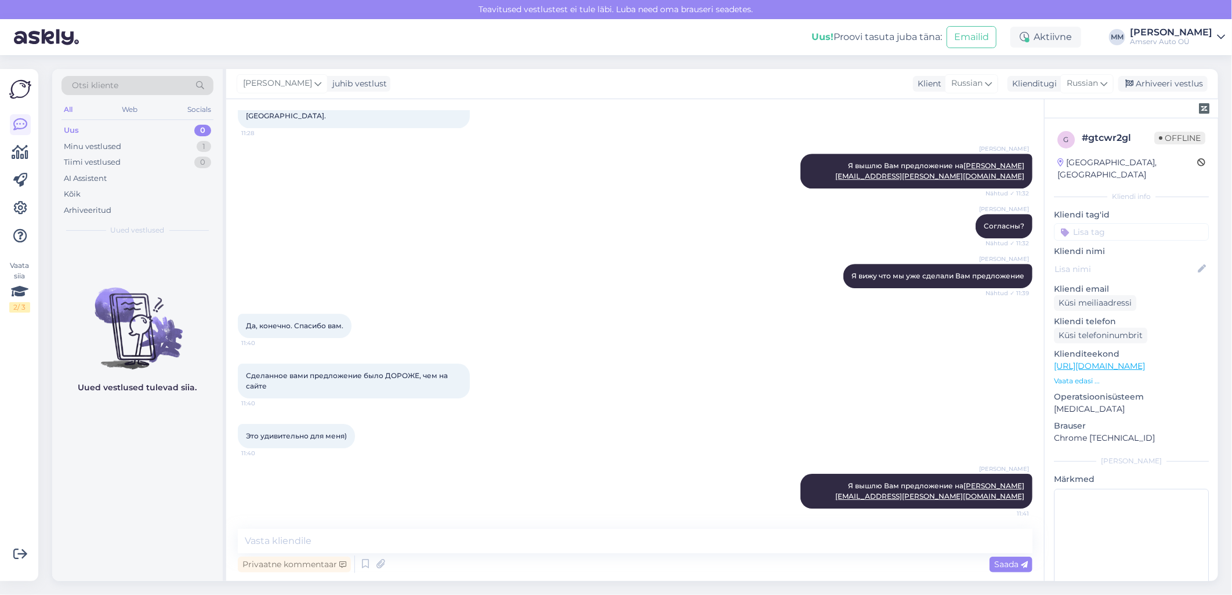
scroll to position [2243, 0]
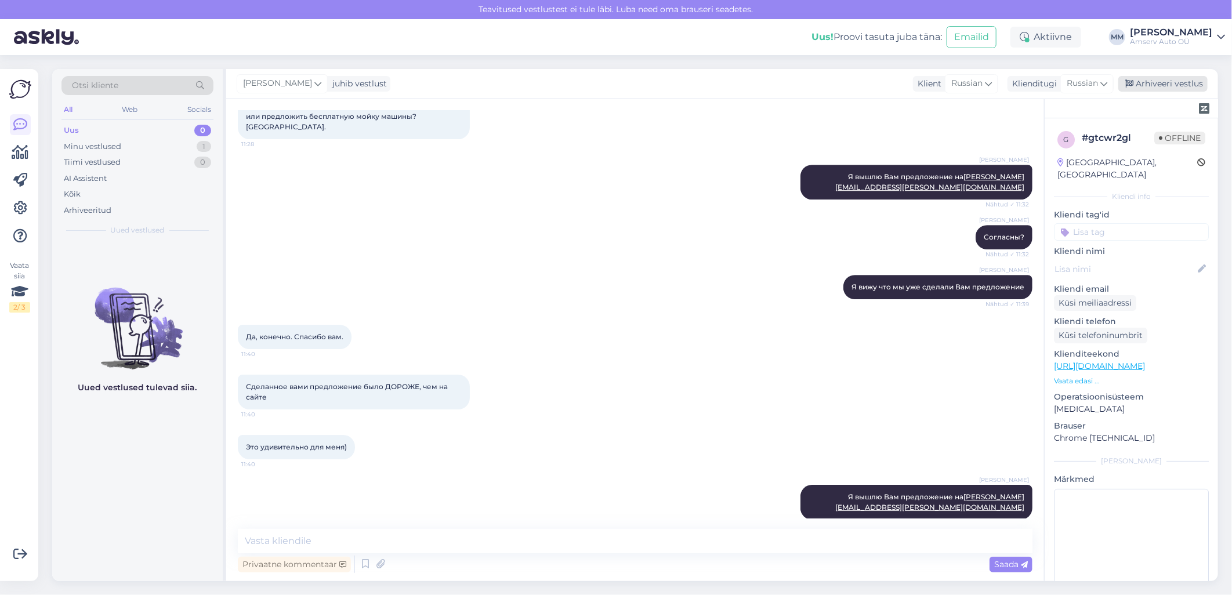
click at [1151, 84] on div "Arhiveeri vestlus" at bounding box center [1162, 84] width 89 height 16
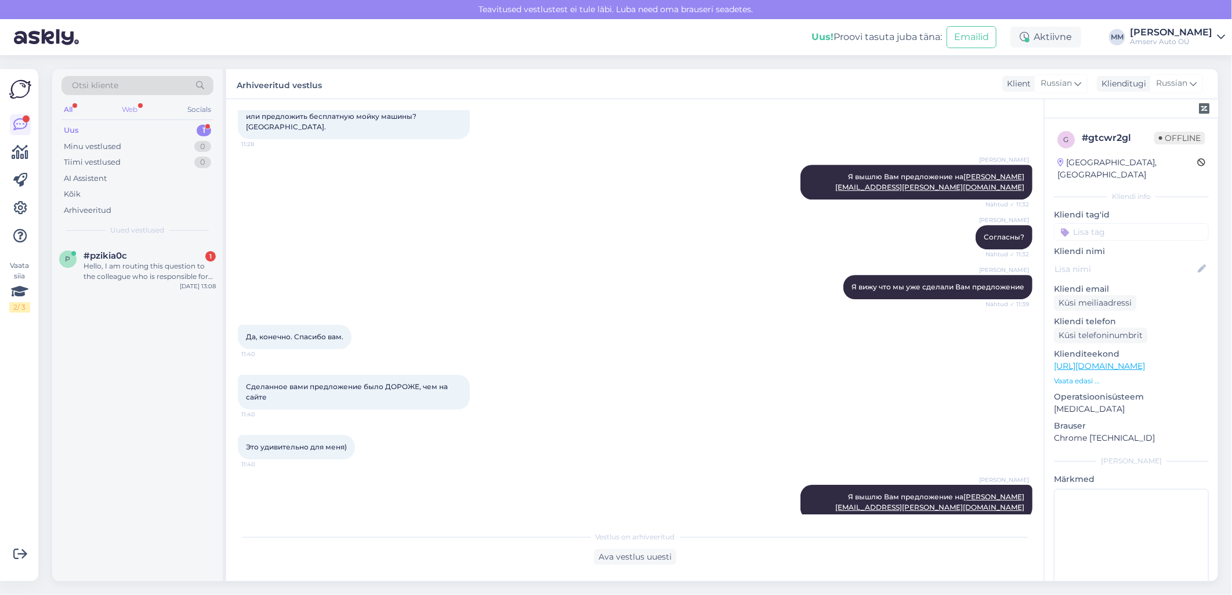
click at [132, 108] on div "Web" at bounding box center [130, 109] width 20 height 15
click at [130, 129] on div "Uus 1" at bounding box center [137, 130] width 152 height 16
click at [121, 266] on div "Hello, I am routing this question to the colleague who is responsible for this …" at bounding box center [150, 271] width 132 height 21
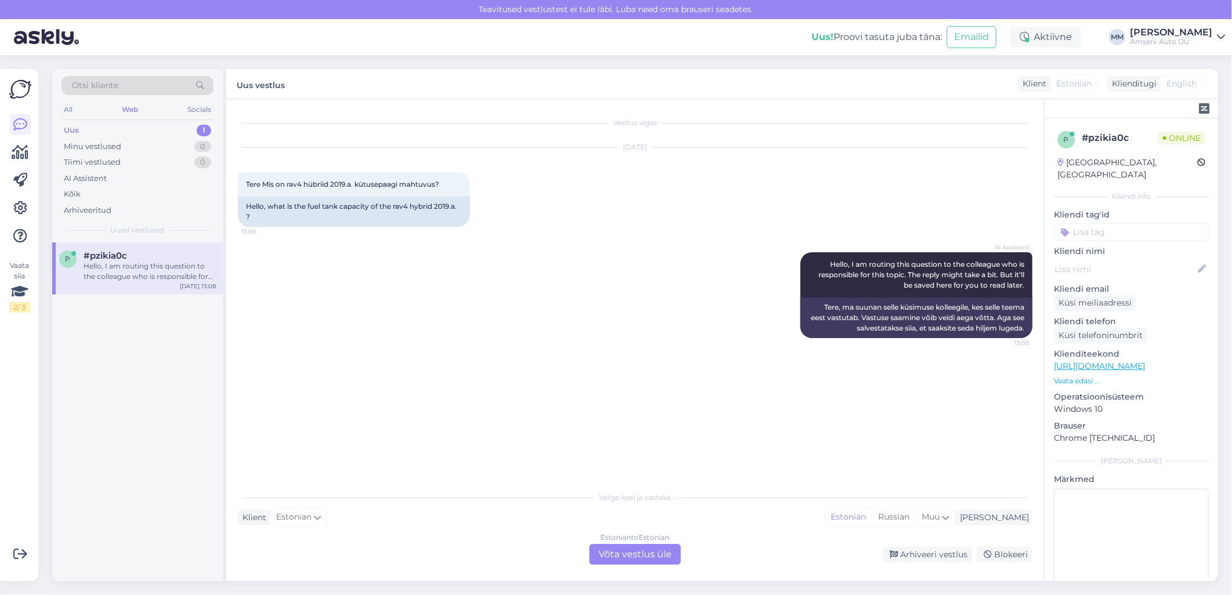
scroll to position [0, 0]
click at [606, 555] on div "Estonian to Estonian Võta vestlus üle" at bounding box center [635, 554] width 92 height 21
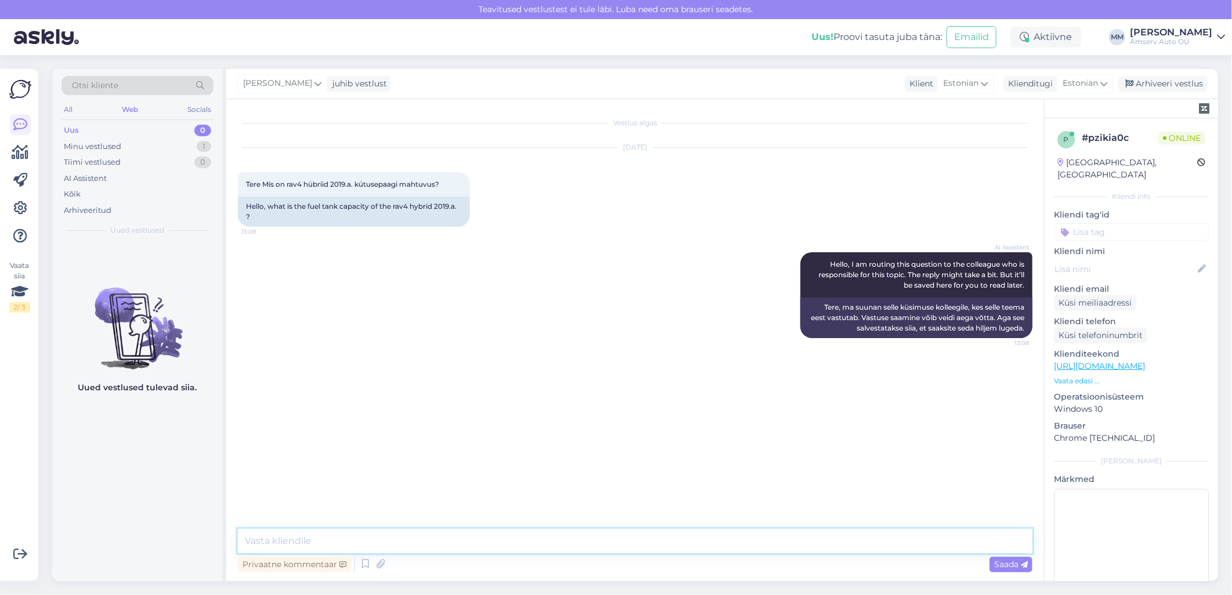
click at [528, 540] on textarea at bounding box center [635, 541] width 795 height 24
type textarea "Tere"
type textarea "Palun auto reg nr"
type textarea "Ma proovin uurida"
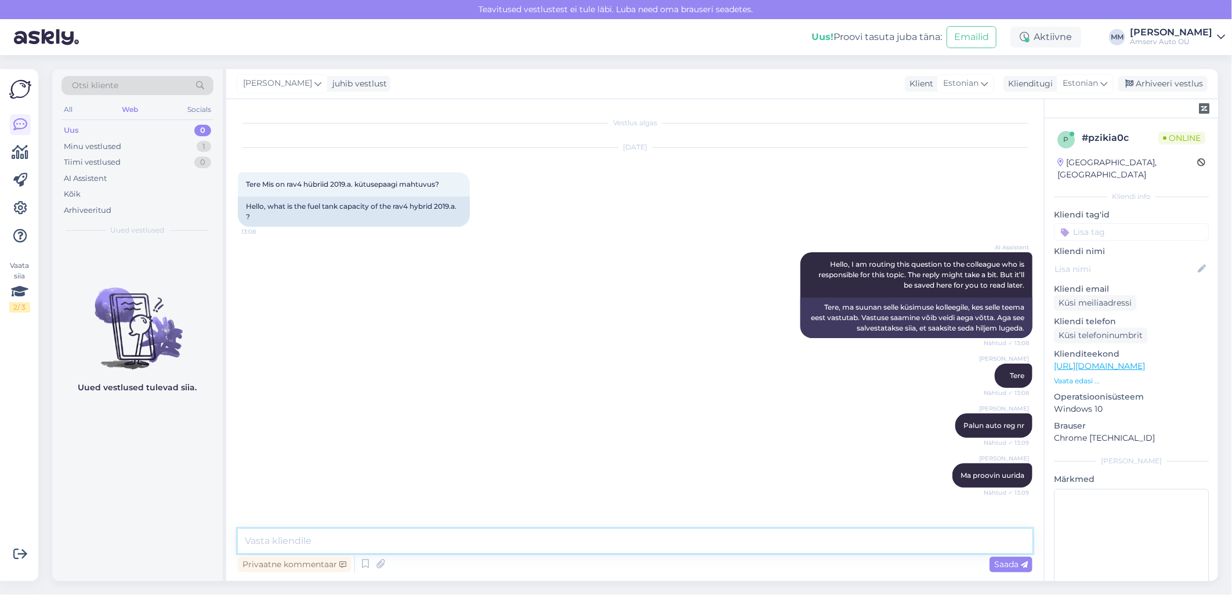
scroll to position [31, 0]
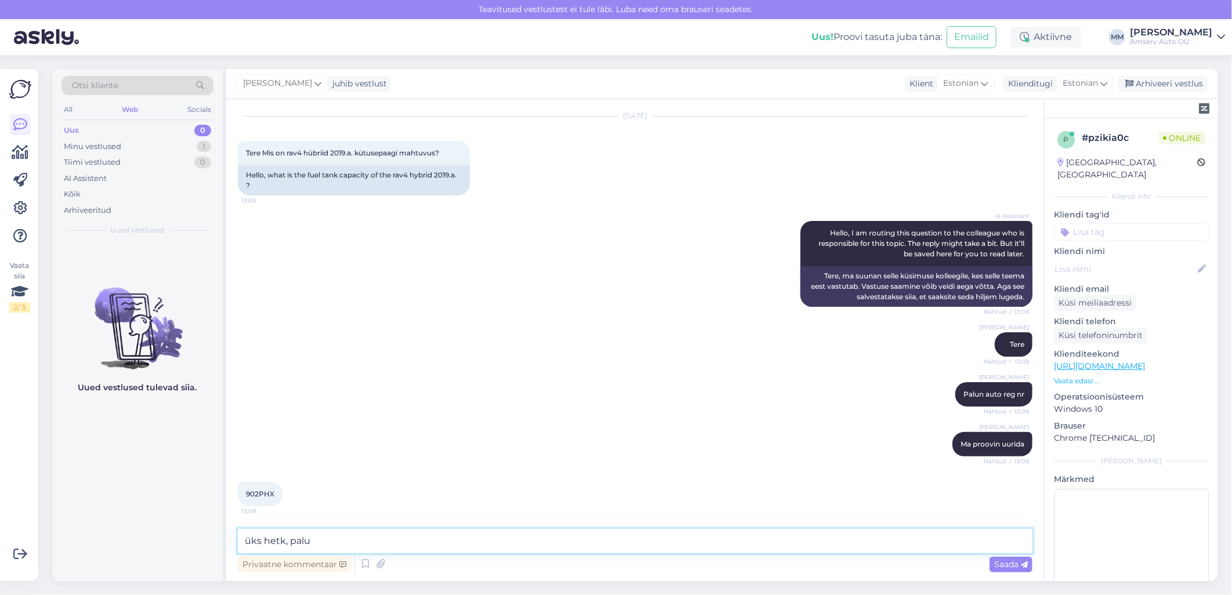
type textarea "üks hetk, palun"
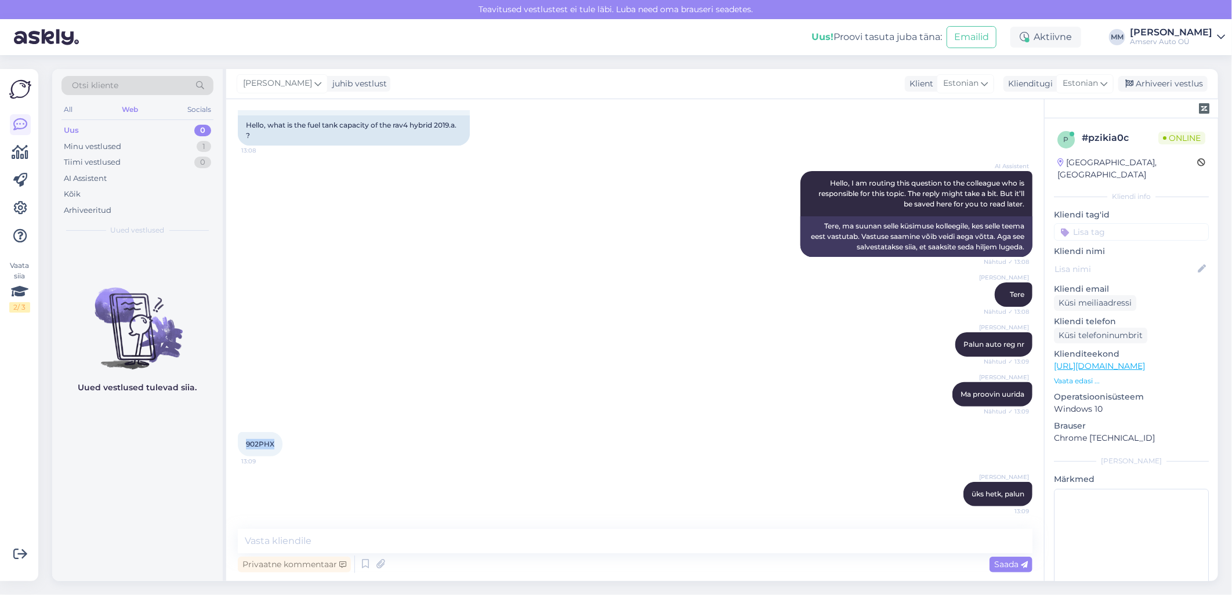
drag, startPoint x: 273, startPoint y: 445, endPoint x: 245, endPoint y: 447, distance: 27.9
click at [246, 447] on span "902PHX" at bounding box center [260, 444] width 28 height 9
click at [408, 536] on textarea at bounding box center [635, 541] width 795 height 24
click at [317, 548] on textarea "55 lit" at bounding box center [635, 541] width 795 height 24
click at [245, 543] on textarea "55 liitri" at bounding box center [635, 541] width 795 height 24
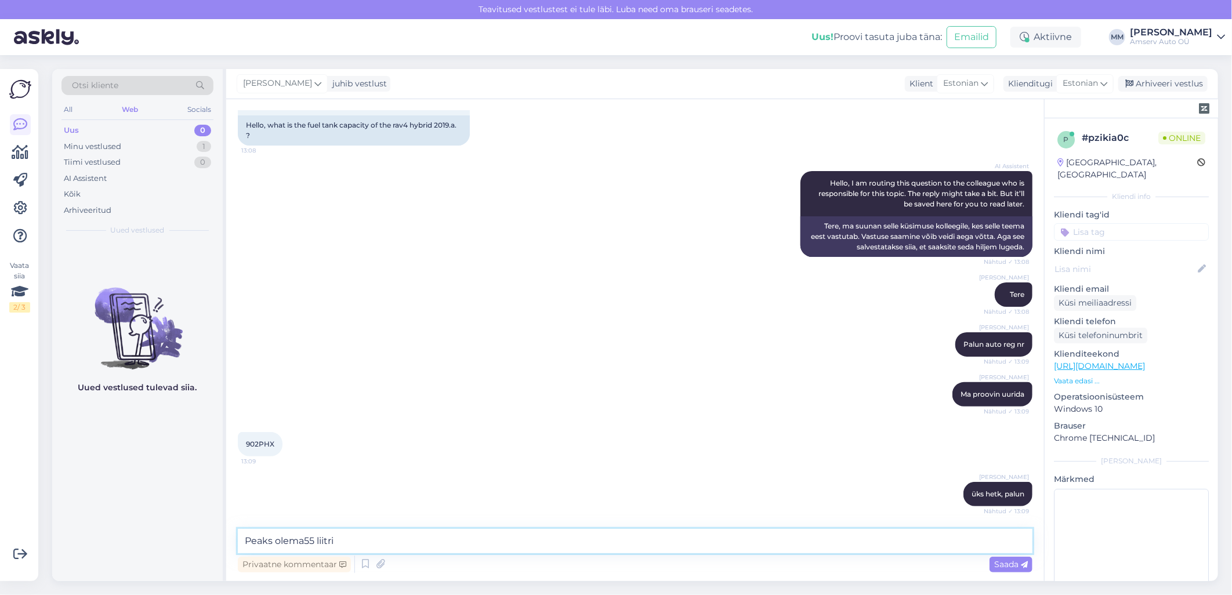
type textarea "Peaks olema 55 liitri"
click at [386, 537] on textarea "Peaks olema 55 liitri" at bounding box center [635, 541] width 795 height 24
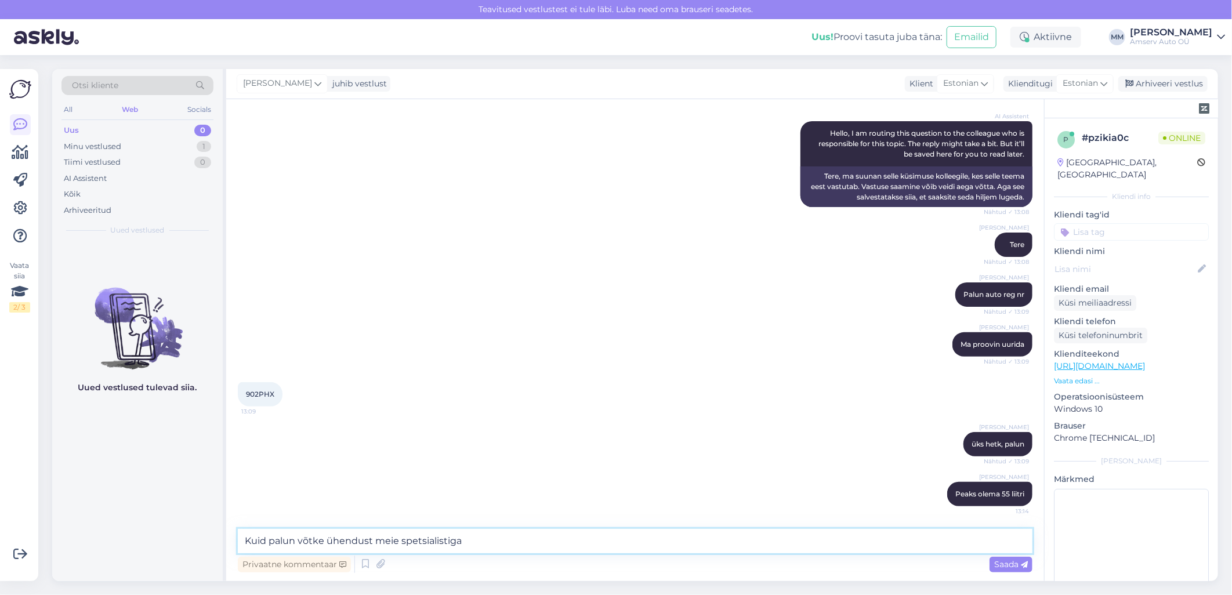
drag, startPoint x: 476, startPoint y: 542, endPoint x: 242, endPoint y: 520, distance: 234.9
click at [242, 520] on div "Vestlus algas [DATE] Tere Mis on rav4 hübriid 2019.a. kütusepaagi mahtuvus? 13:…" at bounding box center [635, 340] width 818 height 482
type textarea "Kahjuks täpselt ei oska öelda"
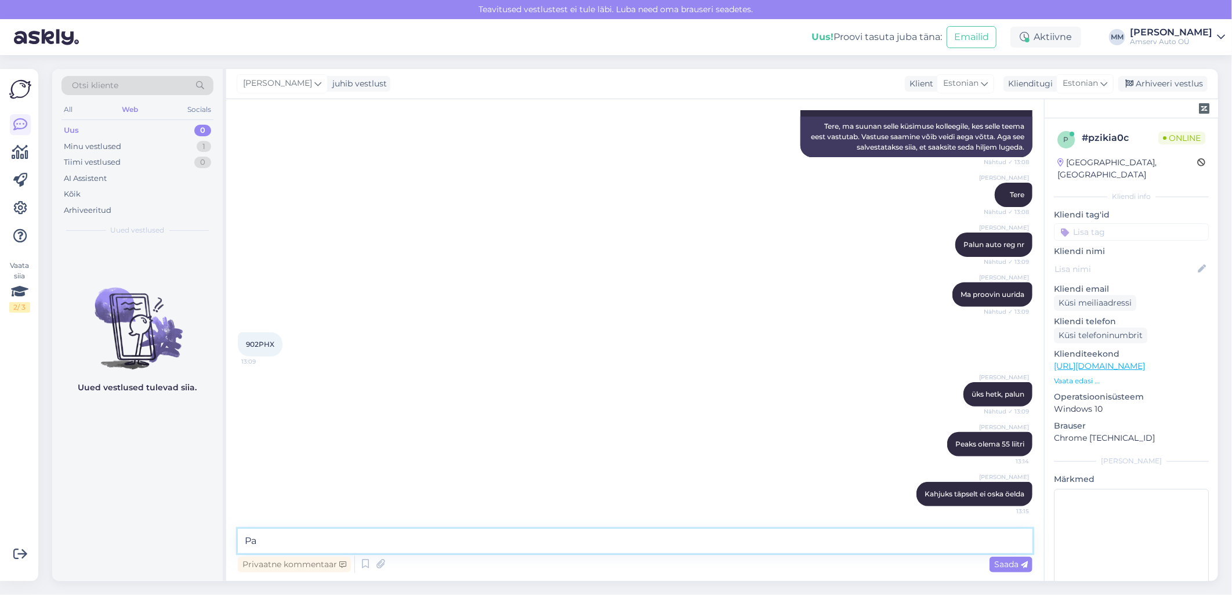
type textarea "P"
type textarea "M"
type textarea "Palun võtke ühendust meie spetsialistiga"
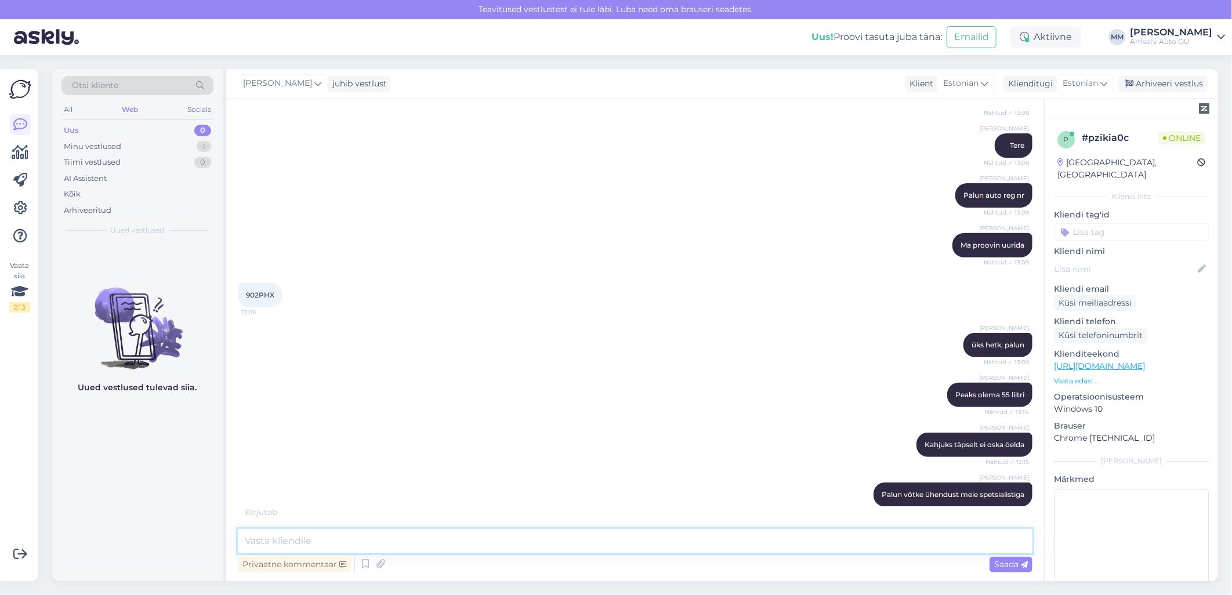
click at [555, 542] on textarea at bounding box center [635, 541] width 795 height 24
paste textarea "[PERSON_NAME] tehniline nõunik 5304 4132 [EMAIL_ADDRESS][PERSON_NAME][DOMAIN_NA…"
type textarea "[PERSON_NAME] tehniline nõunik 5304 4132 [EMAIL_ADDRESS][PERSON_NAME][DOMAIN_NA…"
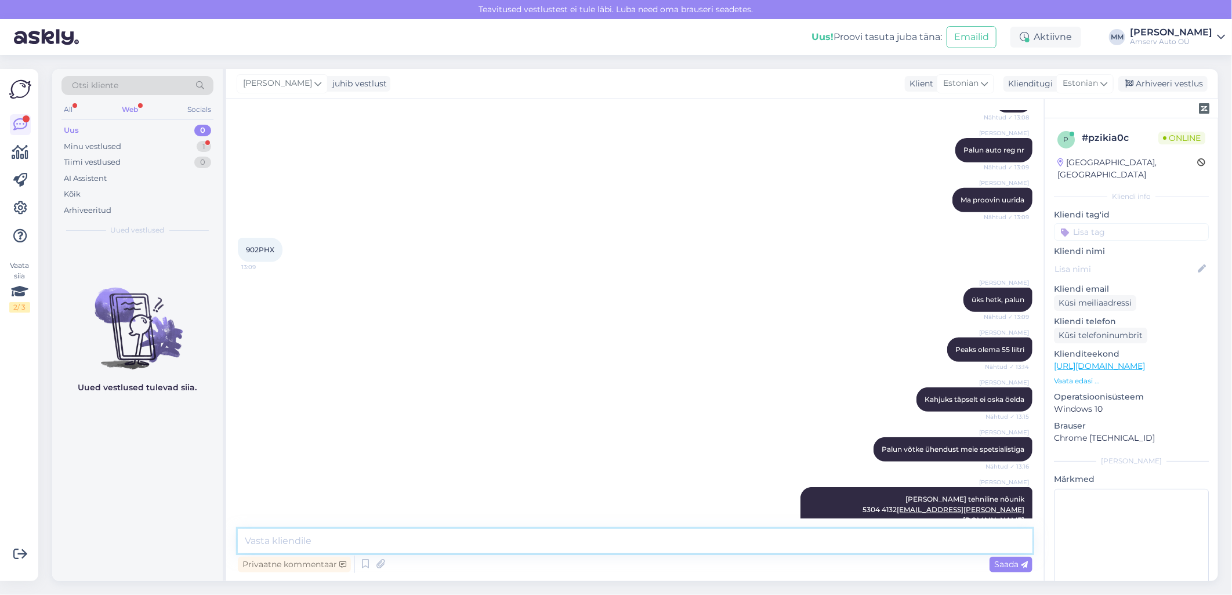
scroll to position [362, 0]
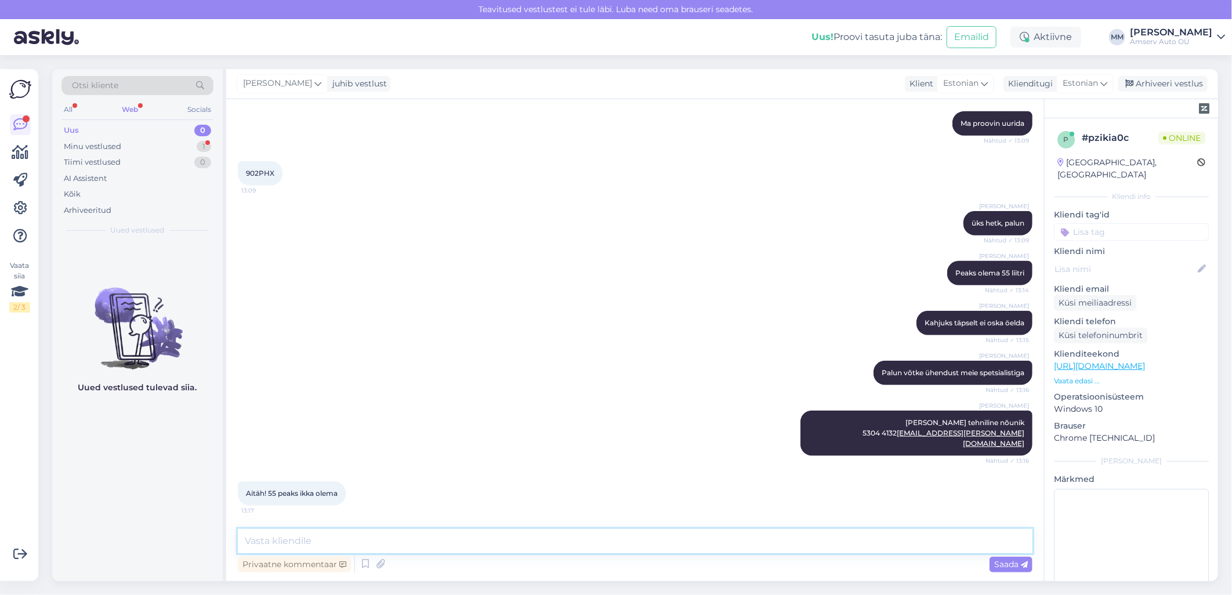
click at [538, 545] on textarea at bounding box center [635, 541] width 795 height 24
type textarea "Aitäh Teile!"
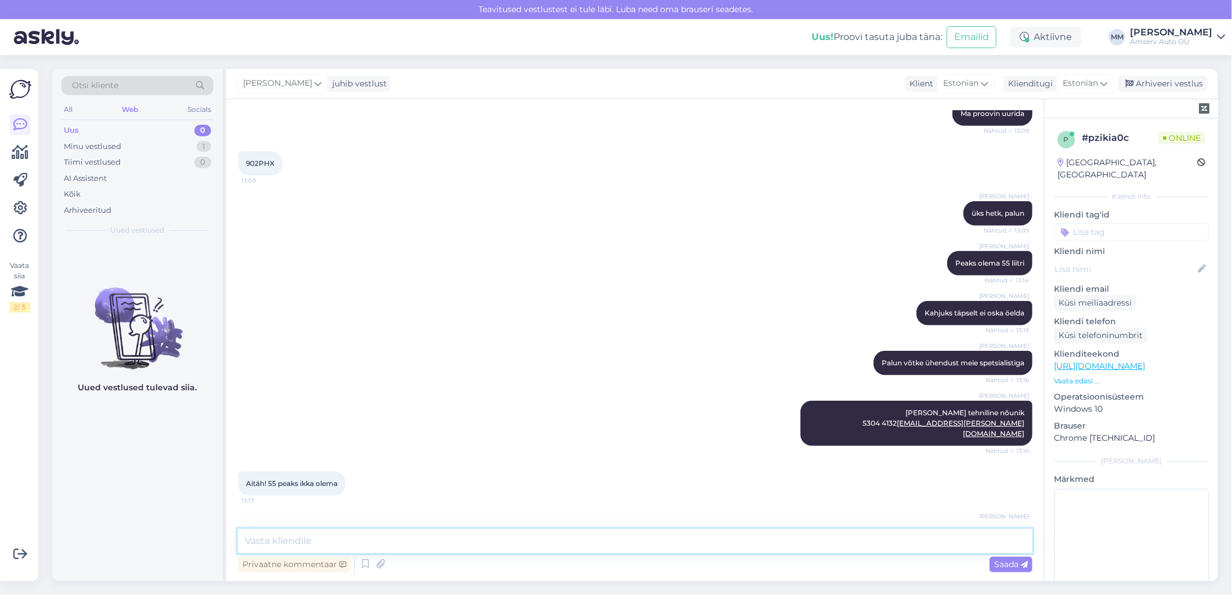
scroll to position [412, 0]
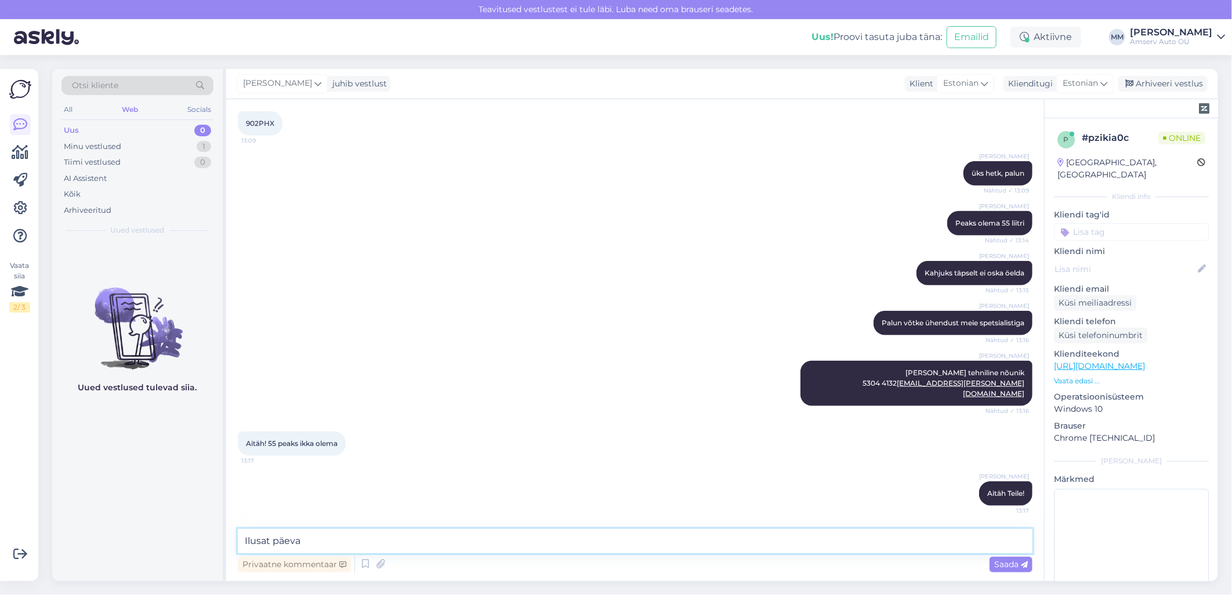
type textarea "Ilusat päeva!"
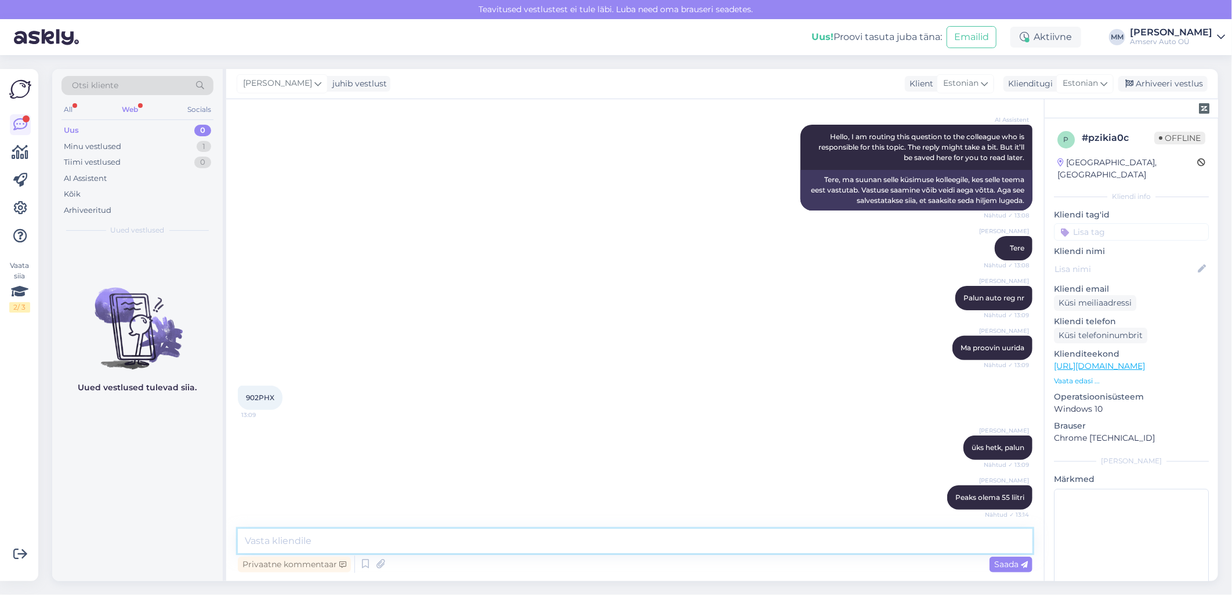
scroll to position [129, 0]
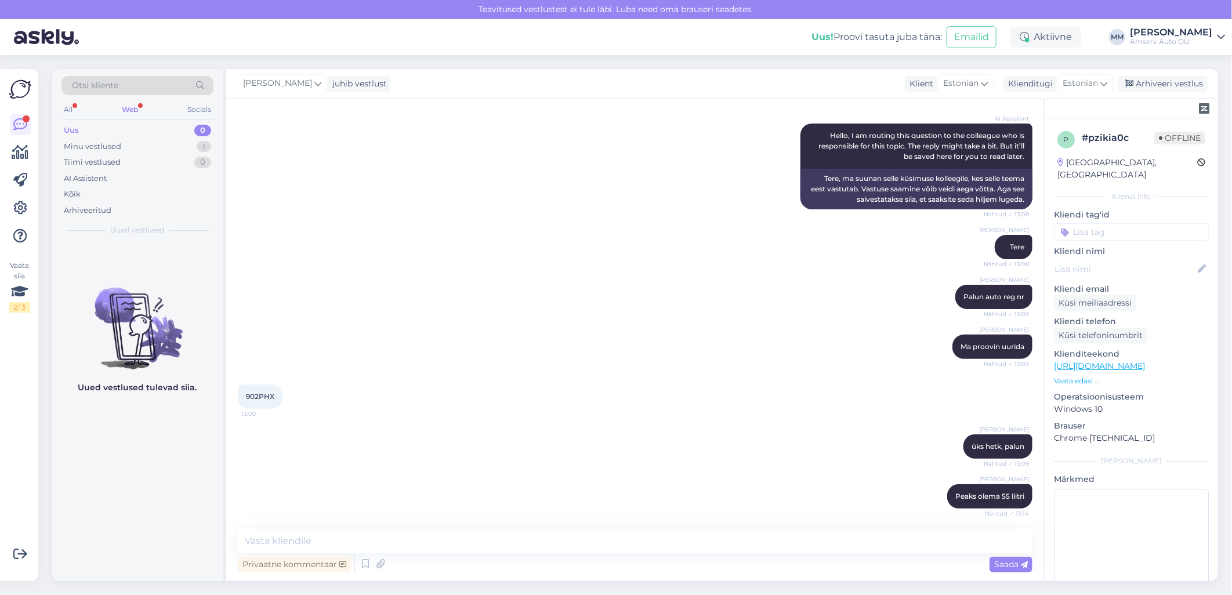
drag, startPoint x: 1117, startPoint y: 219, endPoint x: 1099, endPoint y: 219, distance: 18.0
click at [1116, 223] on input at bounding box center [1131, 231] width 155 height 17
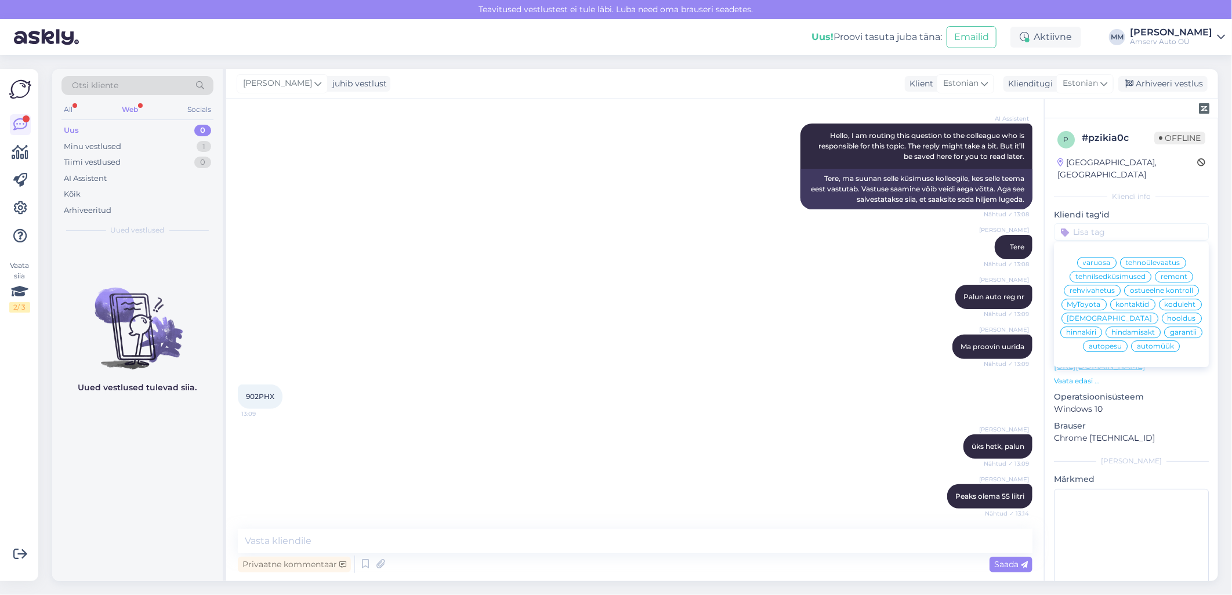
click at [1134, 273] on span "tehnilsedküsimused" at bounding box center [1111, 276] width 70 height 7
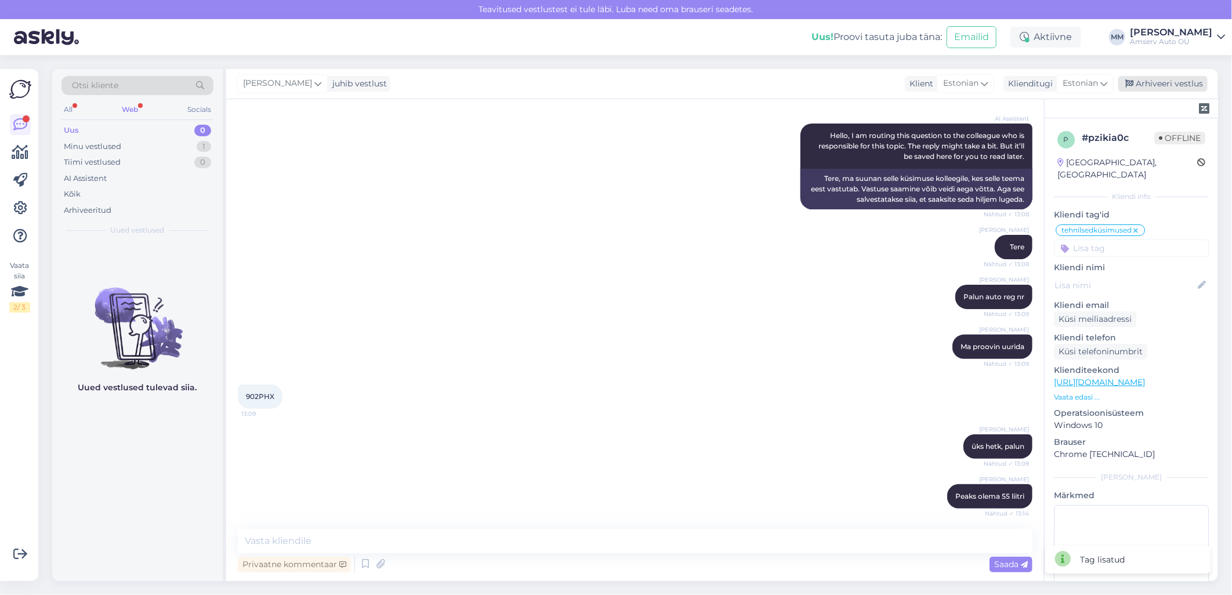
click at [1168, 81] on div "Arhiveeri vestlus" at bounding box center [1162, 84] width 89 height 16
click at [131, 109] on div "Web" at bounding box center [130, 109] width 21 height 15
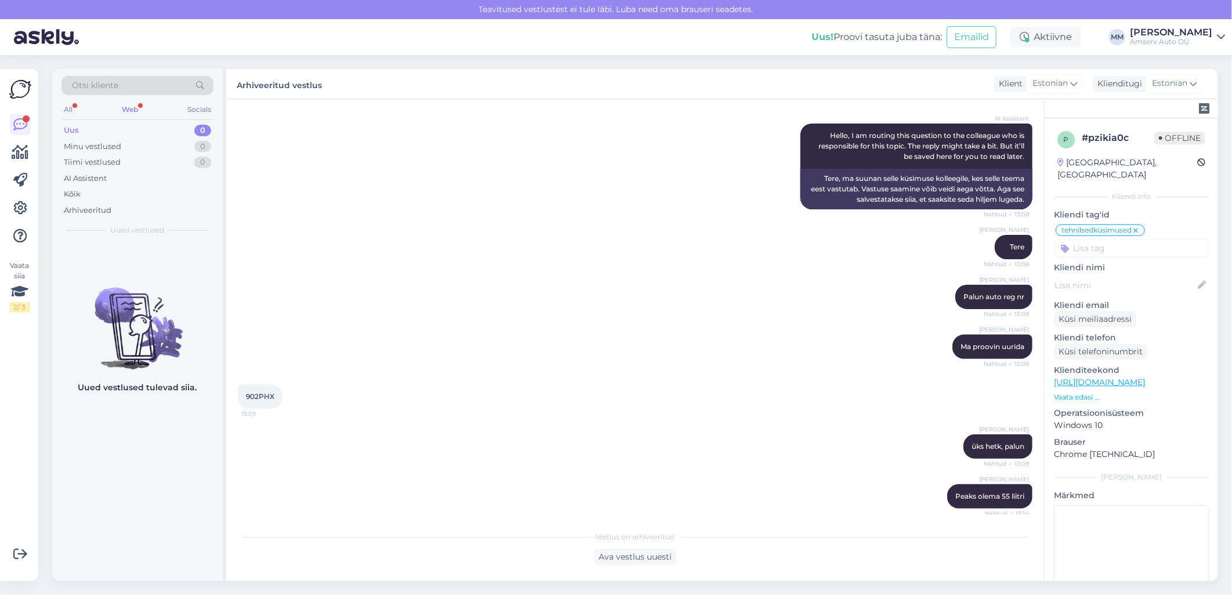
click at [132, 111] on div "Web" at bounding box center [130, 109] width 21 height 15
click at [128, 110] on div "Web" at bounding box center [130, 109] width 21 height 15
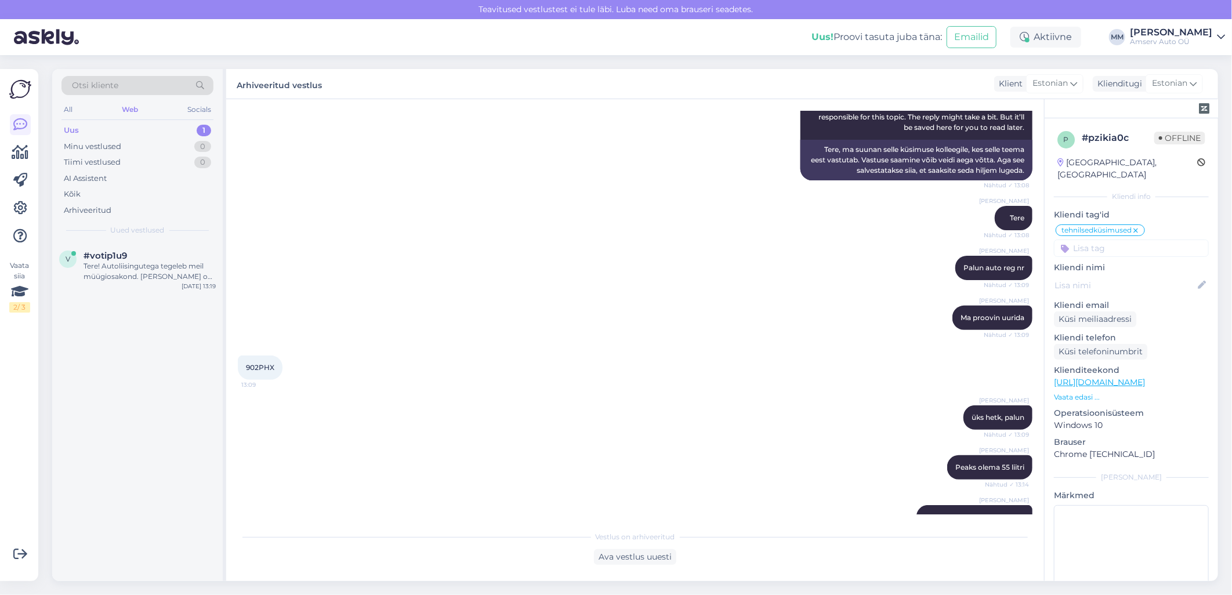
scroll to position [465, 0]
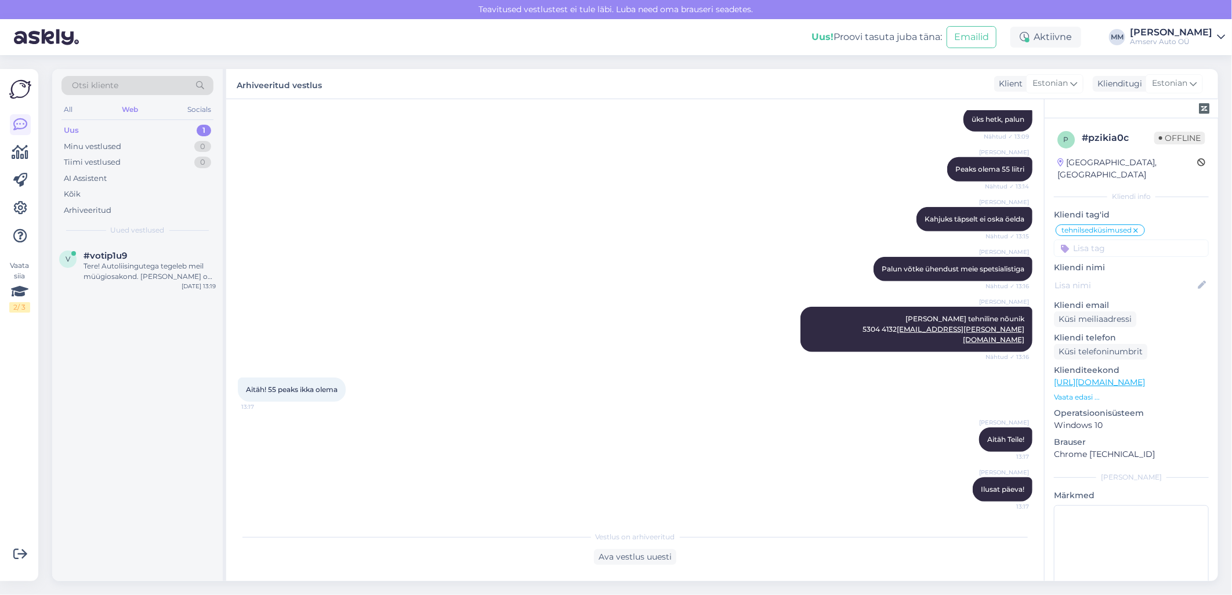
click at [147, 125] on div "Uus 1" at bounding box center [137, 130] width 152 height 16
click at [153, 276] on div "Tere! Autoliisingutega tegeleb meil müügiosakond. [PERSON_NAME] on kõige parem …" at bounding box center [150, 271] width 132 height 21
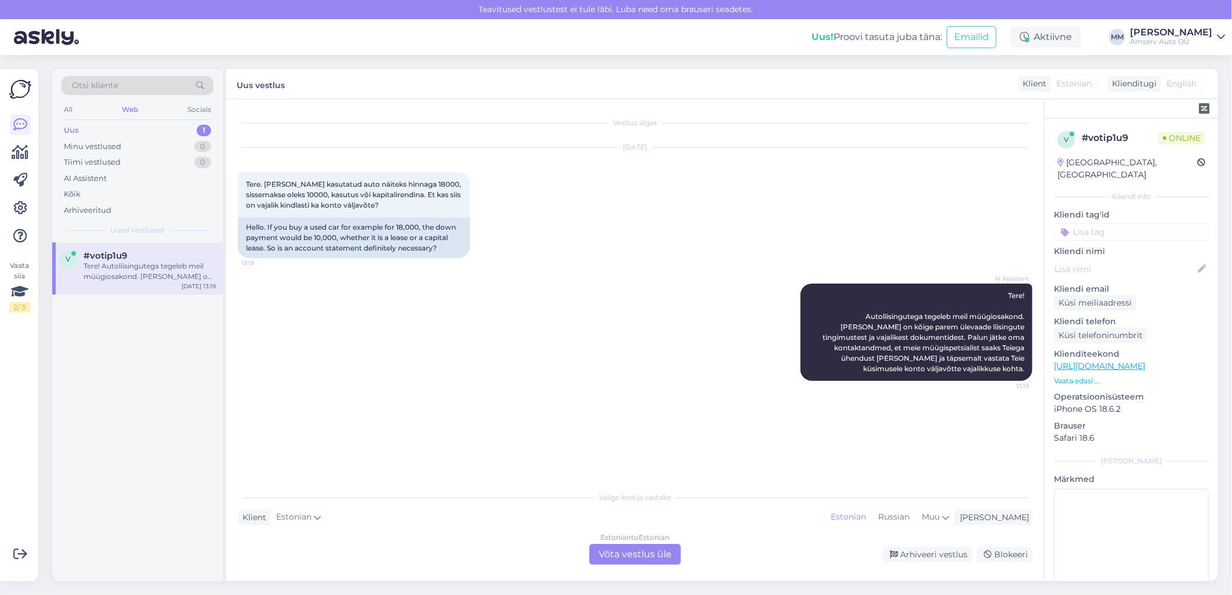
click at [629, 554] on div "Estonian to Estonian Võta vestlus üle" at bounding box center [635, 554] width 92 height 21
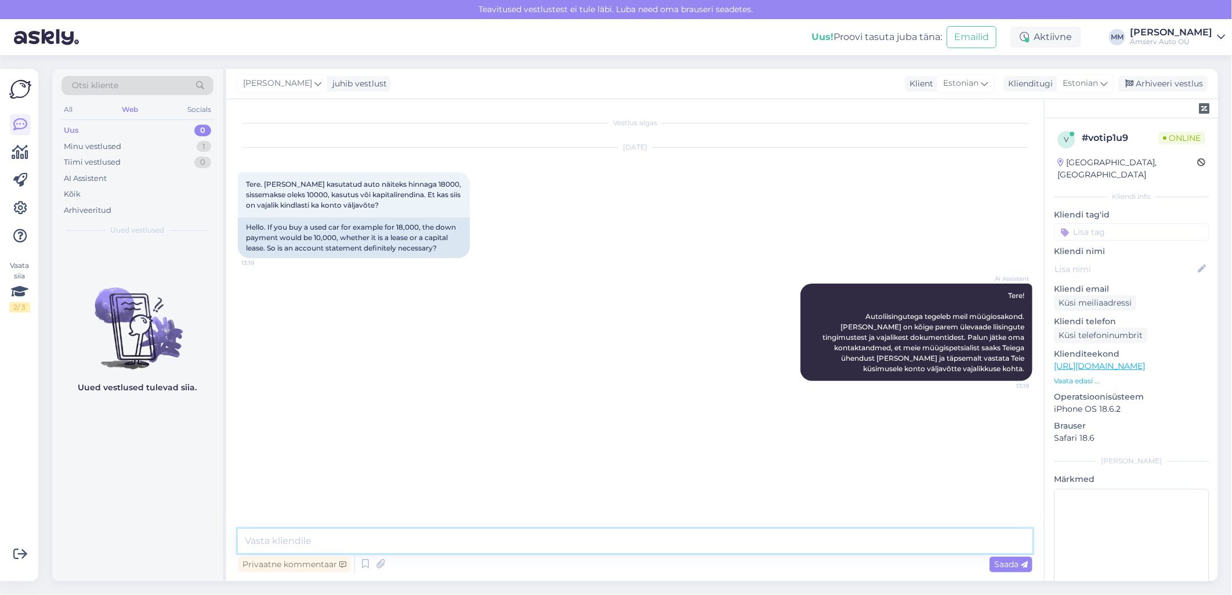
click at [502, 537] on textarea at bounding box center [635, 541] width 795 height 24
type textarea "või võtke ühendust meie müügispetsialistiga"
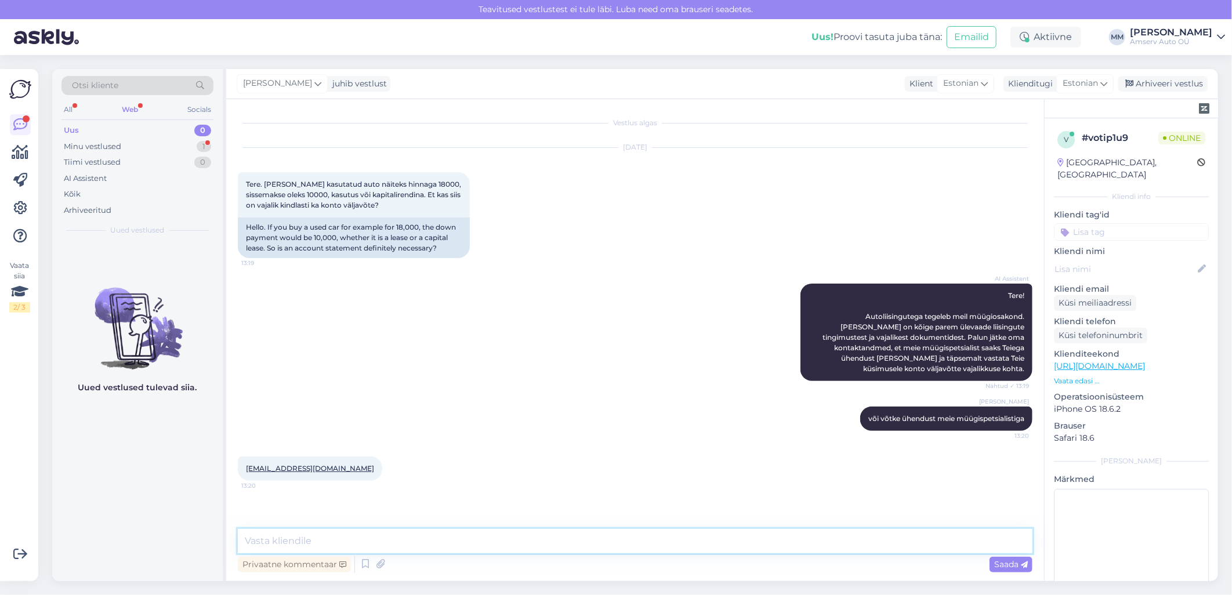
click at [375, 542] on textarea at bounding box center [635, 541] width 795 height 24
paste textarea "[PERSON_NAME] Kliendihaldur 650 2113, 5331 1624 [EMAIL_ADDRESS][DOMAIN_NAME]"
type textarea "[PERSON_NAME] Kliendihaldur 650 2113, 5331 1624 [EMAIL_ADDRESS][DOMAIN_NAME]"
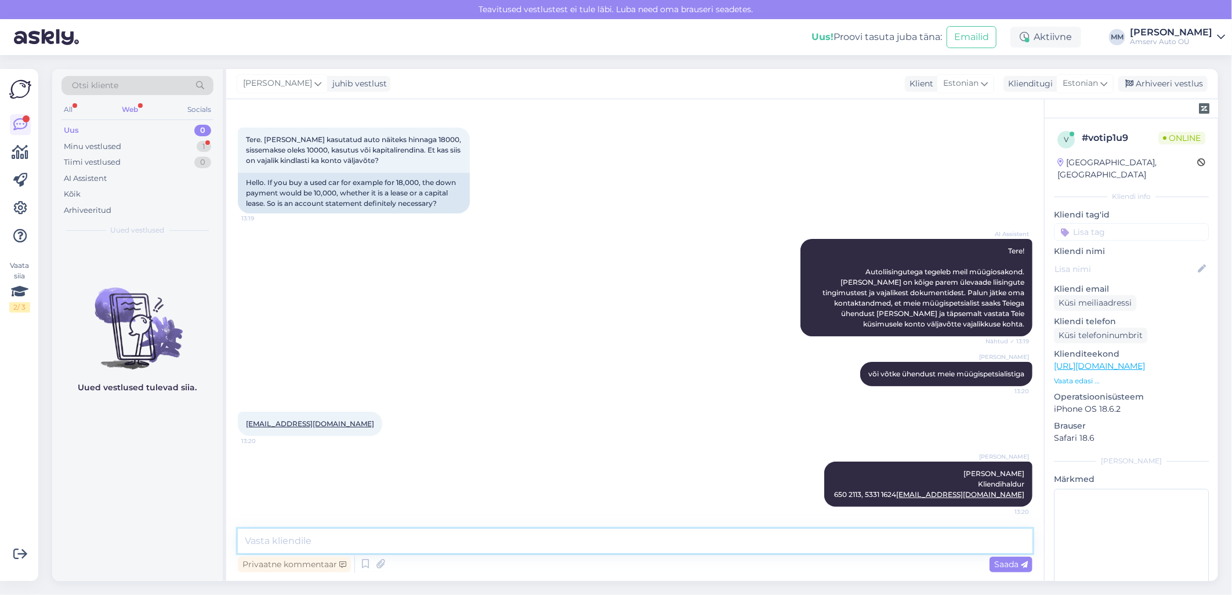
click at [289, 541] on textarea at bounding box center [635, 541] width 795 height 24
type textarea "Palun Teie tel. nr ka"
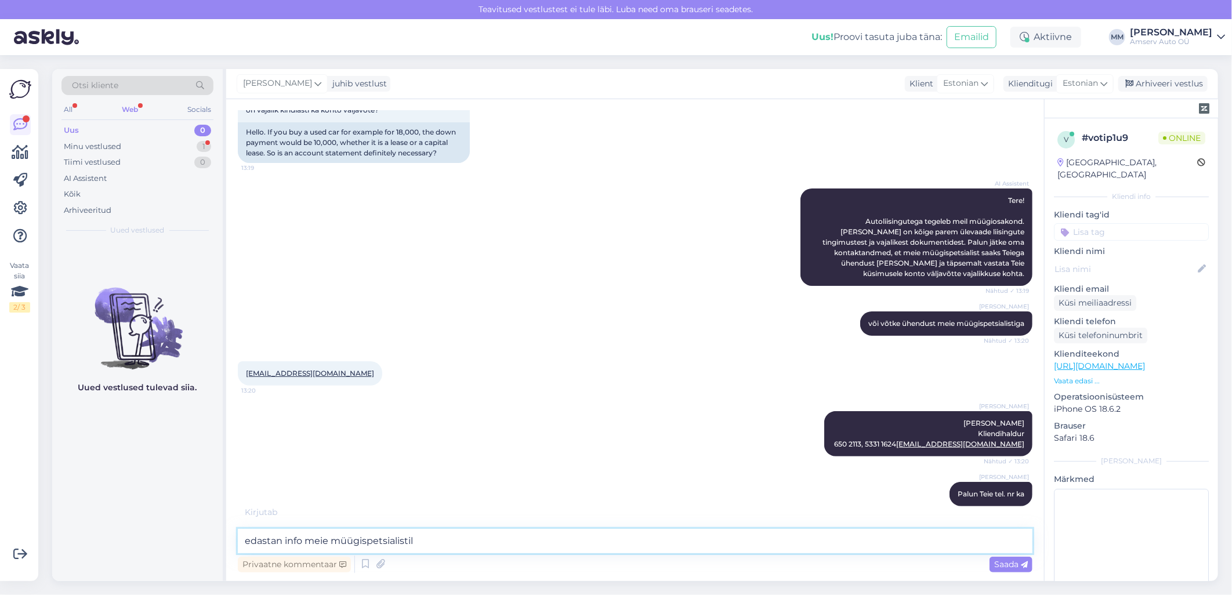
type textarea "edastan info meie müügispetsialistile"
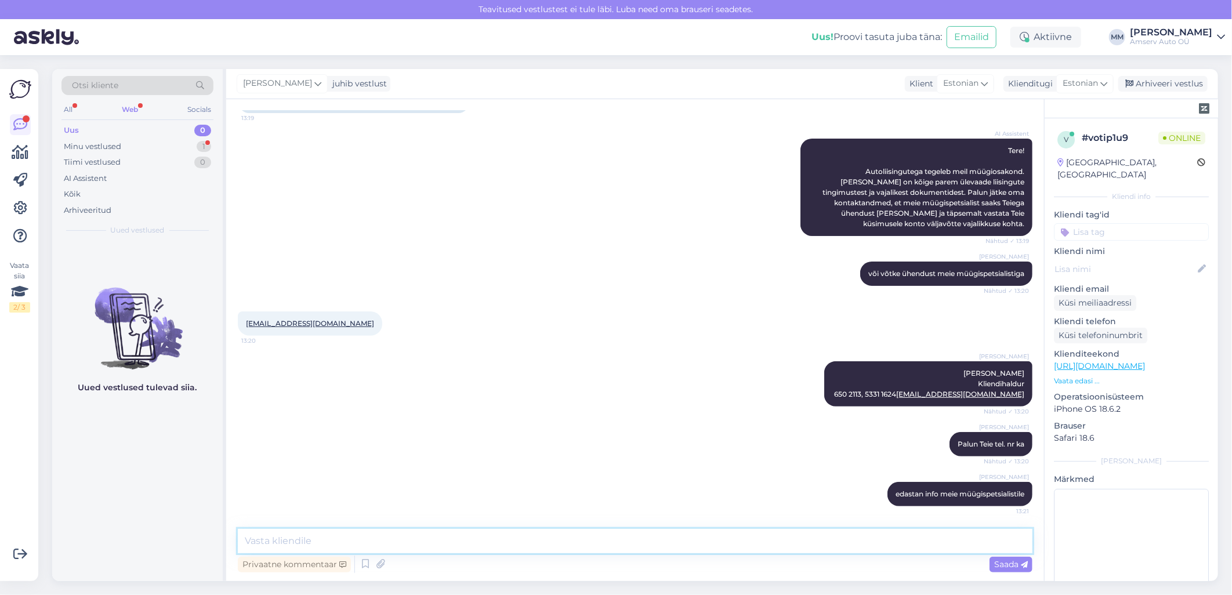
scroll to position [195, 0]
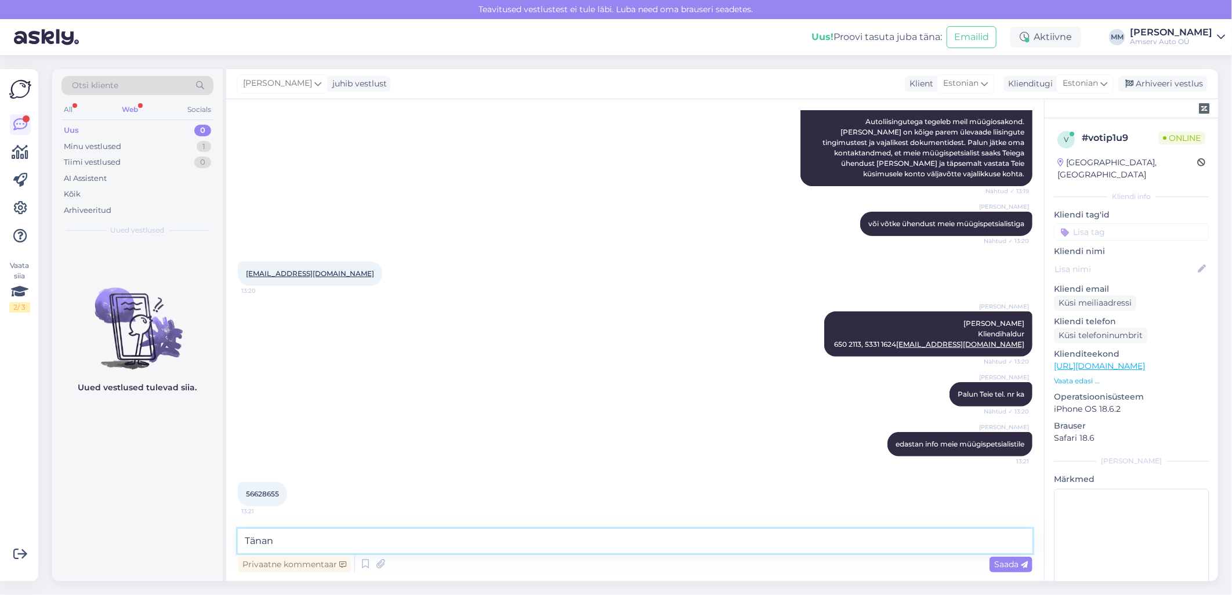
type textarea "Tänan!"
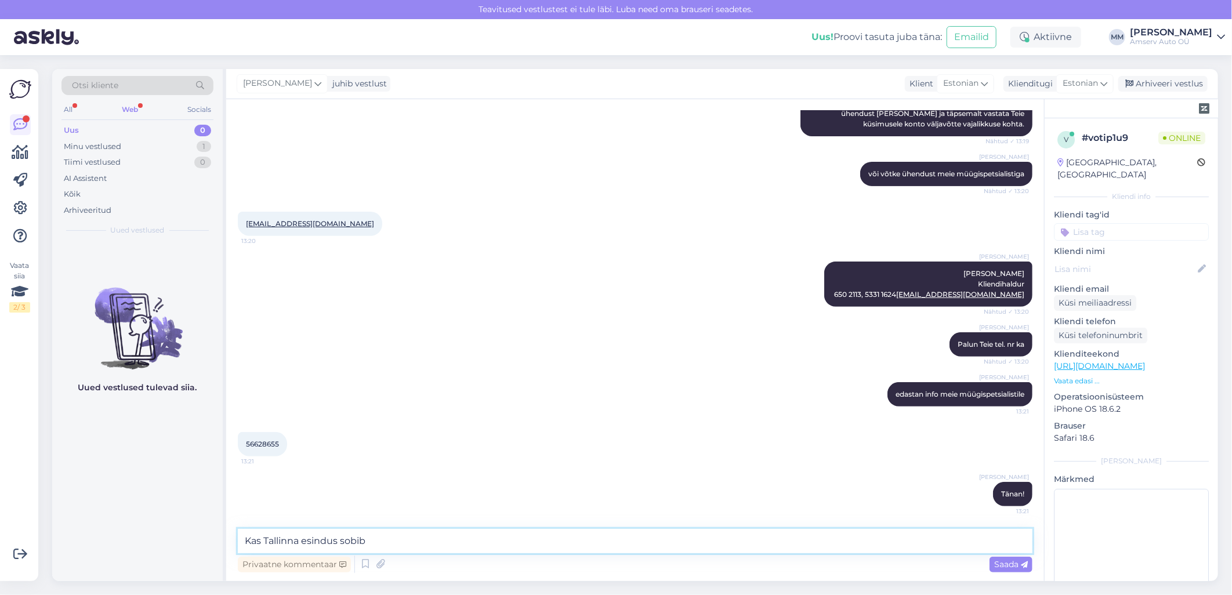
type textarea "Kas Tallinna esindus sobib?"
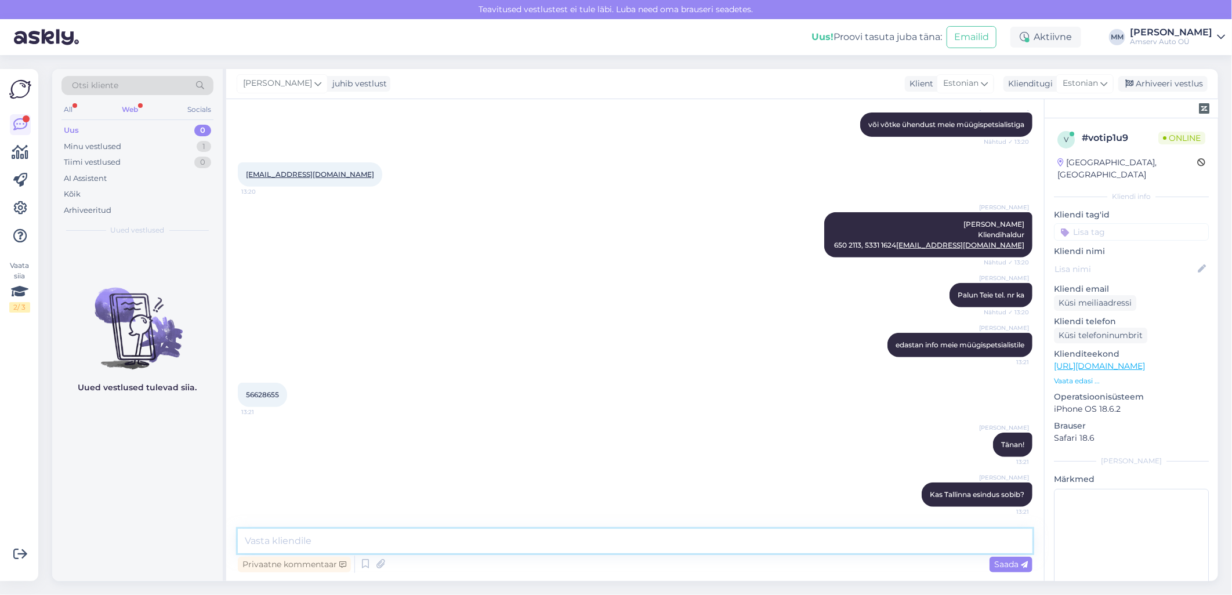
click at [388, 544] on textarea at bounding box center [635, 541] width 795 height 24
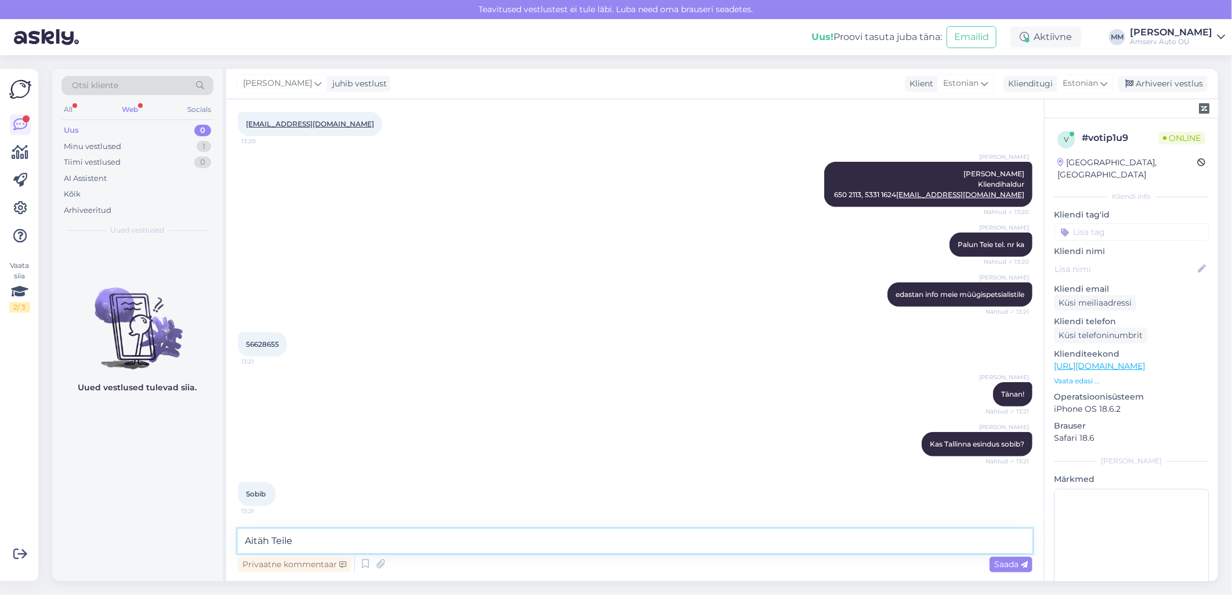
type textarea "Aitäh Teile!"
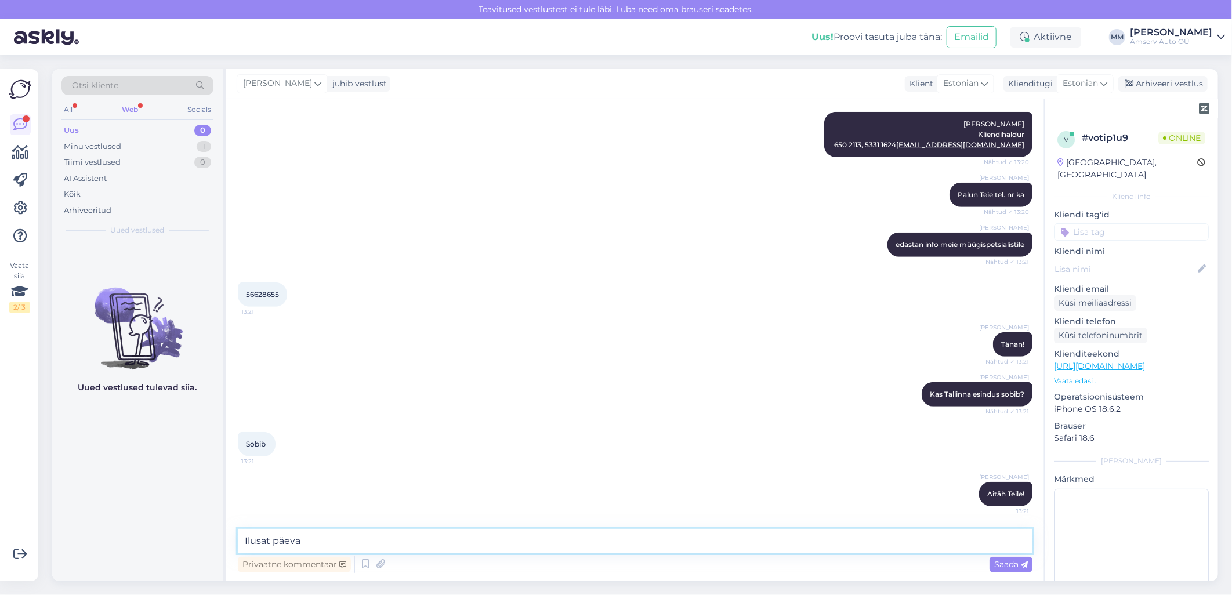
type textarea "Ilusat päeva!"
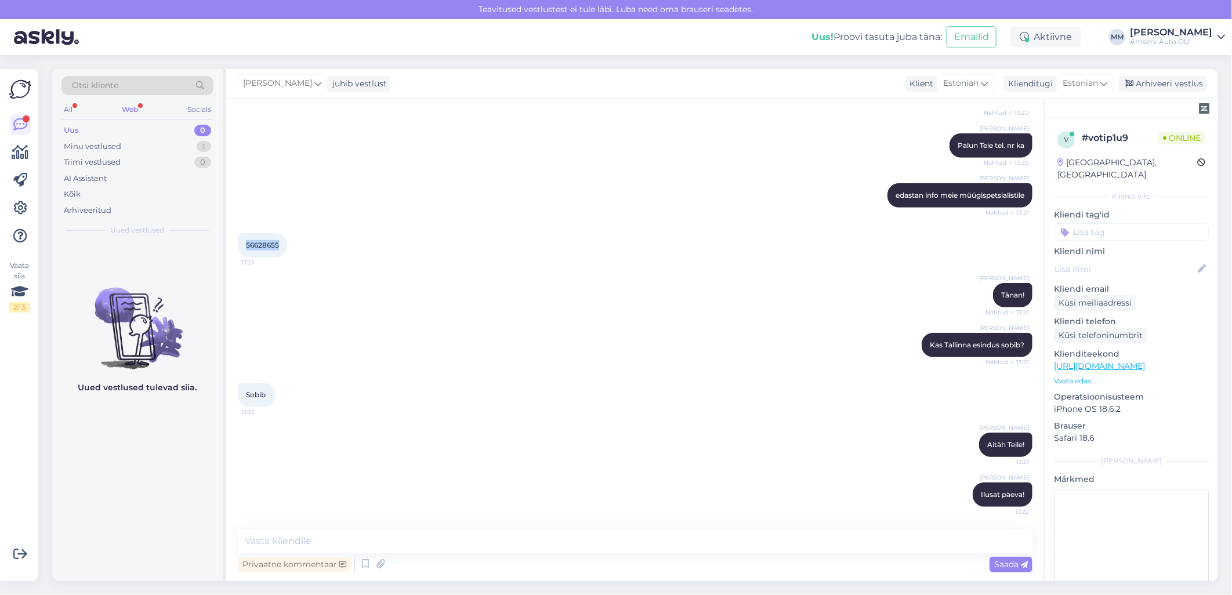
drag, startPoint x: 280, startPoint y: 240, endPoint x: 245, endPoint y: 245, distance: 35.1
click at [245, 245] on div "56628655 13:21" at bounding box center [262, 245] width 49 height 24
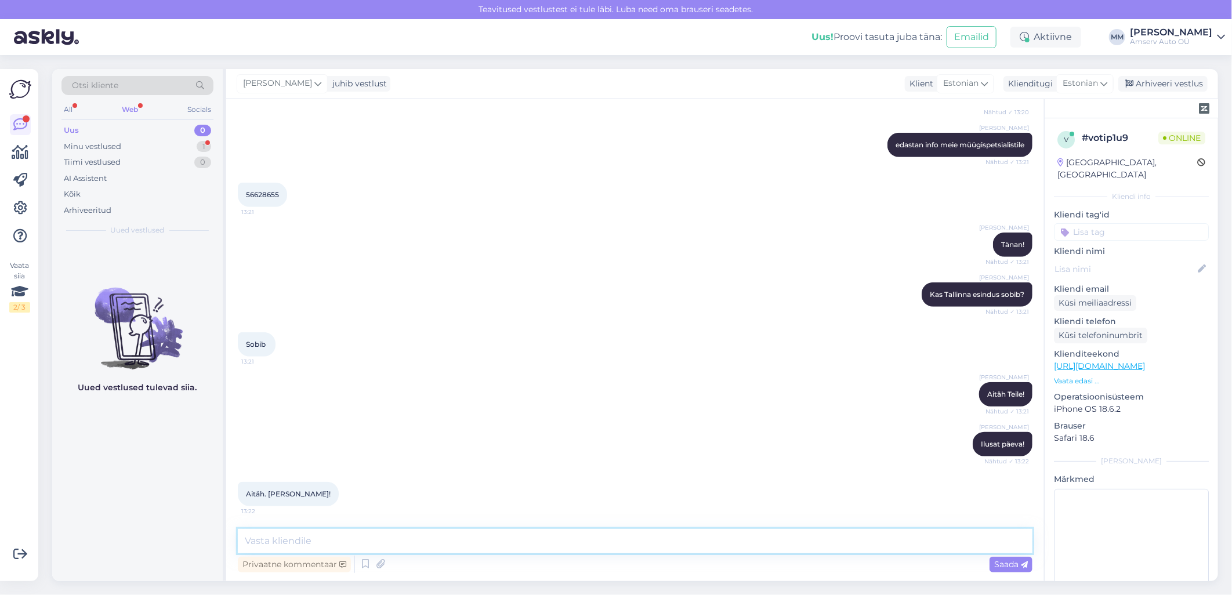
click at [373, 548] on textarea at bounding box center [635, 541] width 795 height 24
type textarea "Tänan!"
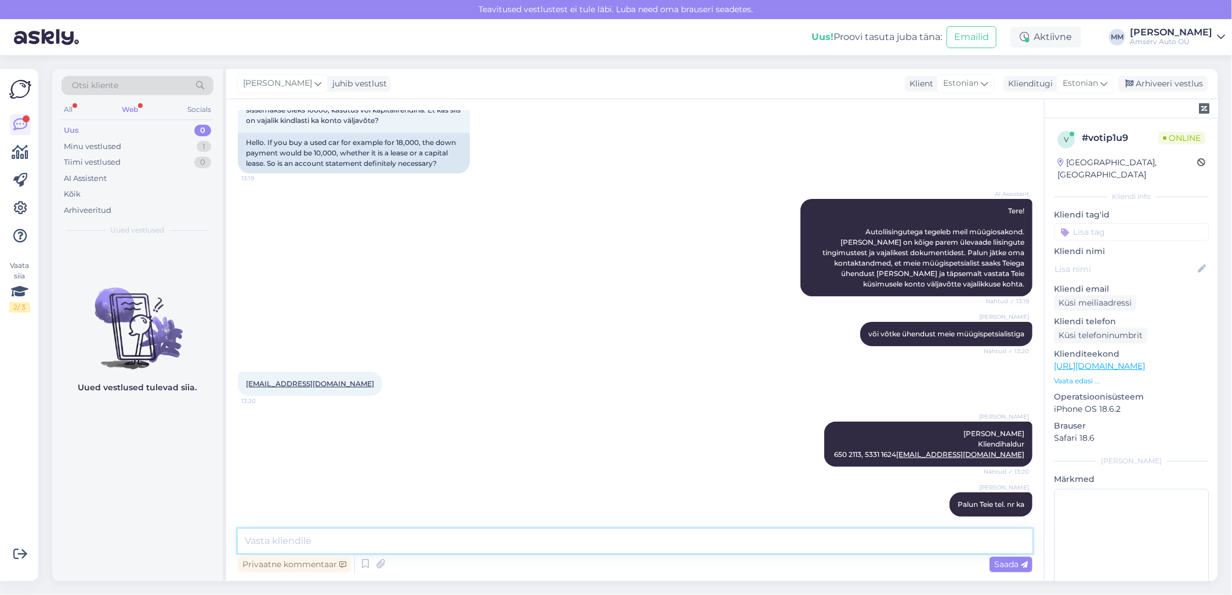
scroll to position [0, 0]
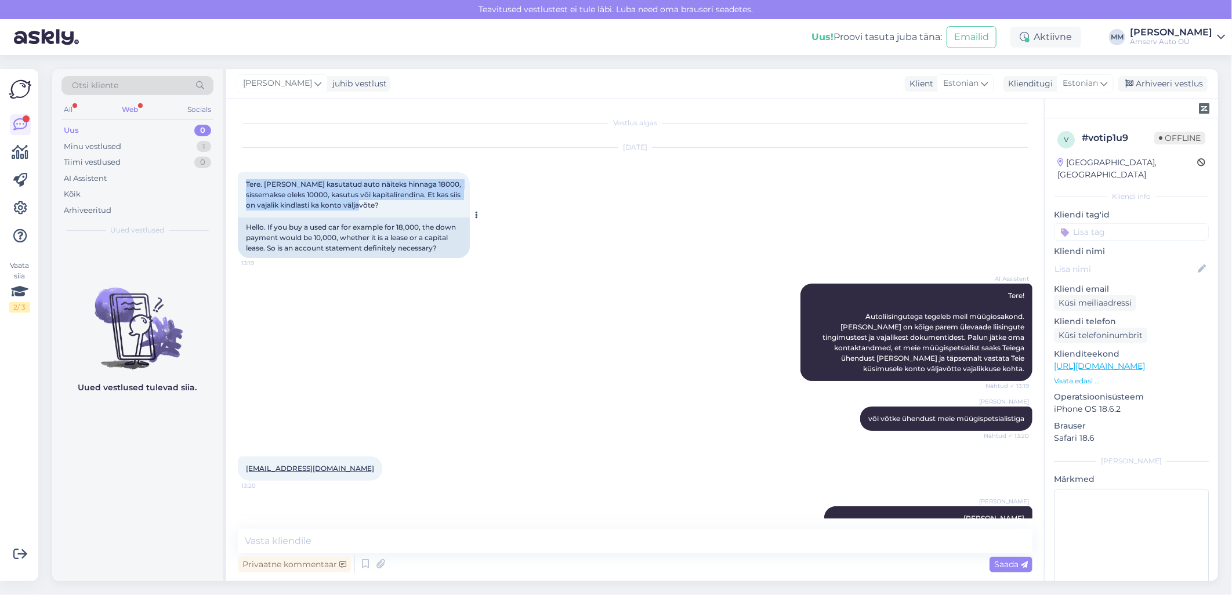
drag, startPoint x: 246, startPoint y: 182, endPoint x: 448, endPoint y: 208, distance: 203.5
click at [448, 208] on div "Tere. [PERSON_NAME] kasutatud auto näiteks hinnaga 18000, sissemakse oleks 1000…" at bounding box center [354, 194] width 232 height 45
drag, startPoint x: 448, startPoint y: 208, endPoint x: 367, endPoint y: 193, distance: 82.5
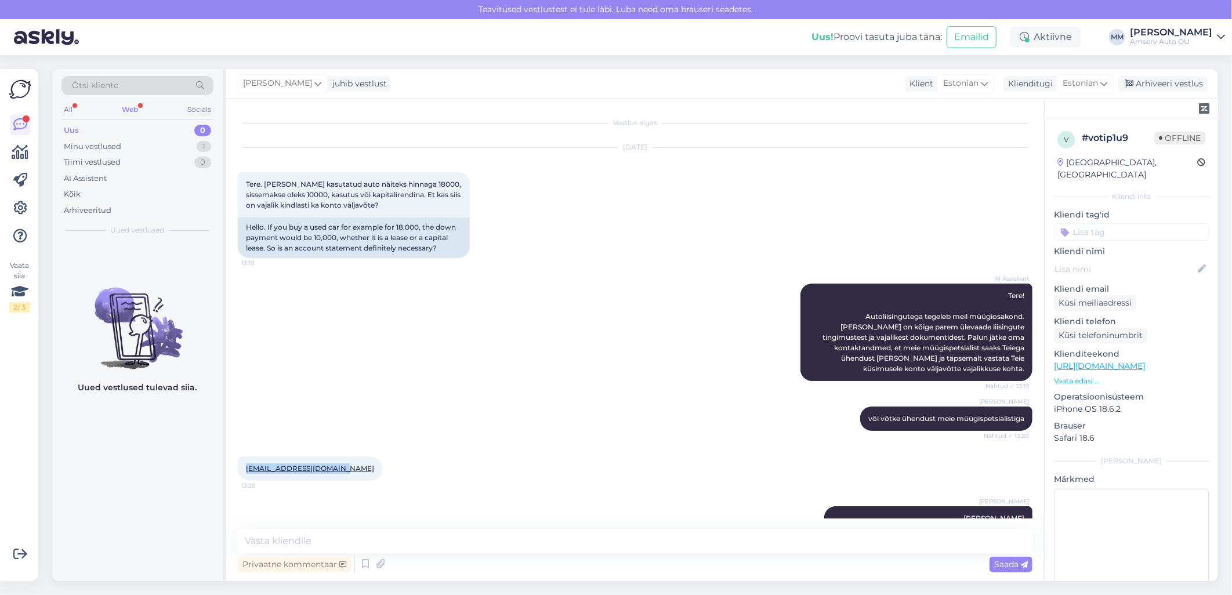
drag, startPoint x: 335, startPoint y: 457, endPoint x: 245, endPoint y: 460, distance: 90.0
click at [245, 460] on div "[EMAIL_ADDRESS][DOMAIN_NAME] 13:20" at bounding box center [310, 469] width 144 height 24
drag, startPoint x: 245, startPoint y: 460, endPoint x: 249, endPoint y: 455, distance: 7.0
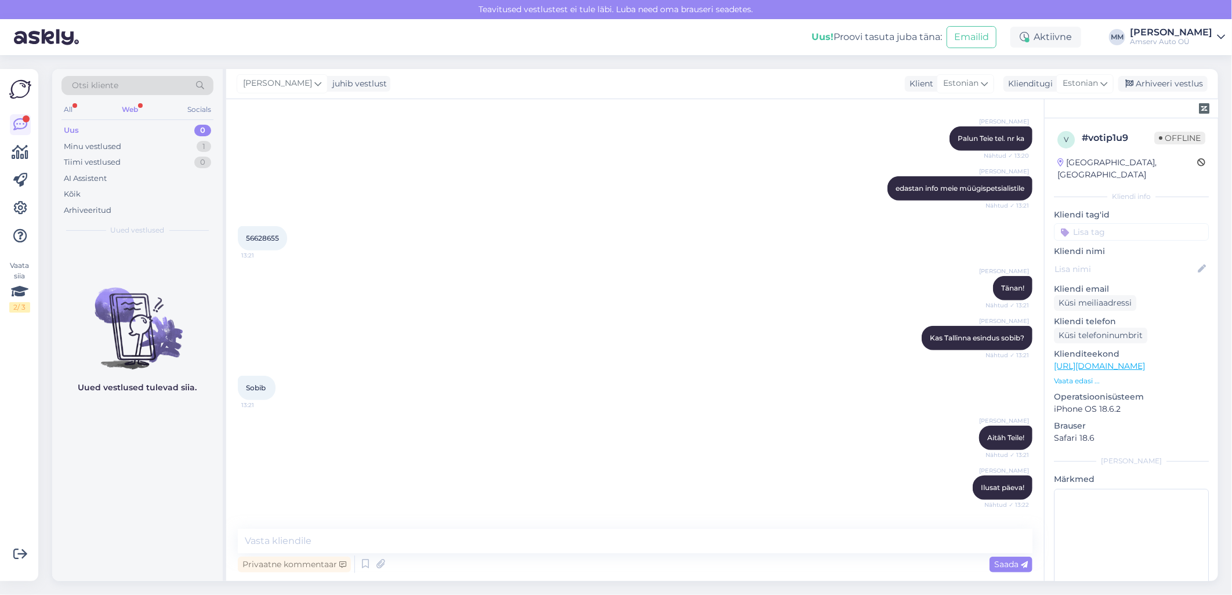
scroll to position [544, 0]
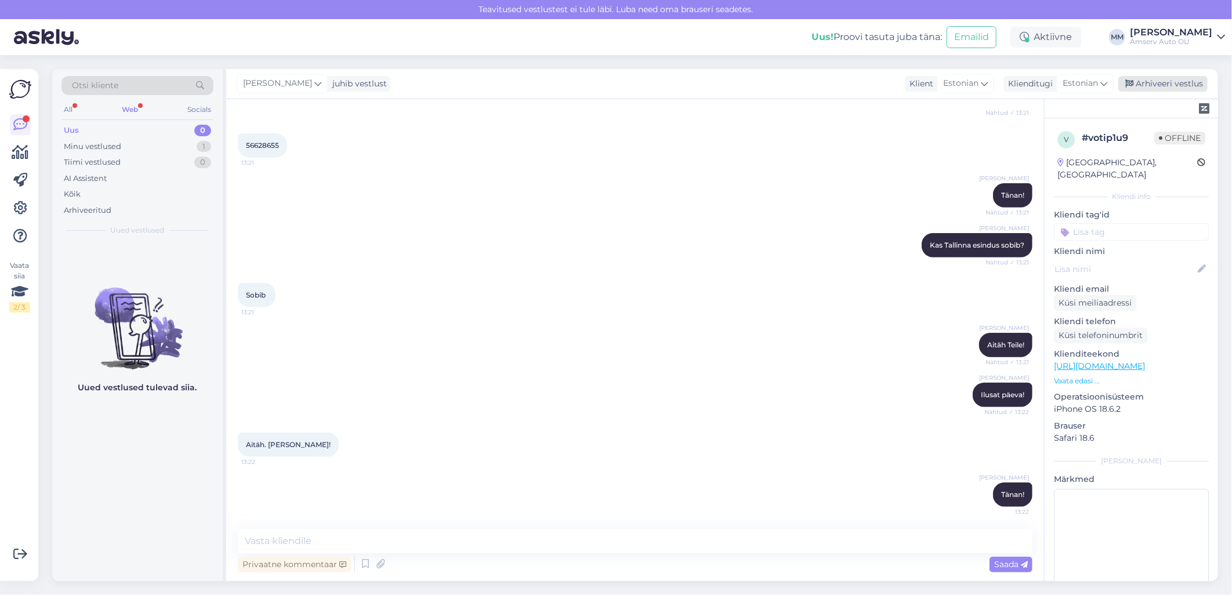
click at [1162, 85] on div "Arhiveeri vestlus" at bounding box center [1162, 84] width 89 height 16
click at [134, 107] on div "Web" at bounding box center [130, 109] width 21 height 15
click at [132, 96] on div "Otsi kliente" at bounding box center [137, 89] width 152 height 26
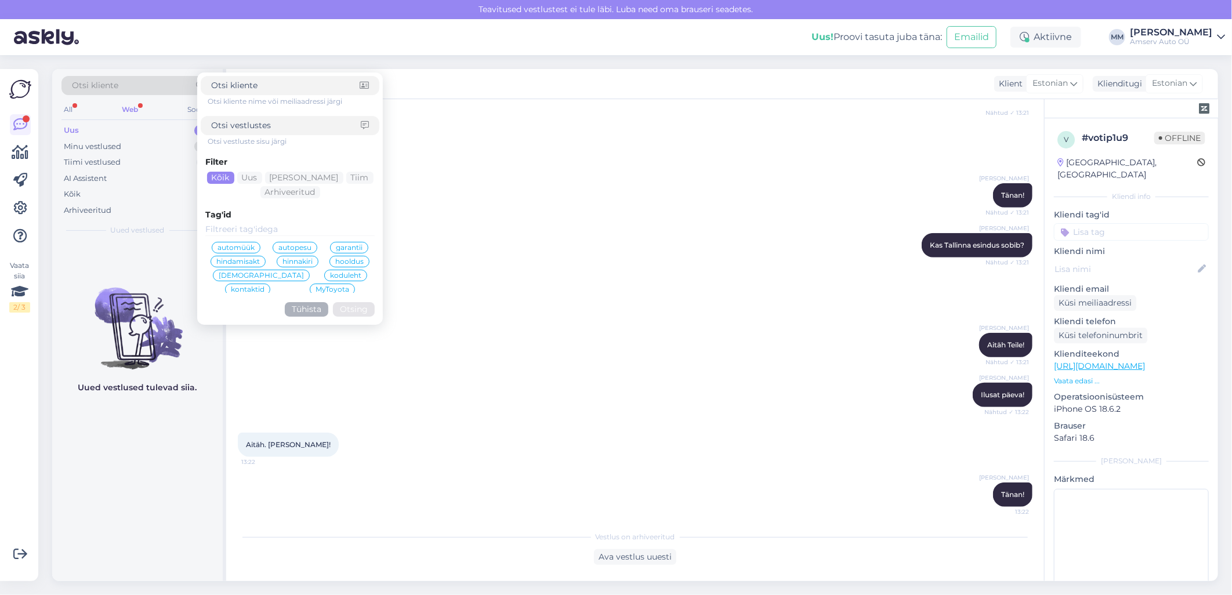
click at [537, 184] on div "[PERSON_NAME] Tänan! Nähtud ✓ 13:21" at bounding box center [635, 196] width 795 height 50
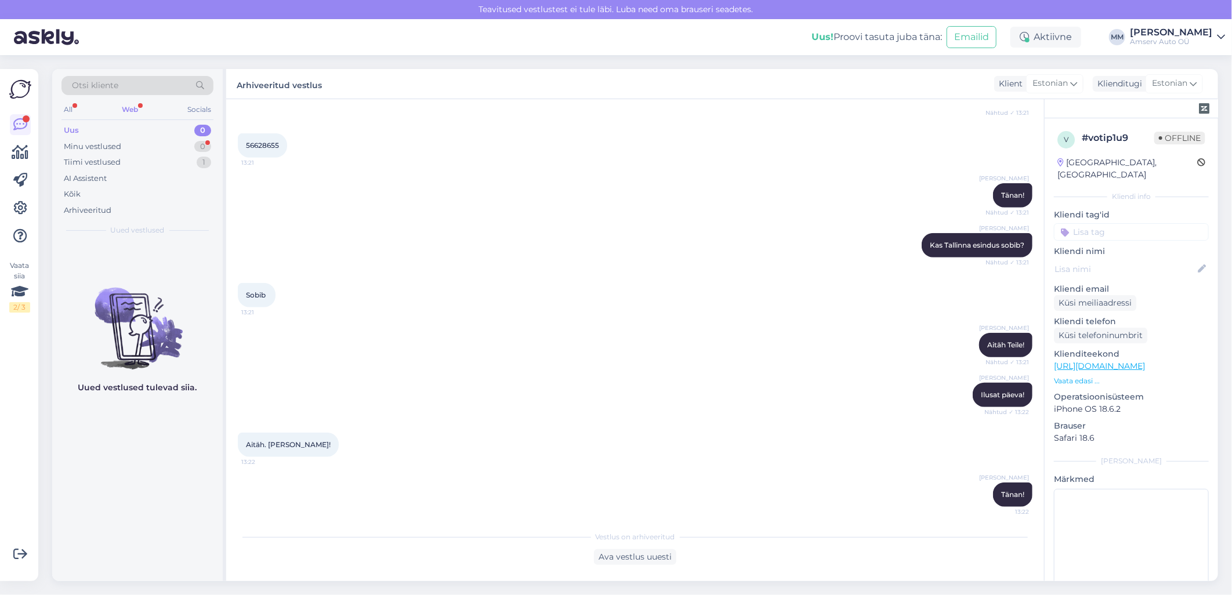
click at [132, 111] on div "Web" at bounding box center [130, 109] width 21 height 15
click at [1116, 223] on input at bounding box center [1131, 231] width 155 height 17
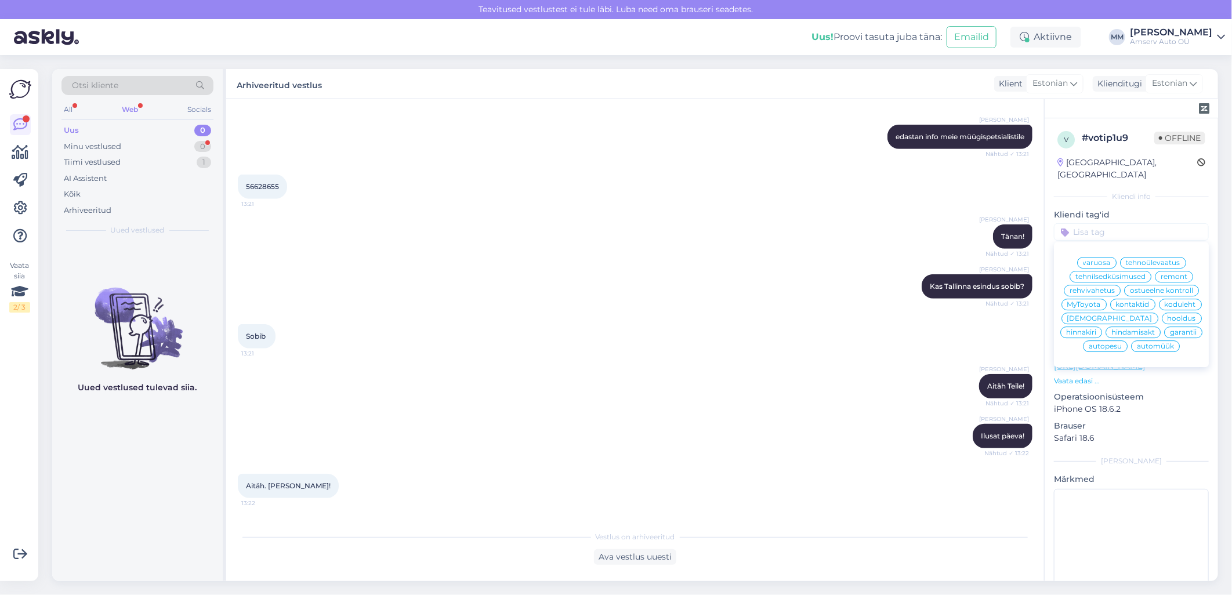
scroll to position [479, 0]
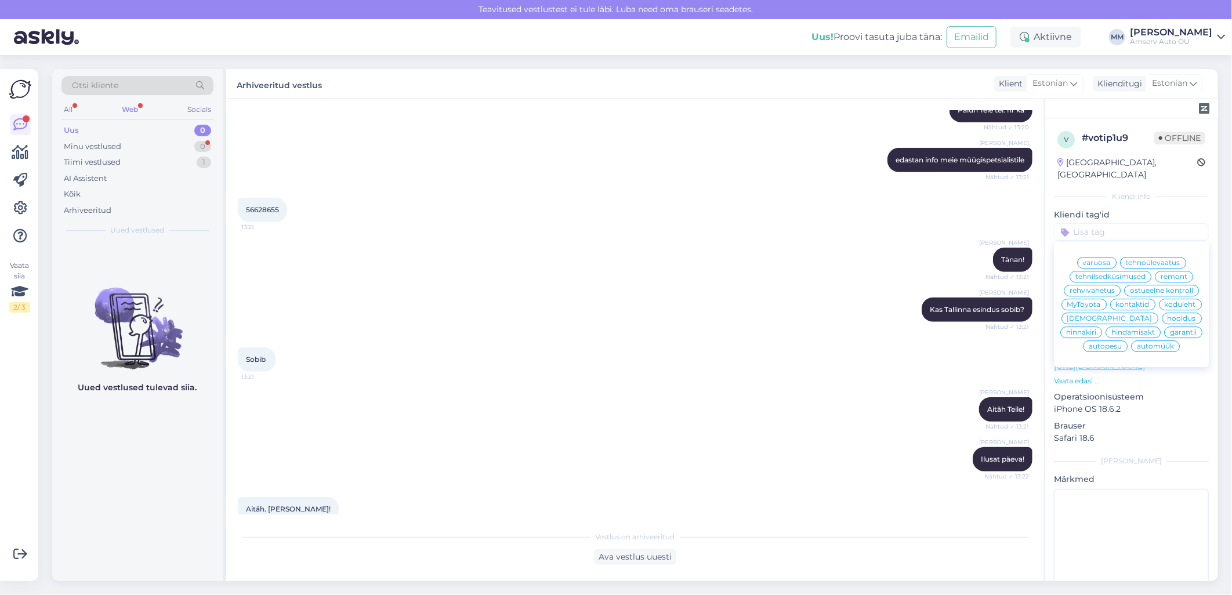
click at [1091, 273] on span "tehnilsedküsimused" at bounding box center [1111, 276] width 70 height 7
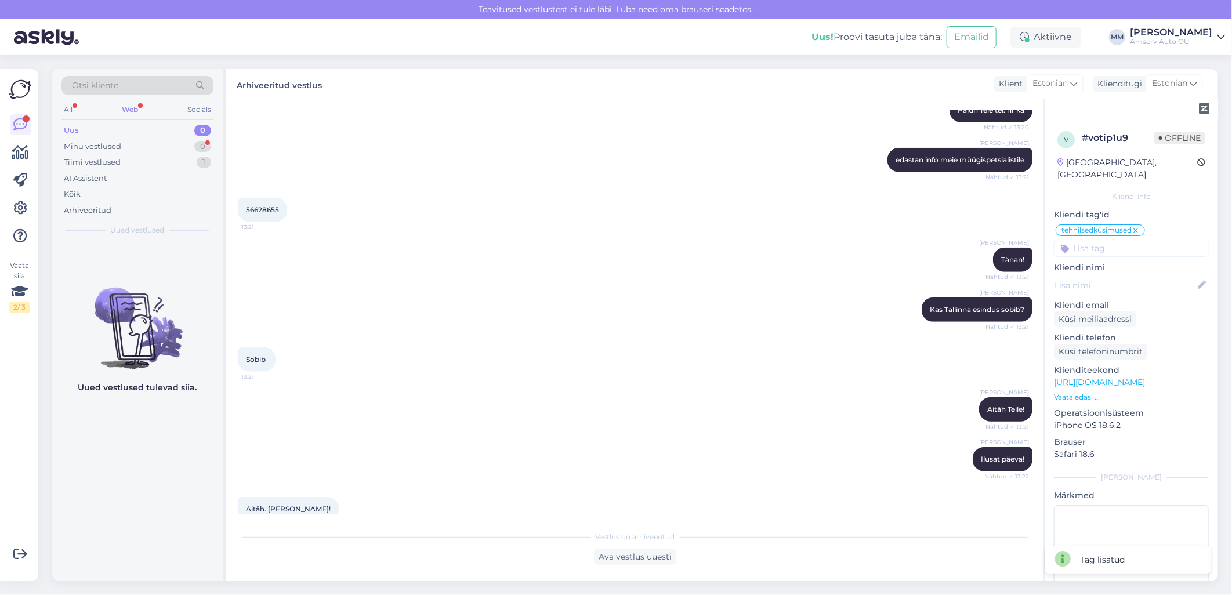
click at [660, 253] on div "[PERSON_NAME] Tänan! Nähtud ✓ 13:21" at bounding box center [635, 260] width 795 height 50
click at [133, 108] on div "Web" at bounding box center [130, 109] width 21 height 15
click at [1136, 226] on icon at bounding box center [1135, 230] width 7 height 9
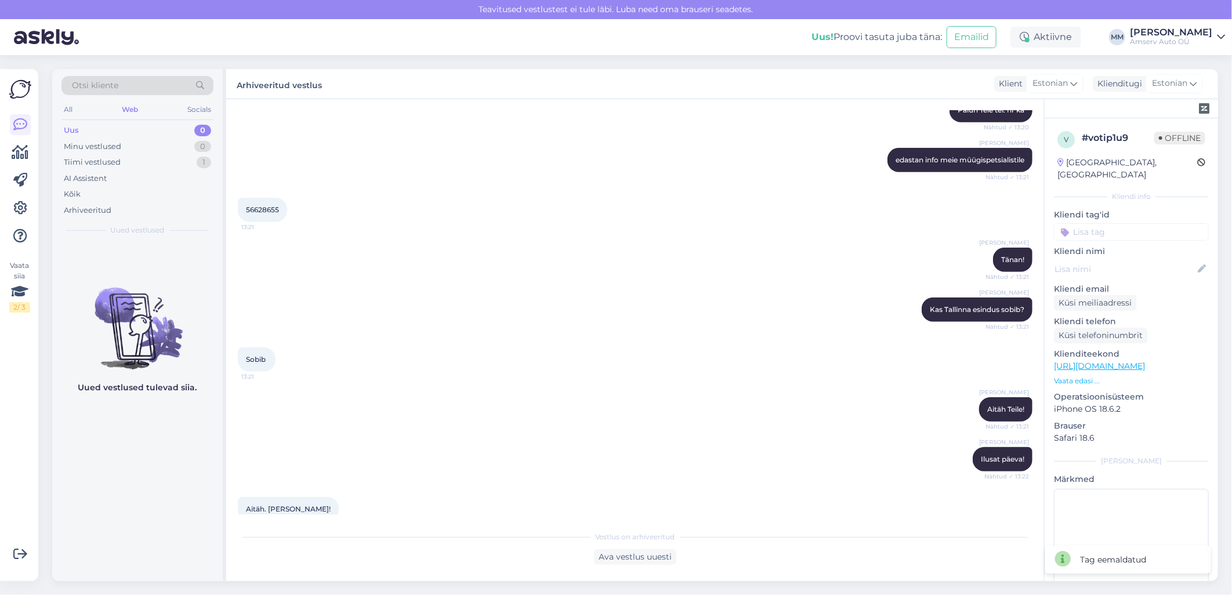
click at [1121, 223] on input at bounding box center [1131, 231] width 155 height 17
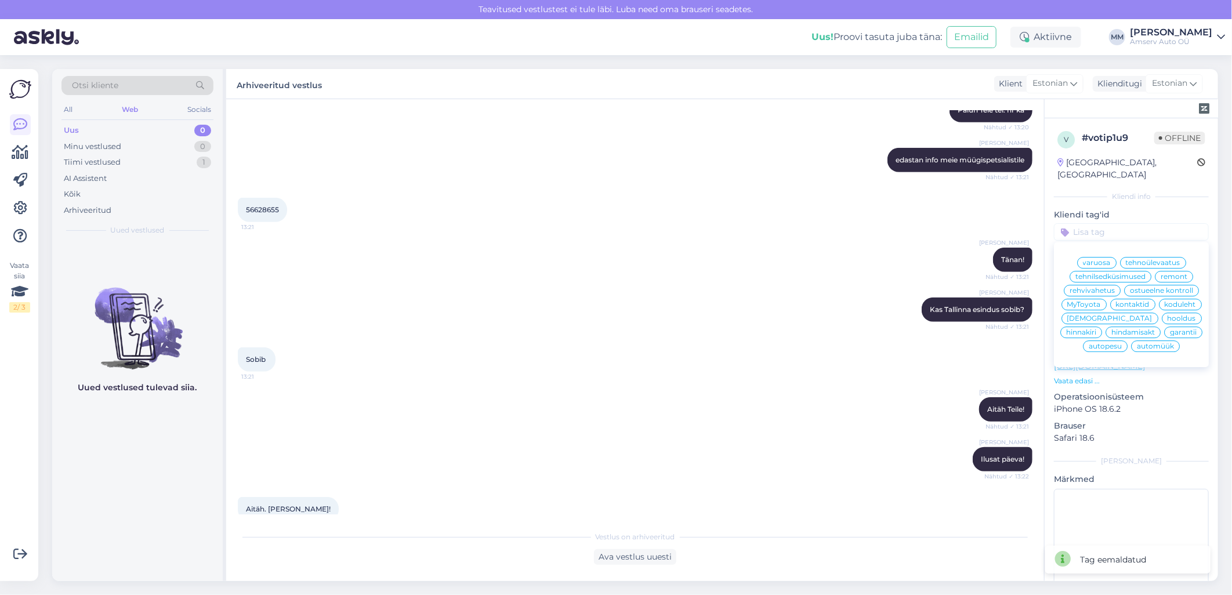
drag, startPoint x: 1158, startPoint y: 345, endPoint x: 1150, endPoint y: 346, distance: 8.1
click at [1158, 346] on span "automüük" at bounding box center [1155, 346] width 37 height 7
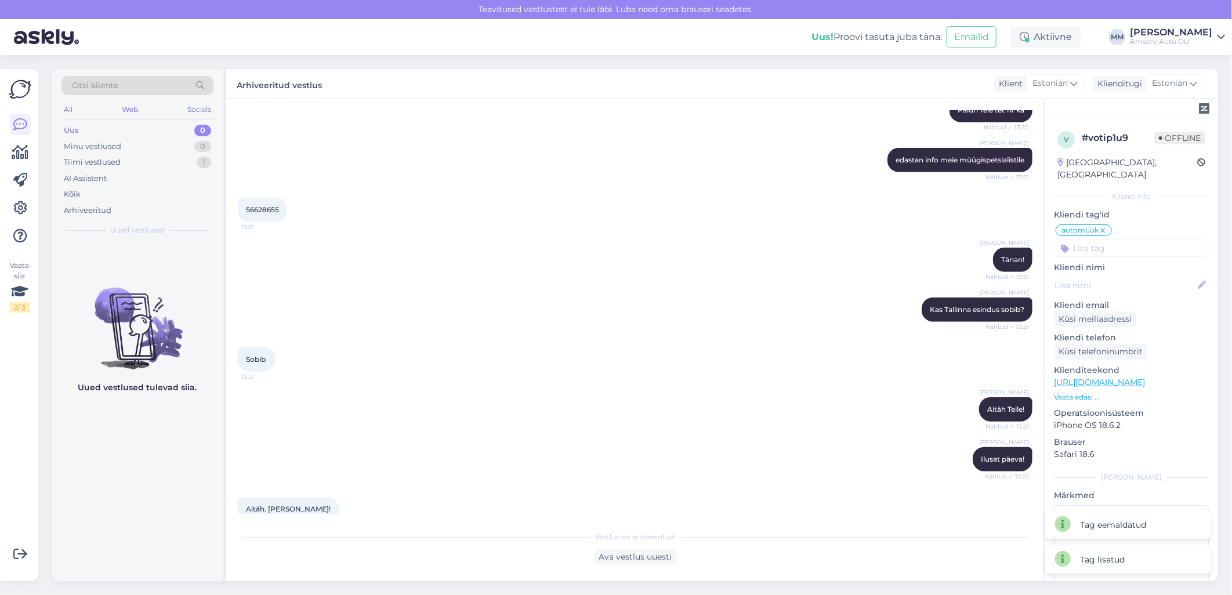
click at [590, 292] on div "[PERSON_NAME] Tallinna esindus sobib? Nähtud ✓ 13:21" at bounding box center [635, 310] width 795 height 50
click at [75, 212] on div "Arhiveeritud" at bounding box center [88, 211] width 48 height 12
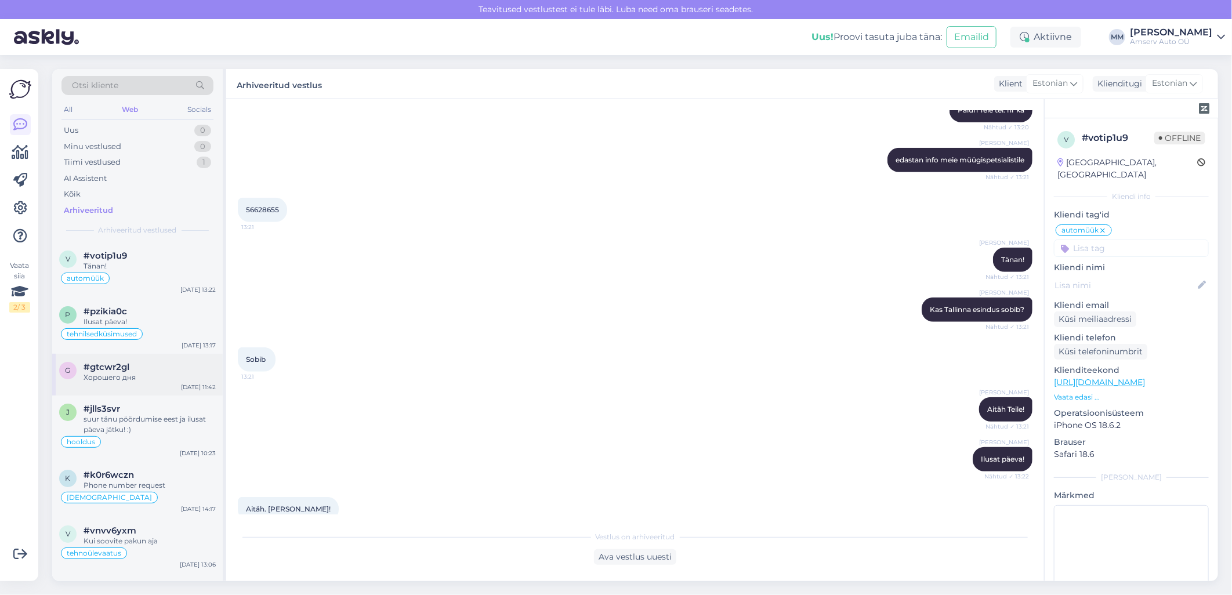
click at [131, 378] on div "Хорошего дня" at bounding box center [150, 377] width 132 height 10
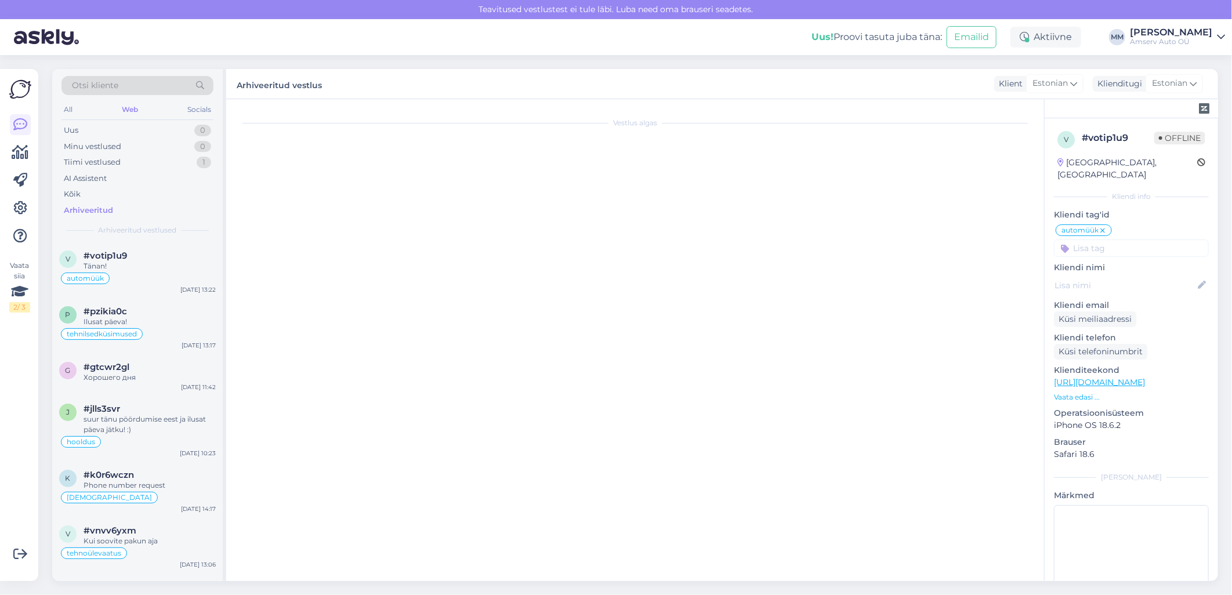
scroll to position [2505, 0]
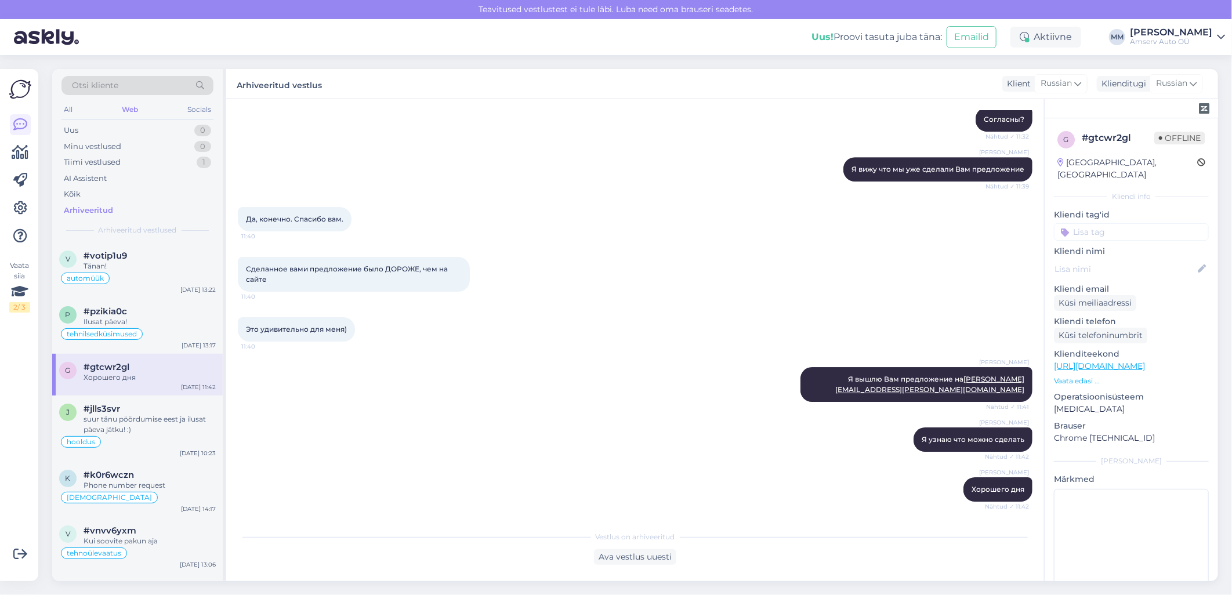
click at [1130, 223] on input at bounding box center [1131, 231] width 155 height 17
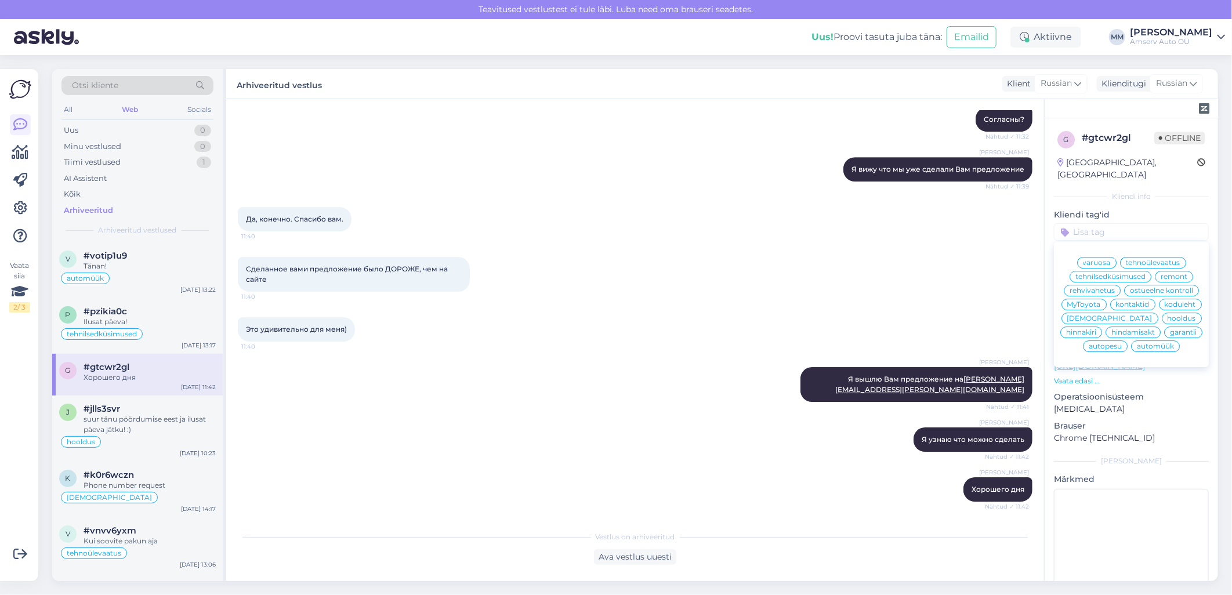
click at [1168, 320] on span "hooldus" at bounding box center [1182, 318] width 28 height 7
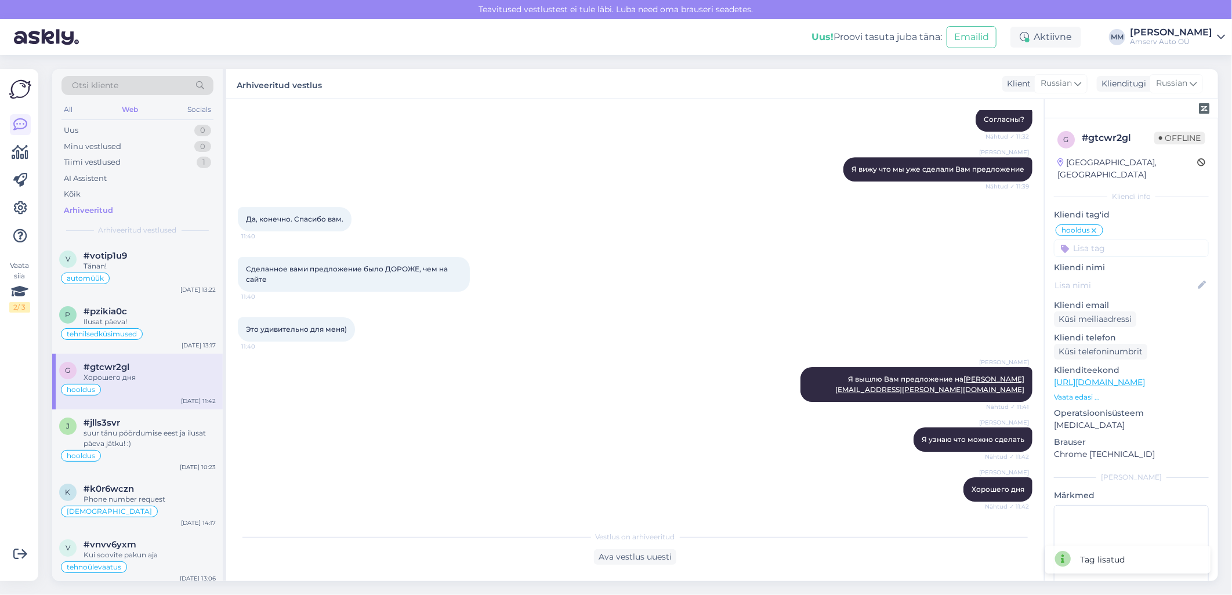
click at [651, 279] on div "Сделанное вами предложение было ДОРОЖЕ, чем на сайте 11:40" at bounding box center [635, 274] width 795 height 60
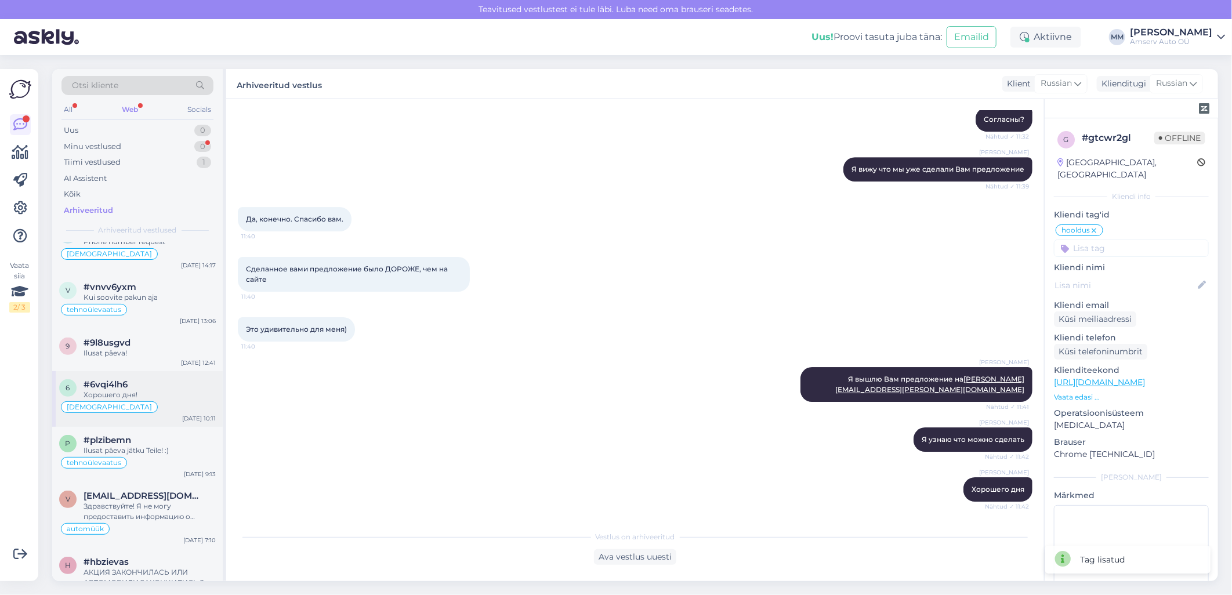
scroll to position [0, 0]
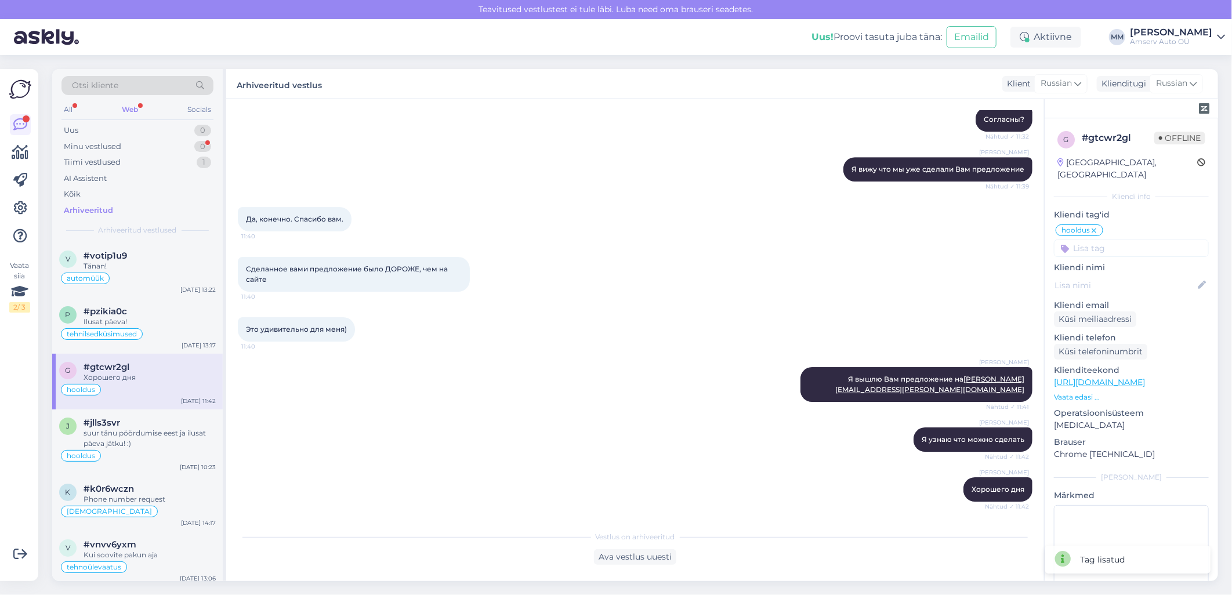
click at [129, 110] on div "Web" at bounding box center [130, 109] width 21 height 15
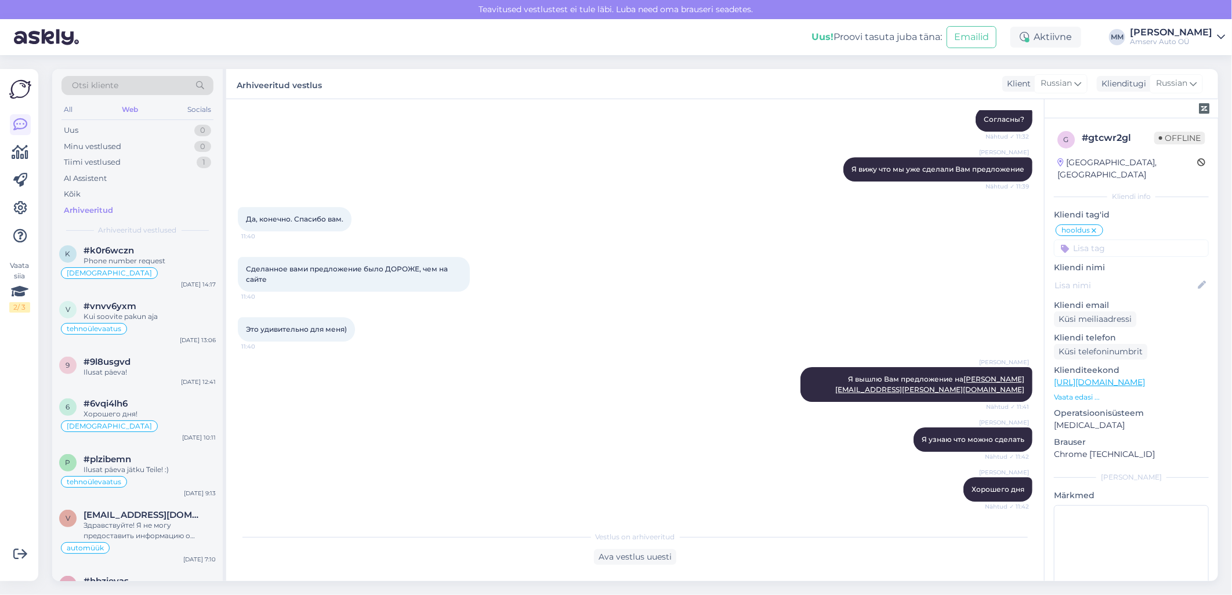
scroll to position [258, 0]
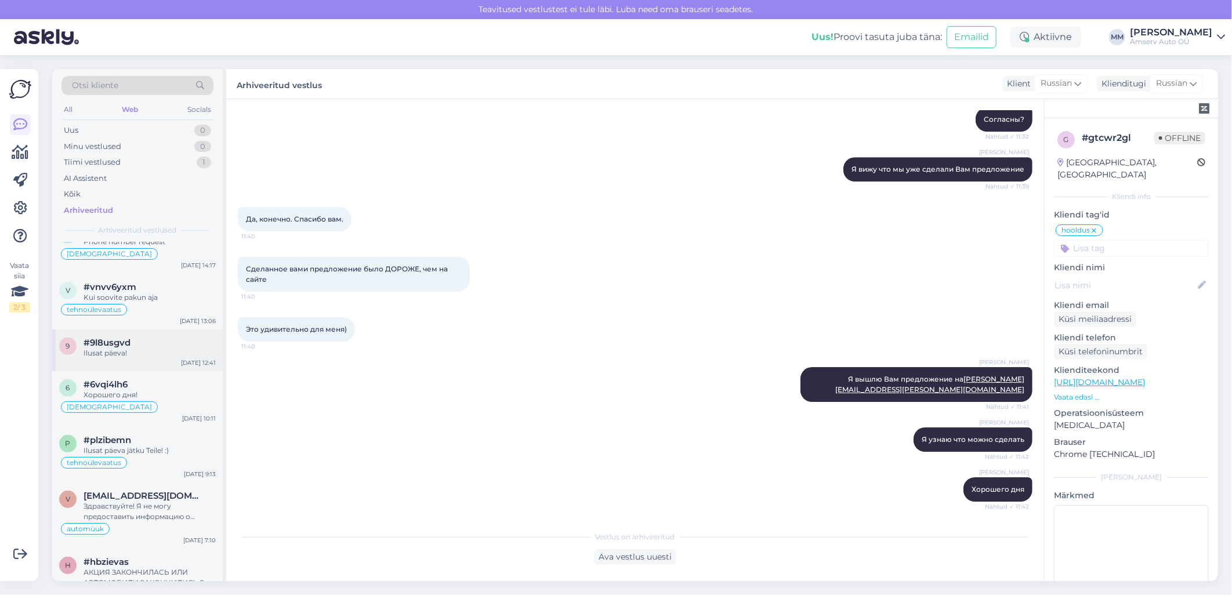
click at [131, 346] on div "#9l8usgvd" at bounding box center [150, 343] width 132 height 10
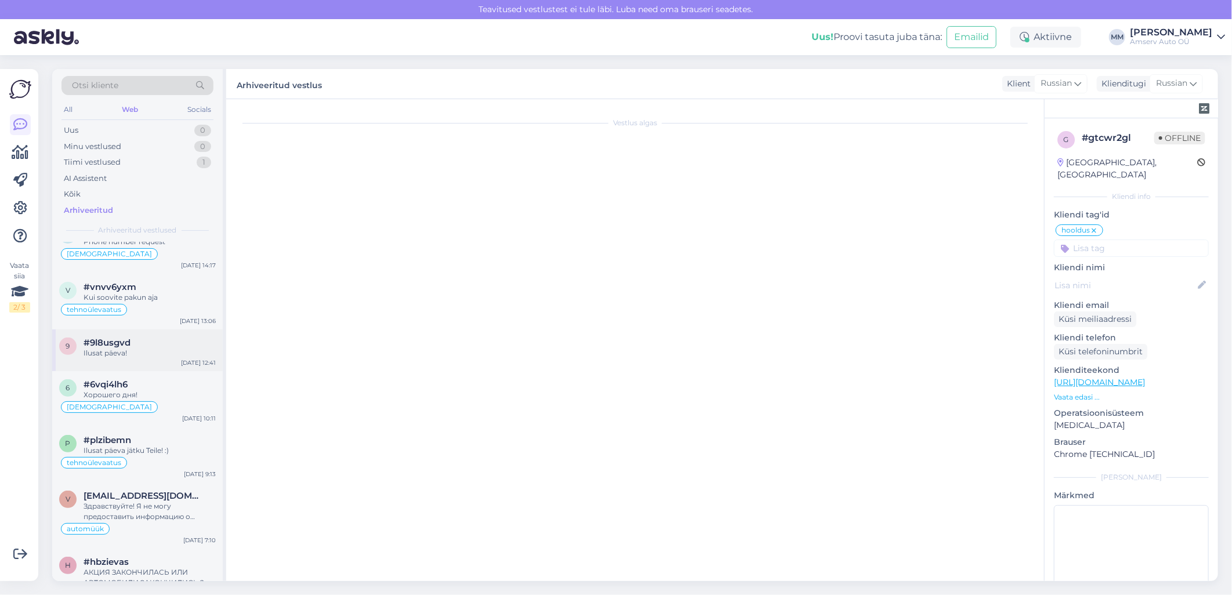
scroll to position [407, 0]
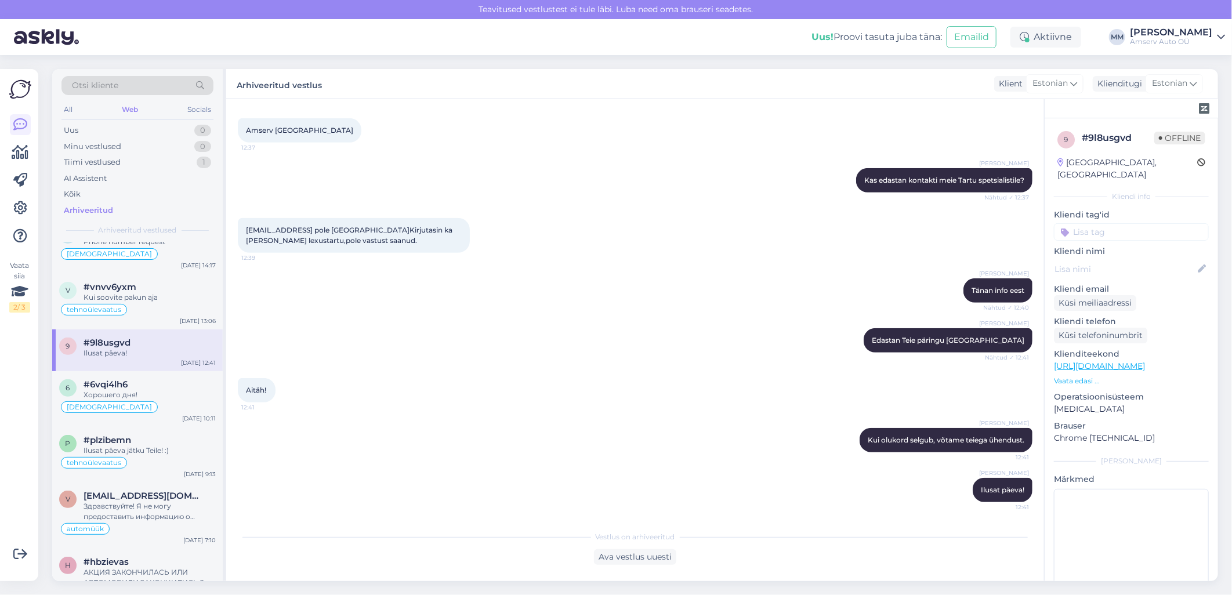
click at [1125, 223] on input at bounding box center [1131, 231] width 155 height 17
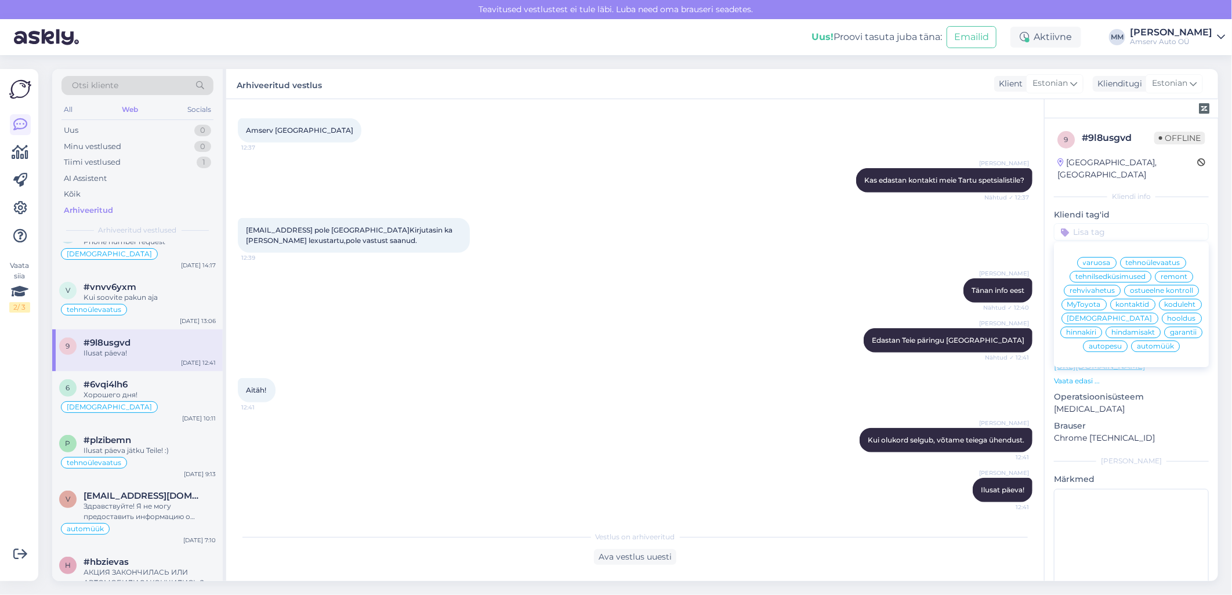
click at [1164, 273] on span "remont" at bounding box center [1174, 276] width 27 height 7
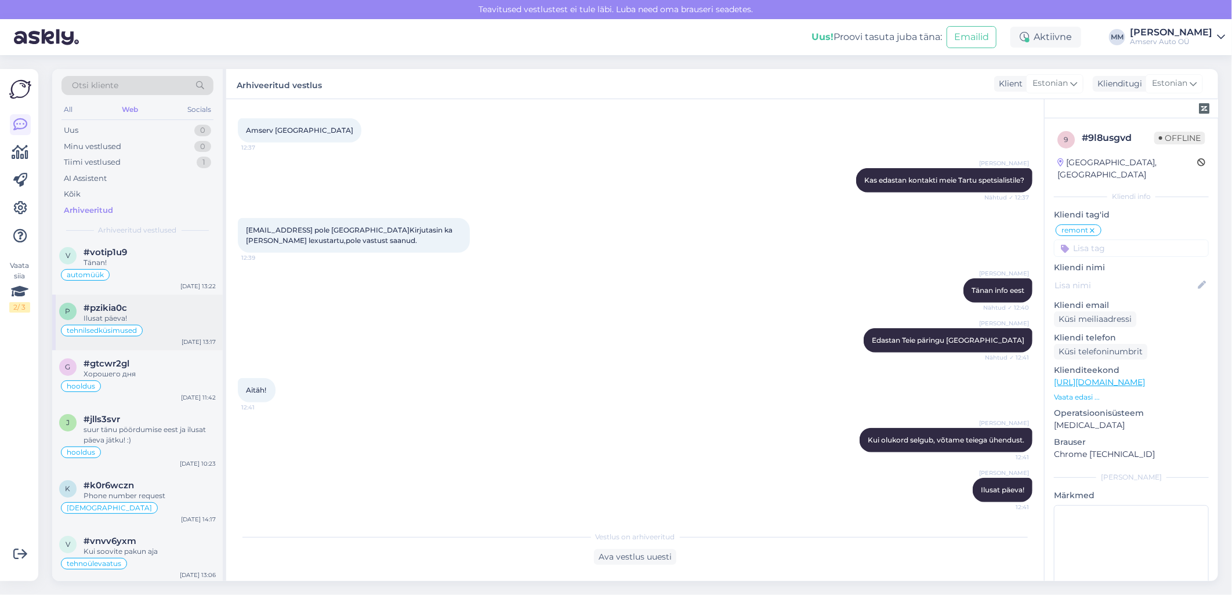
scroll to position [0, 0]
click at [153, 132] on div "Uus 0" at bounding box center [137, 130] width 152 height 16
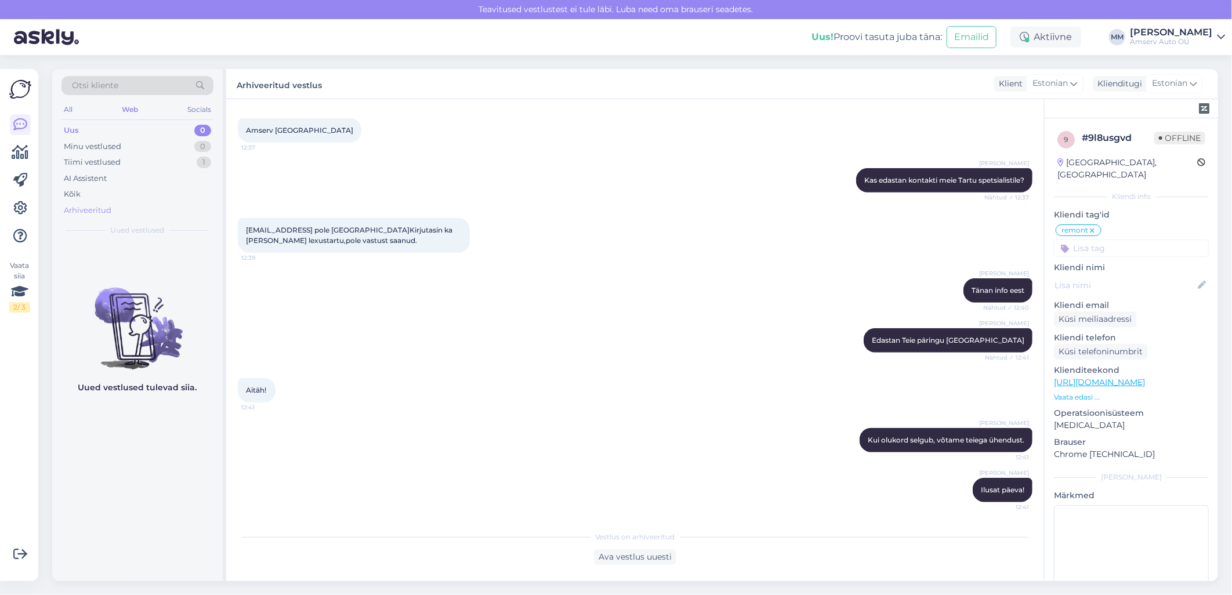
click at [88, 210] on div "Arhiveeritud" at bounding box center [88, 211] width 48 height 12
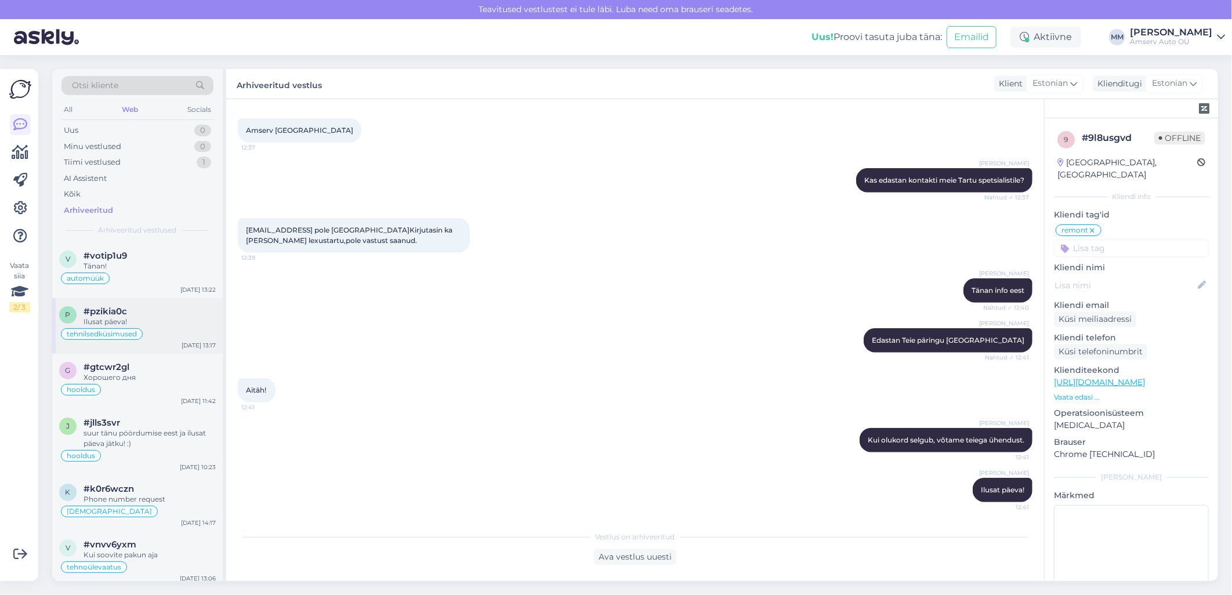
click at [130, 333] on span "tehnilsedküsimused" at bounding box center [102, 334] width 70 height 7
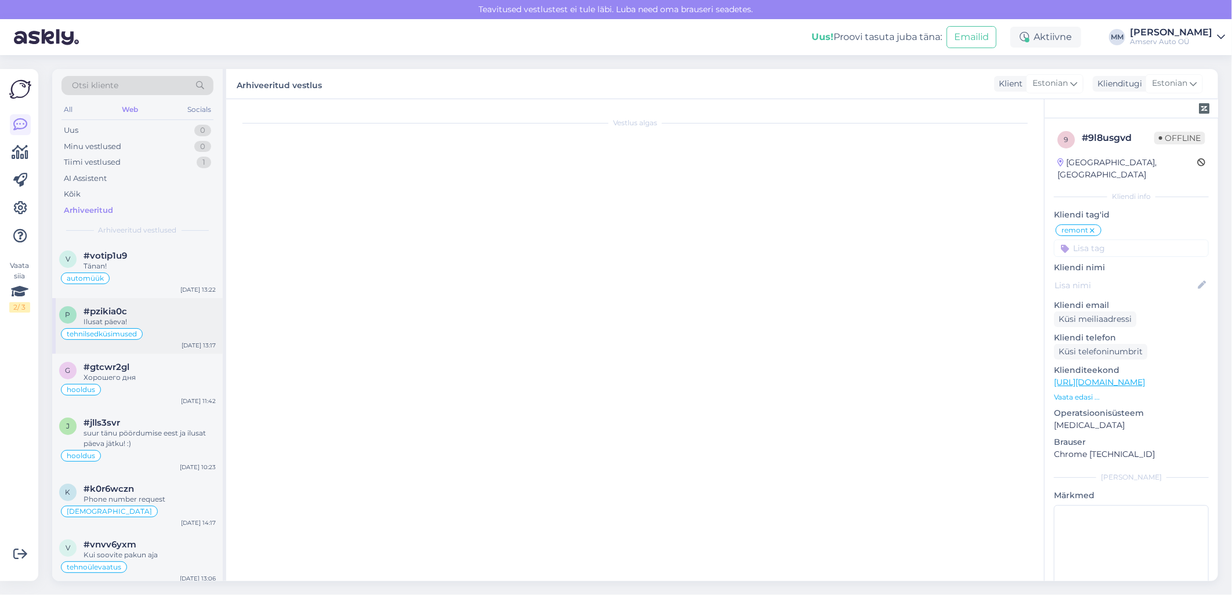
scroll to position [465, 0]
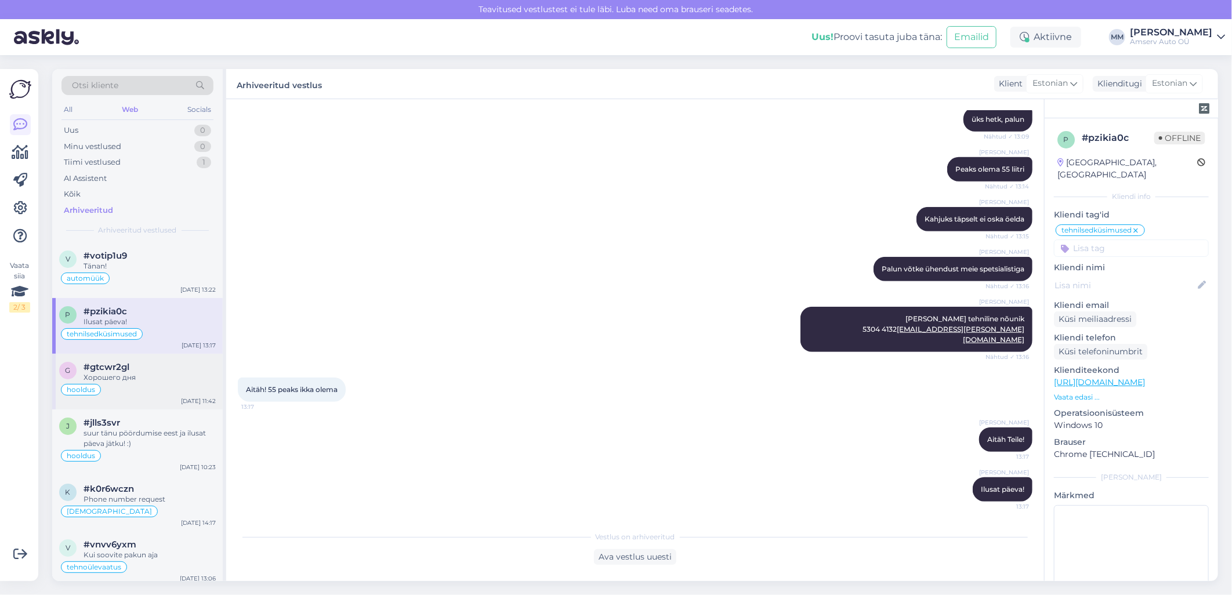
click at [129, 381] on div "Хорошего дня" at bounding box center [150, 377] width 132 height 10
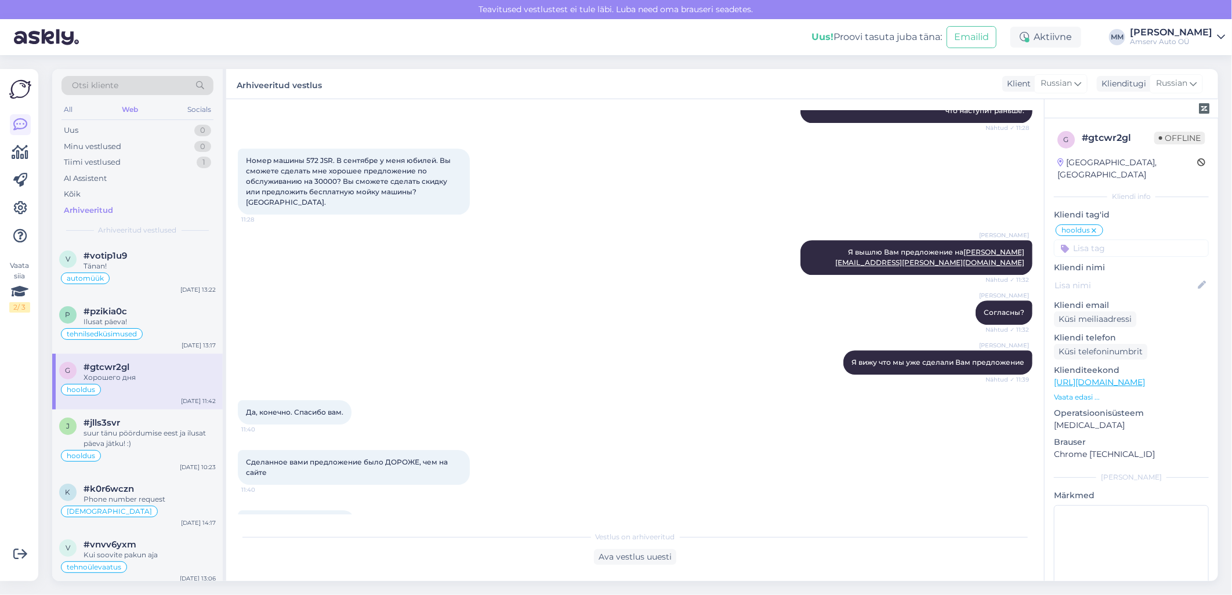
scroll to position [2054, 0]
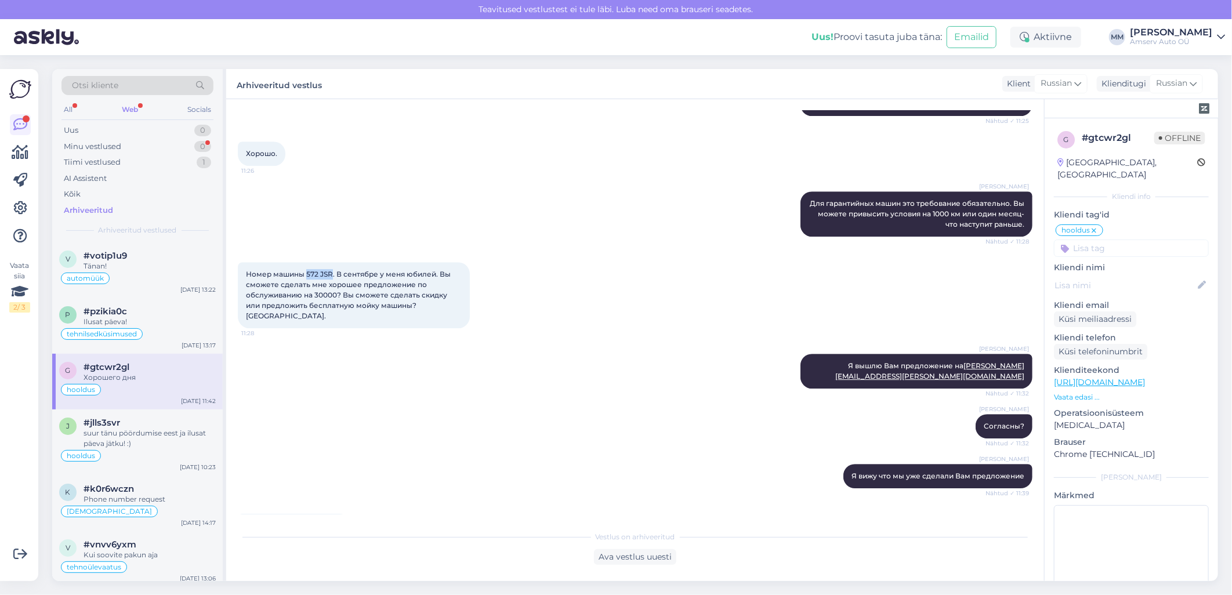
drag, startPoint x: 332, startPoint y: 430, endPoint x: 306, endPoint y: 432, distance: 25.6
click at [306, 320] on span "Номер машины 572 JSR. В сентябре у меня юбилей. Вы сможете сделать мне хорошее …" at bounding box center [349, 295] width 207 height 50
drag, startPoint x: 306, startPoint y: 432, endPoint x: 312, endPoint y: 428, distance: 6.6
